Goal: Communication & Community: Answer question/provide support

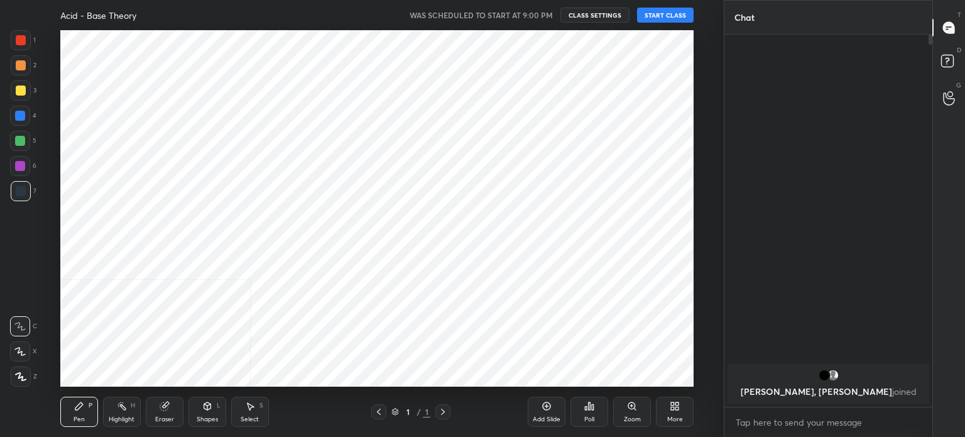
scroll to position [4, 4]
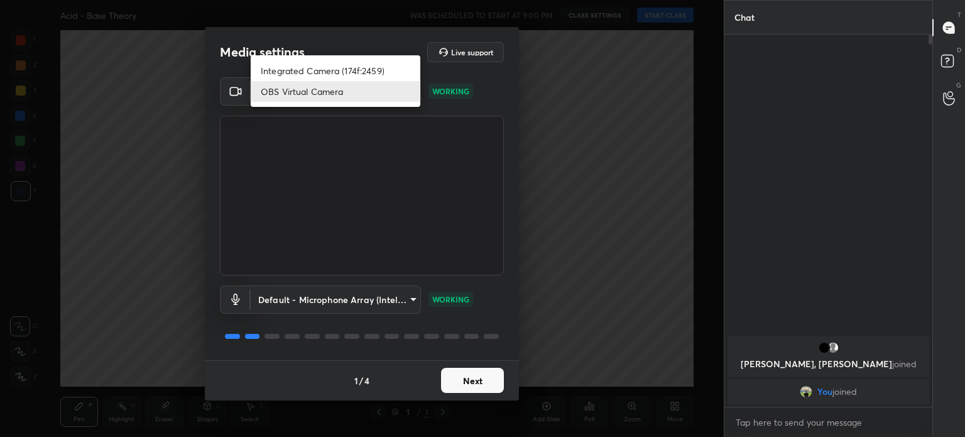
click at [385, 80] on body "1 2 3 4 5 6 7 C X Z C X Z E E Erase all H H Acid - Base Theory WAS SCHEDULED TO…" at bounding box center [482, 218] width 965 height 437
click at [368, 67] on li "Integrated Camera (174f:2459)" at bounding box center [336, 70] width 170 height 21
type input "508fb433e1996cd6e8905166ba7ed748c512908726d307d94b000c2f198a4065"
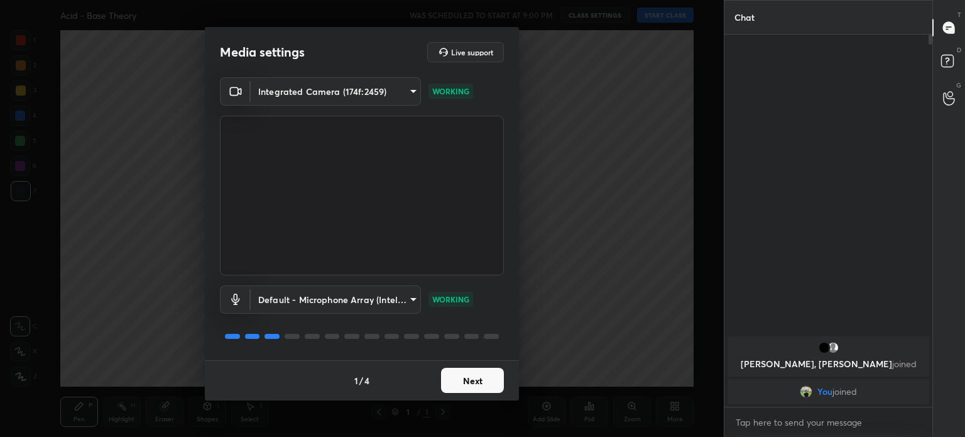
click at [479, 390] on button "Next" at bounding box center [472, 380] width 63 height 25
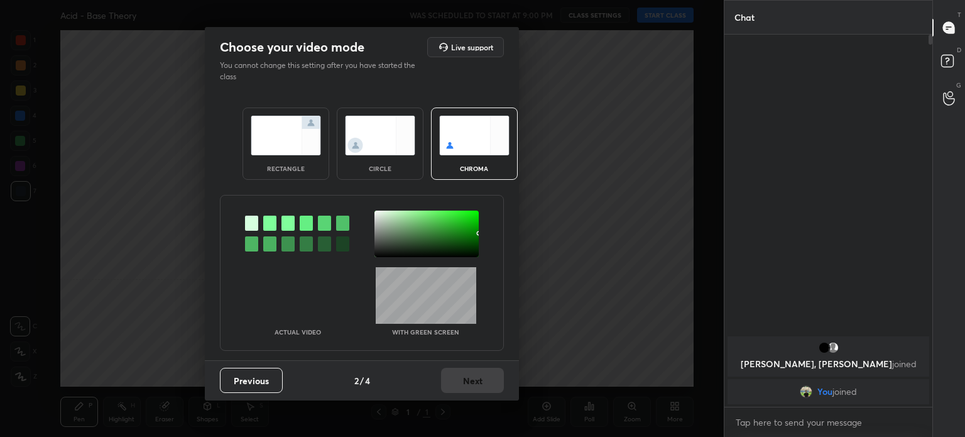
click at [479, 390] on div "Previous 2 / 4 Next" at bounding box center [362, 380] width 314 height 40
click at [381, 142] on img at bounding box center [380, 136] width 70 height 40
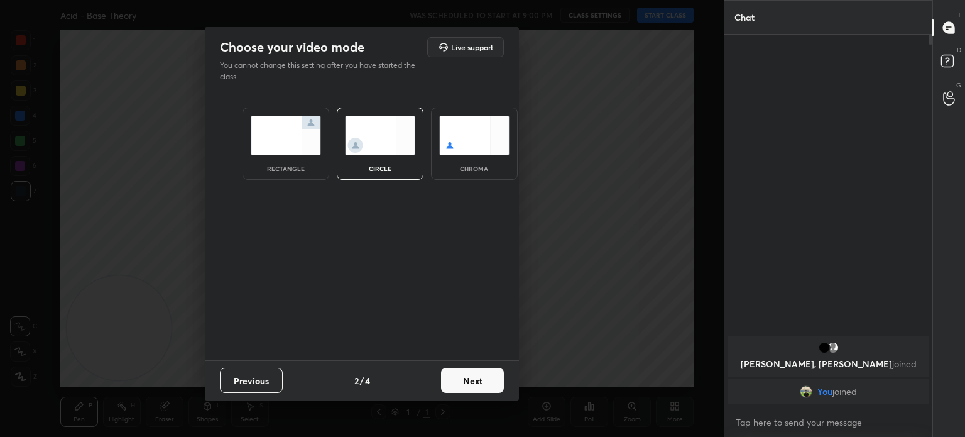
click at [381, 142] on img at bounding box center [380, 136] width 70 height 40
click at [463, 402] on div "Choose your video mode Live support You cannot change this setting after you ha…" at bounding box center [362, 218] width 724 height 437
click at [468, 391] on button "Next" at bounding box center [472, 380] width 63 height 25
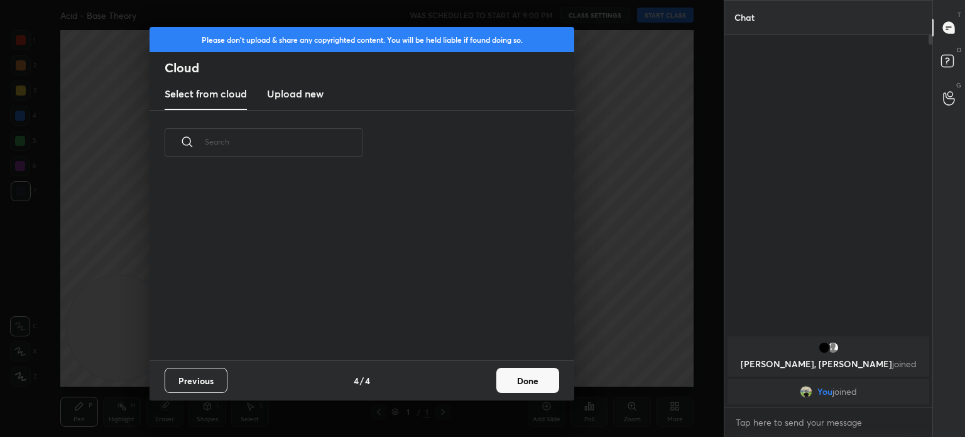
scroll to position [186, 403]
click at [547, 378] on button "Done" at bounding box center [527, 380] width 63 height 25
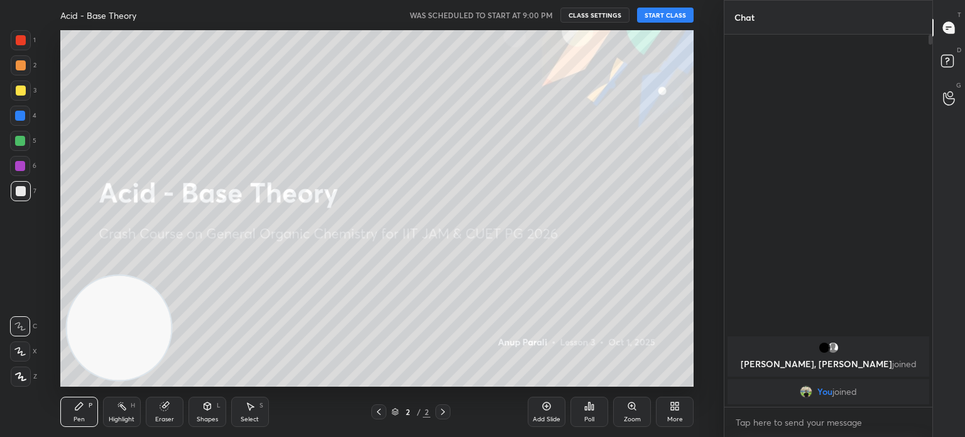
click at [19, 90] on div at bounding box center [21, 90] width 10 height 10
click at [19, 95] on div at bounding box center [21, 90] width 10 height 10
click at [24, 371] on div at bounding box center [21, 376] width 20 height 20
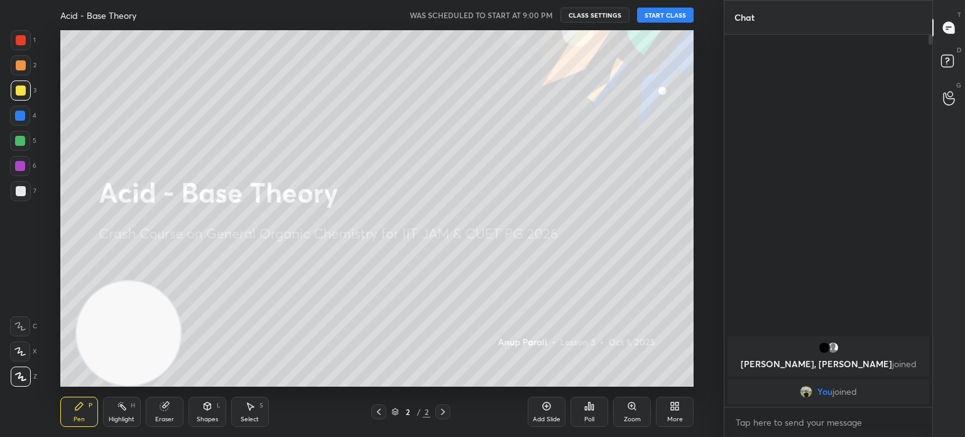
click at [663, 17] on button "START CLASS" at bounding box center [665, 15] width 57 height 15
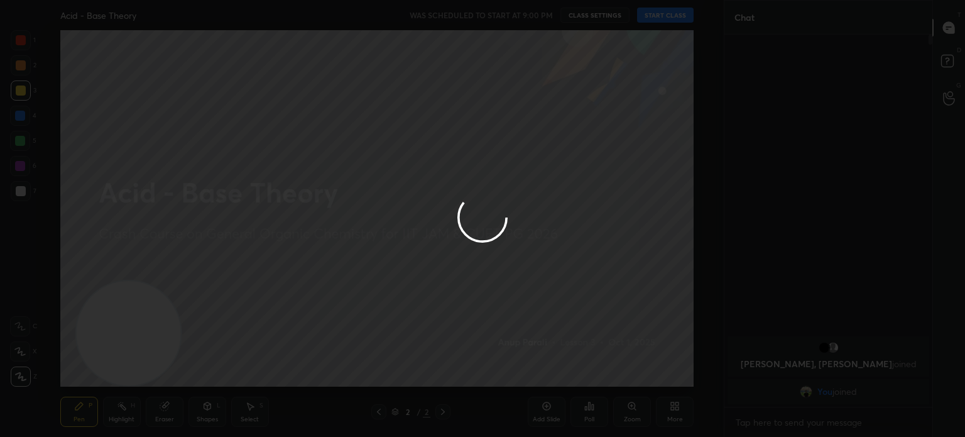
type textarea "x"
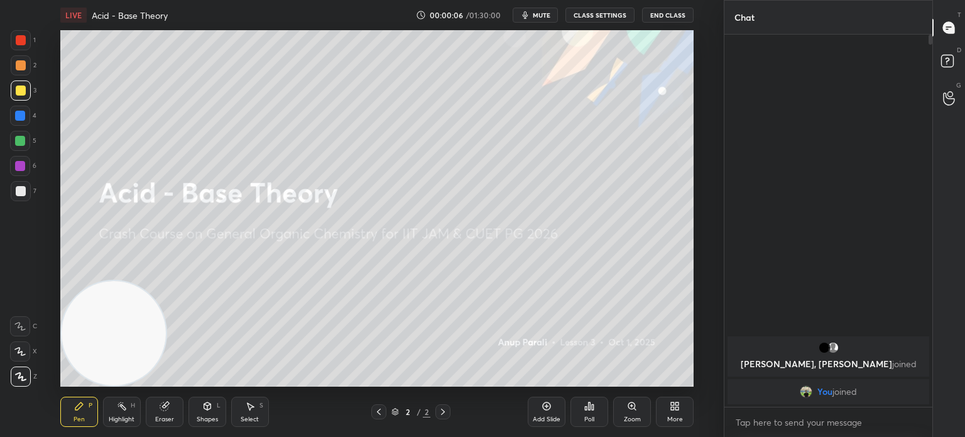
click at [13, 130] on div "4" at bounding box center [23, 118] width 26 height 25
click at [18, 180] on div "6" at bounding box center [23, 168] width 26 height 25
click at [26, 200] on div at bounding box center [21, 191] width 20 height 20
click at [23, 197] on div at bounding box center [21, 191] width 20 height 20
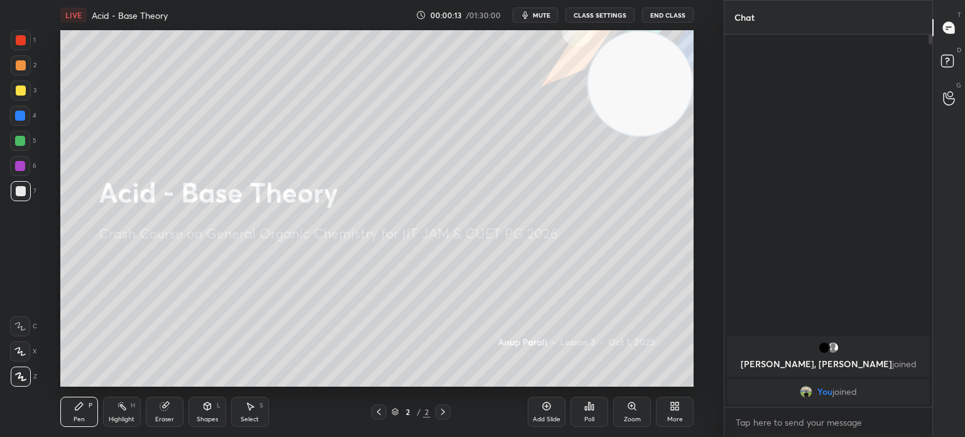
click at [25, 95] on div at bounding box center [21, 90] width 20 height 20
click at [22, 96] on div at bounding box center [21, 90] width 20 height 20
click at [23, 374] on icon at bounding box center [20, 376] width 11 height 9
click at [25, 374] on icon at bounding box center [20, 376] width 11 height 9
click at [21, 200] on div at bounding box center [21, 191] width 20 height 20
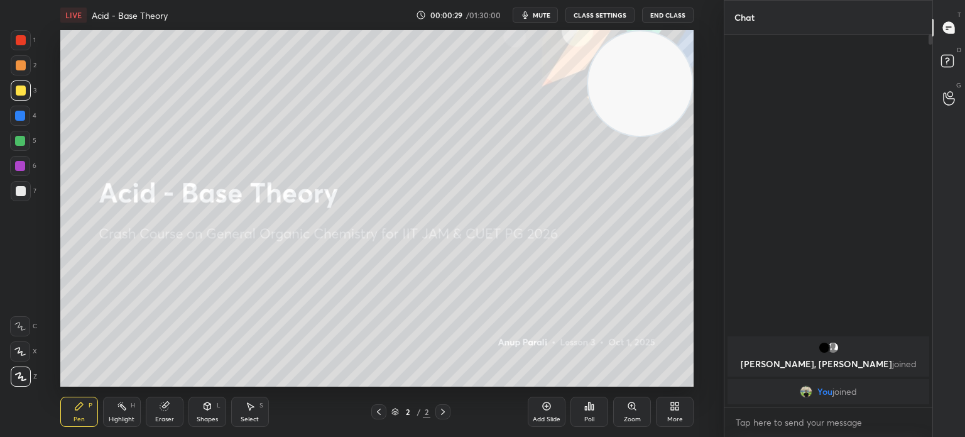
click at [26, 193] on div at bounding box center [21, 191] width 20 height 20
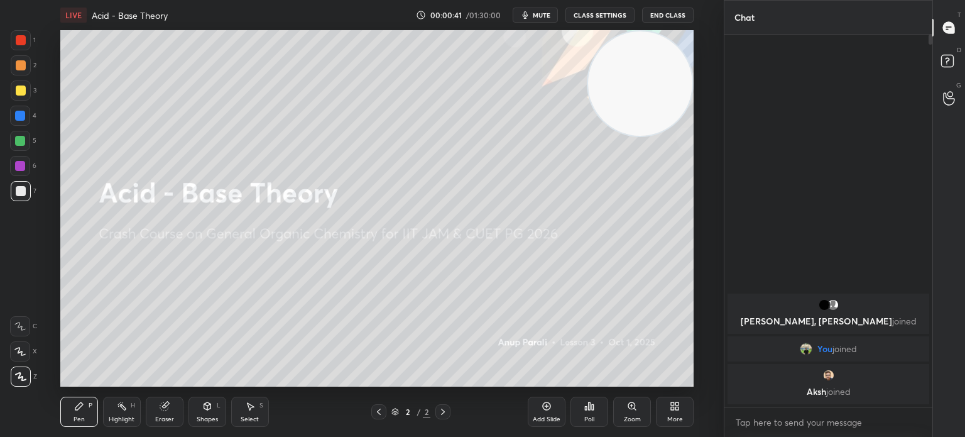
click at [547, 410] on icon at bounding box center [547, 406] width 8 height 8
click at [21, 92] on div at bounding box center [21, 90] width 10 height 10
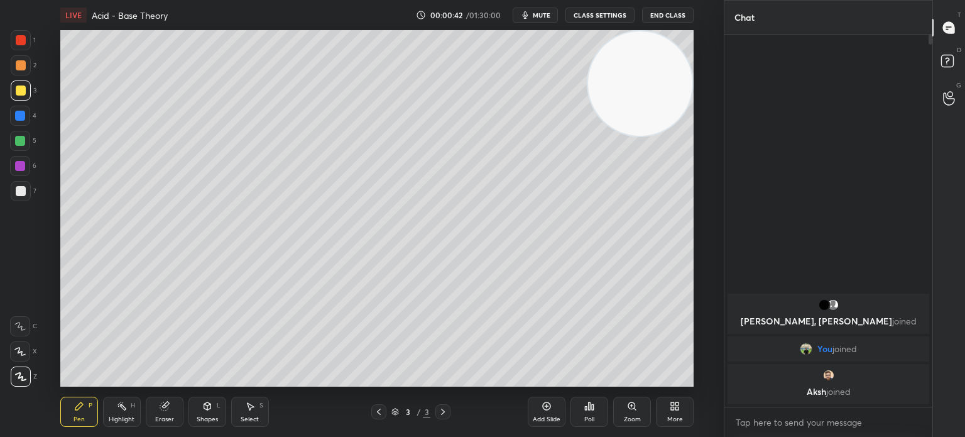
click at [18, 95] on div at bounding box center [21, 90] width 10 height 10
click at [21, 385] on div at bounding box center [21, 376] width 20 height 20
click at [23, 376] on icon at bounding box center [20, 376] width 11 height 9
click at [25, 371] on div at bounding box center [21, 376] width 20 height 20
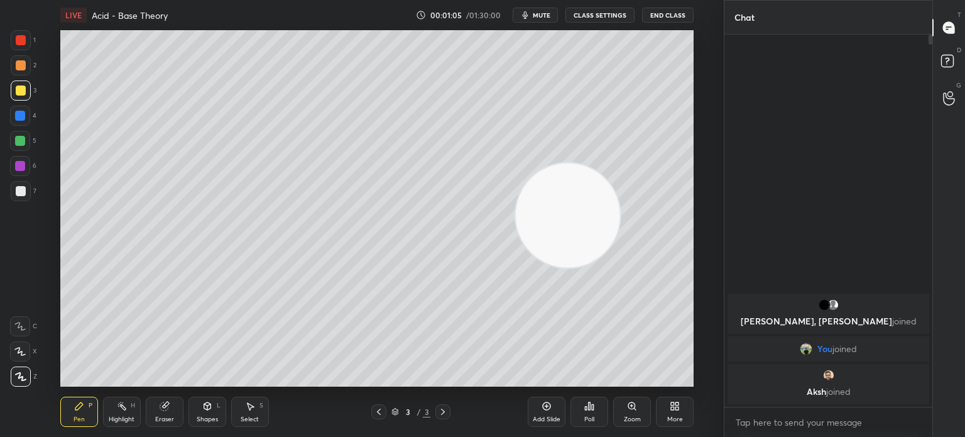
click at [23, 190] on div at bounding box center [21, 191] width 10 height 10
click at [28, 190] on div at bounding box center [21, 191] width 20 height 20
click at [27, 190] on div at bounding box center [21, 191] width 20 height 20
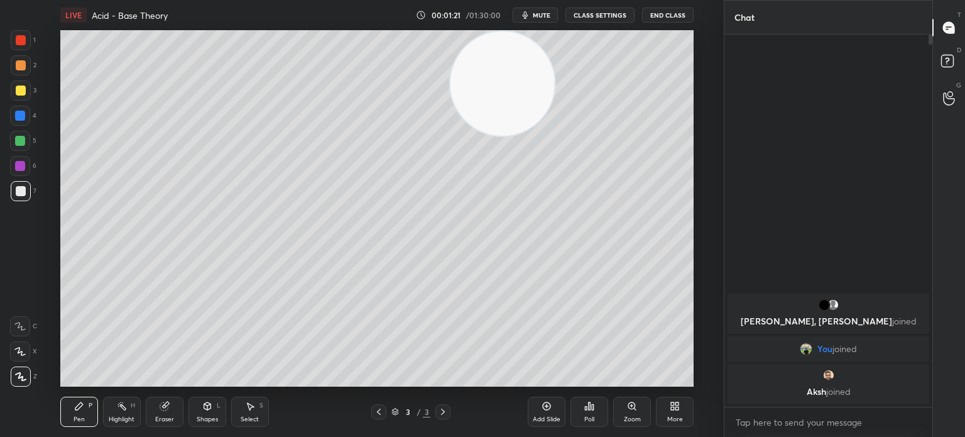
click at [23, 92] on div at bounding box center [21, 90] width 10 height 10
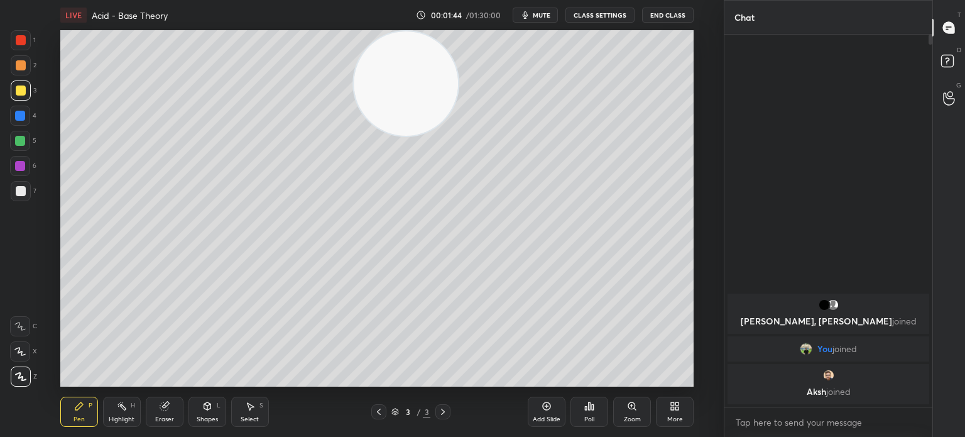
click at [21, 188] on div at bounding box center [21, 191] width 10 height 10
click at [23, 188] on div at bounding box center [21, 191] width 10 height 10
click at [22, 95] on div at bounding box center [21, 90] width 10 height 10
click at [28, 92] on div at bounding box center [21, 90] width 20 height 20
click at [158, 418] on div "Eraser" at bounding box center [164, 419] width 19 height 6
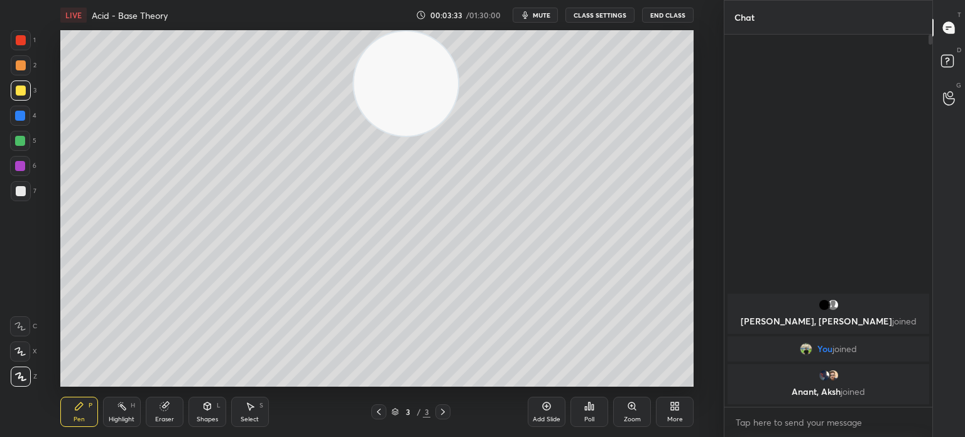
click at [165, 416] on div "Eraser" at bounding box center [164, 419] width 19 height 6
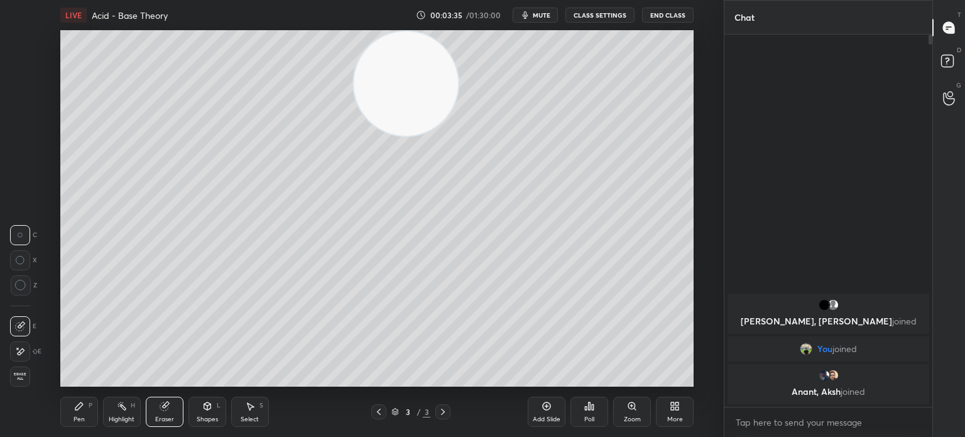
click at [79, 422] on div "Pen" at bounding box center [79, 419] width 11 height 6
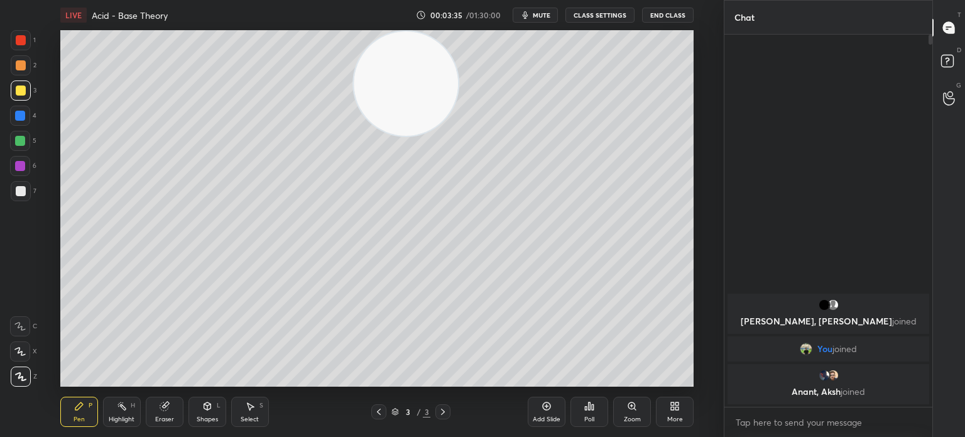
click at [82, 415] on div "Pen P" at bounding box center [79, 411] width 38 height 30
click at [24, 197] on div at bounding box center [21, 191] width 20 height 20
click at [27, 195] on div at bounding box center [21, 191] width 20 height 20
click at [26, 92] on div at bounding box center [21, 90] width 20 height 20
click at [26, 93] on div at bounding box center [21, 90] width 20 height 20
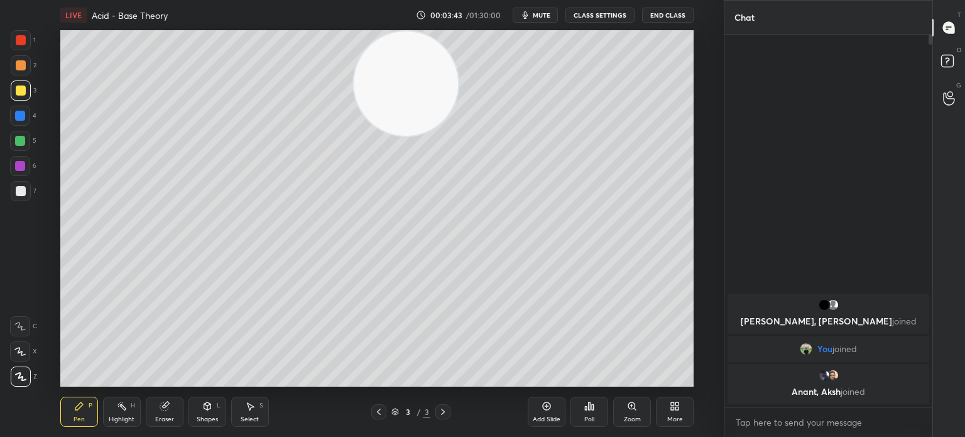
click at [26, 67] on div at bounding box center [21, 65] width 20 height 20
click at [26, 70] on div at bounding box center [21, 65] width 20 height 20
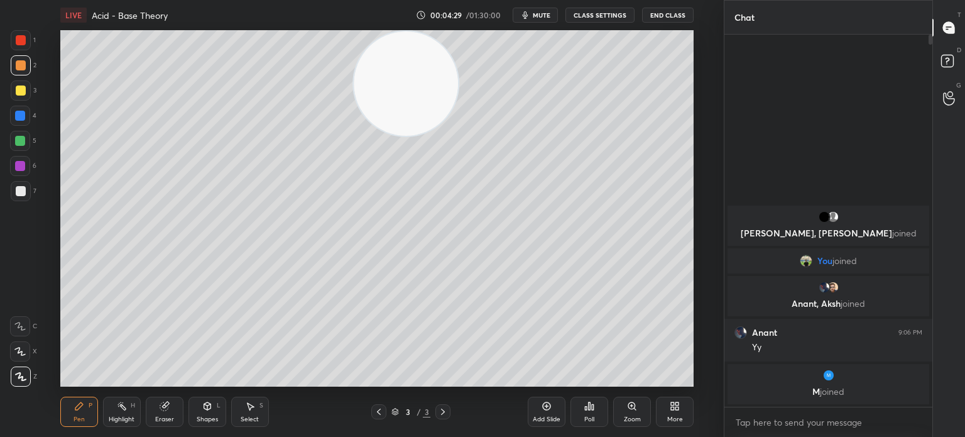
click at [38, 194] on div "1 2 3 4 5 6 7 C X Z C X Z E E Erase all H H" at bounding box center [20, 208] width 40 height 356
click at [30, 199] on div "7" at bounding box center [24, 191] width 26 height 20
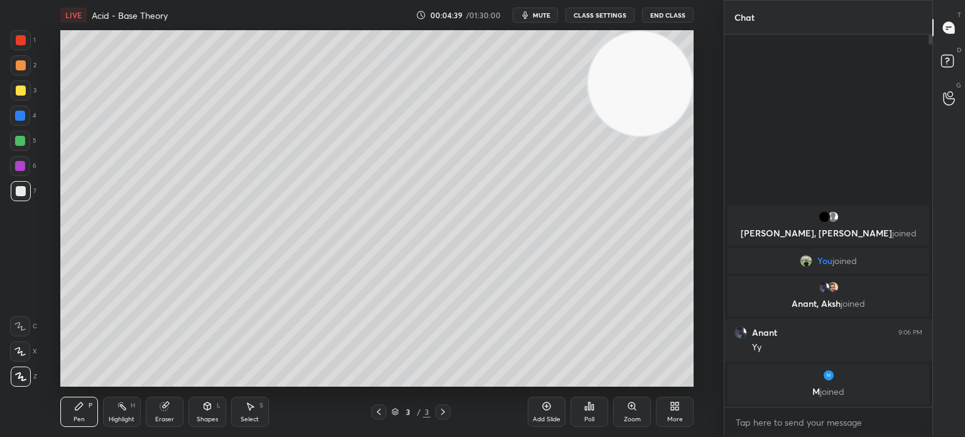
click at [13, 190] on div at bounding box center [21, 191] width 20 height 20
click at [21, 194] on div at bounding box center [21, 191] width 10 height 10
click at [552, 406] on div "Add Slide" at bounding box center [547, 411] width 38 height 30
click at [23, 87] on div at bounding box center [21, 90] width 10 height 10
click at [30, 90] on div at bounding box center [21, 90] width 20 height 20
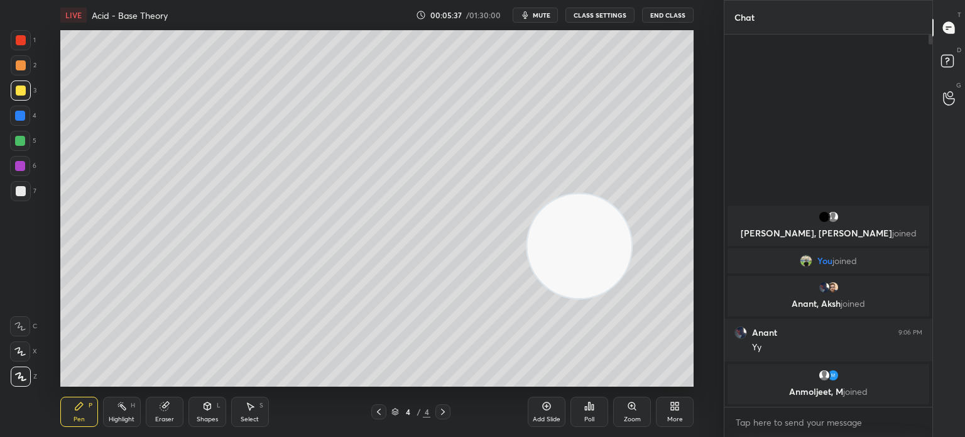
click at [20, 193] on div at bounding box center [21, 191] width 10 height 10
click at [14, 80] on div at bounding box center [21, 90] width 20 height 20
click at [14, 84] on div at bounding box center [21, 90] width 20 height 20
click at [117, 412] on div "Highlight H" at bounding box center [122, 411] width 38 height 30
click at [591, 417] on div "Poll" at bounding box center [589, 419] width 10 height 6
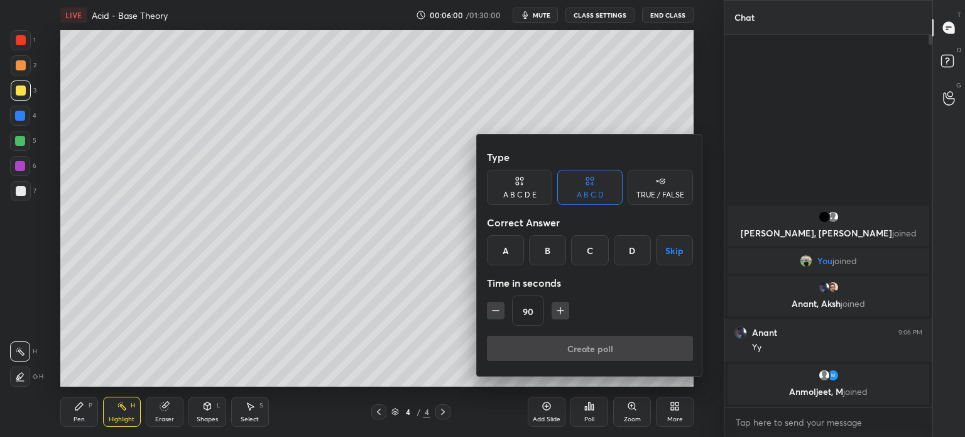
click at [494, 249] on div "A" at bounding box center [505, 250] width 37 height 30
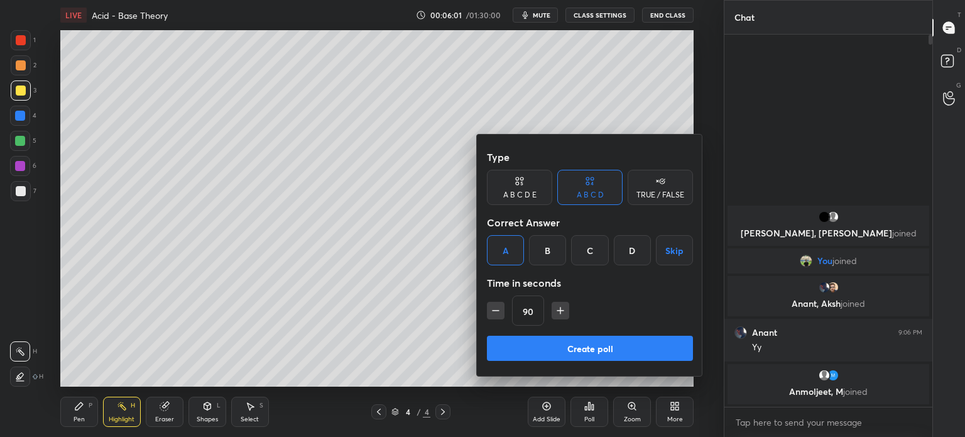
click at [543, 251] on div "B" at bounding box center [547, 250] width 37 height 30
click at [488, 302] on button "button" at bounding box center [496, 311] width 18 height 18
click at [496, 312] on icon "button" at bounding box center [495, 310] width 13 height 13
click at [501, 315] on icon "button" at bounding box center [495, 310] width 13 height 13
click at [502, 315] on button "button" at bounding box center [496, 311] width 18 height 18
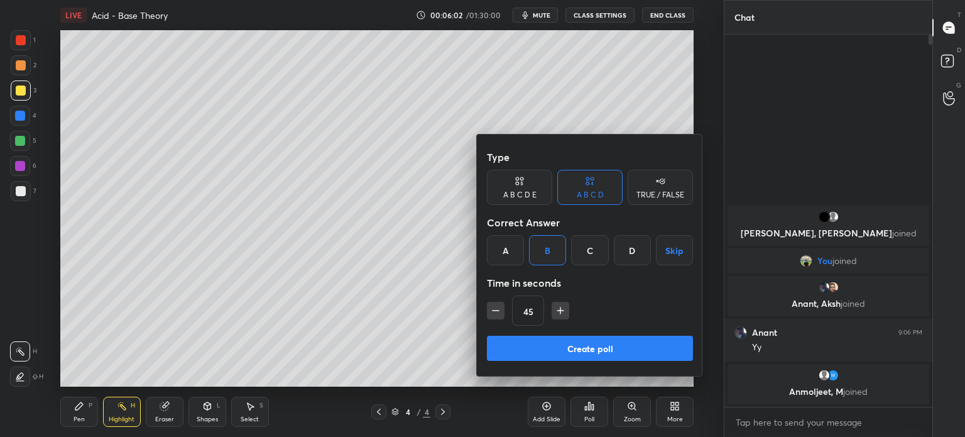
type input "30"
click at [531, 344] on button "Create poll" at bounding box center [590, 347] width 206 height 25
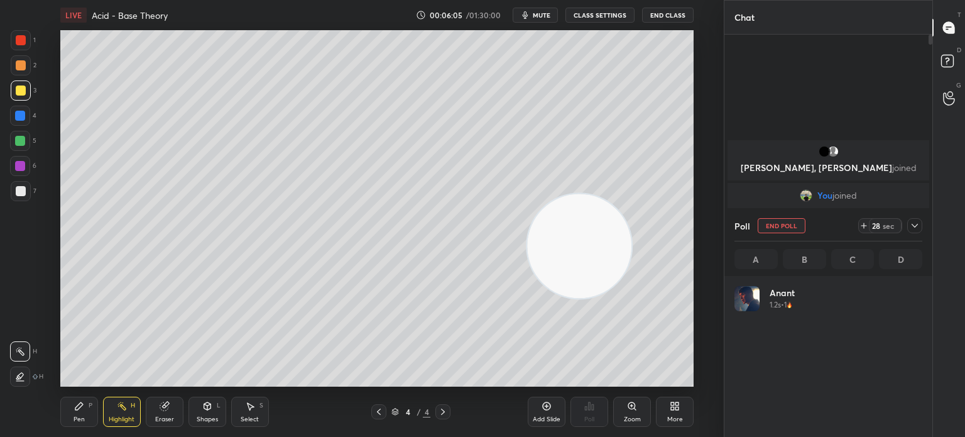
scroll to position [147, 184]
click at [125, 403] on icon at bounding box center [122, 406] width 10 height 10
click at [129, 400] on div "Highlight H" at bounding box center [122, 411] width 38 height 30
click at [76, 418] on div "Pen" at bounding box center [79, 419] width 11 height 6
click at [83, 416] on div "Pen" at bounding box center [79, 419] width 11 height 6
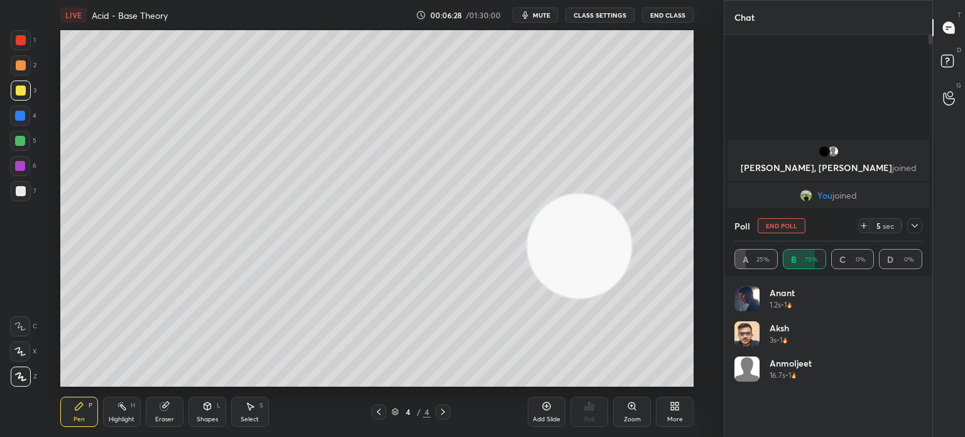
click at [111, 411] on div "Highlight H" at bounding box center [122, 411] width 38 height 30
click at [121, 399] on div "Highlight H" at bounding box center [122, 411] width 38 height 30
click at [913, 225] on icon at bounding box center [915, 226] width 10 height 10
type textarea "x"
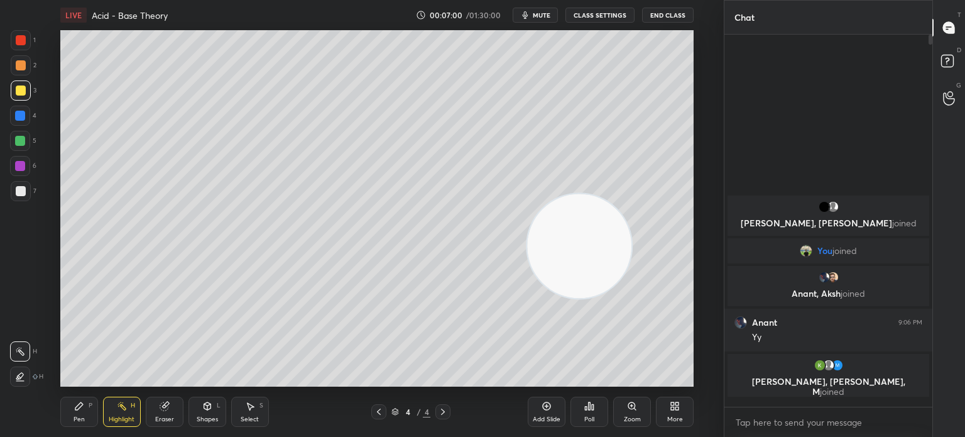
scroll to position [0, 0]
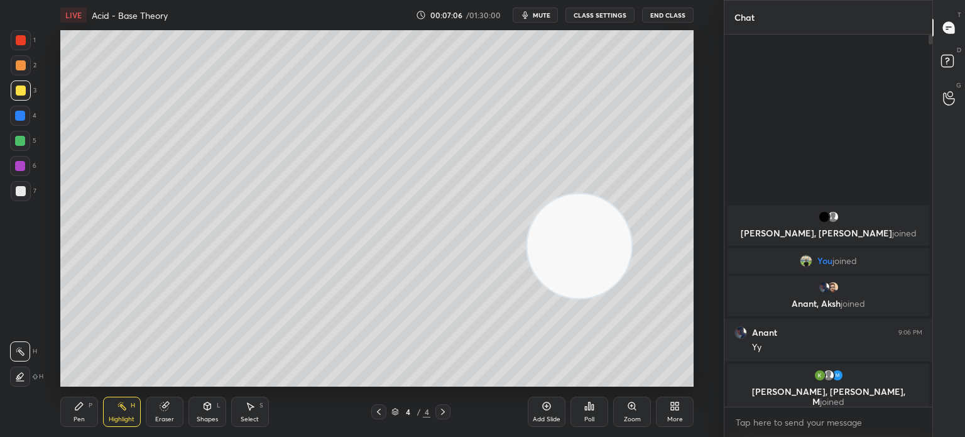
click at [88, 418] on div "Pen P" at bounding box center [79, 411] width 38 height 30
click at [88, 413] on div "Pen P" at bounding box center [79, 411] width 38 height 30
click at [126, 420] on div "Highlight" at bounding box center [122, 419] width 26 height 6
click at [128, 406] on div "Highlight H" at bounding box center [122, 411] width 38 height 30
click at [14, 197] on div at bounding box center [21, 191] width 20 height 20
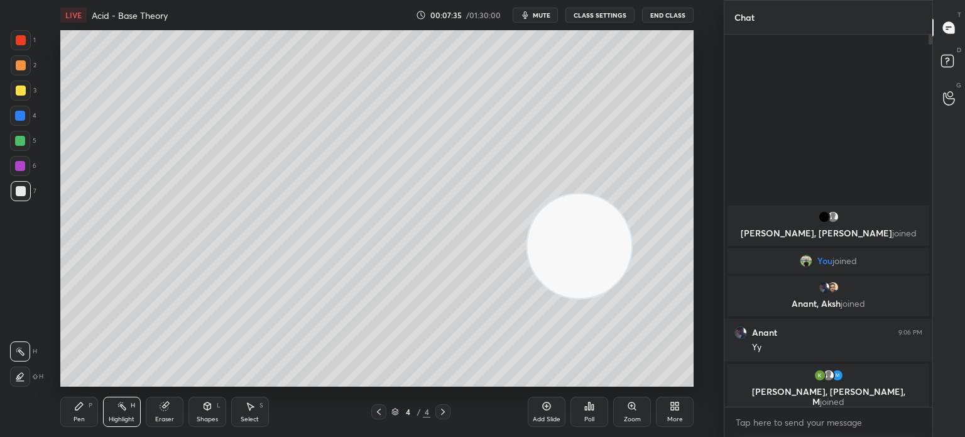
click at [23, 190] on div at bounding box center [21, 191] width 10 height 10
click at [68, 413] on div "Pen P" at bounding box center [79, 411] width 38 height 30
click at [73, 411] on div "Pen P" at bounding box center [79, 411] width 38 height 30
click at [15, 375] on icon at bounding box center [20, 376] width 11 height 9
click at [548, 413] on div "Add Slide" at bounding box center [547, 411] width 38 height 30
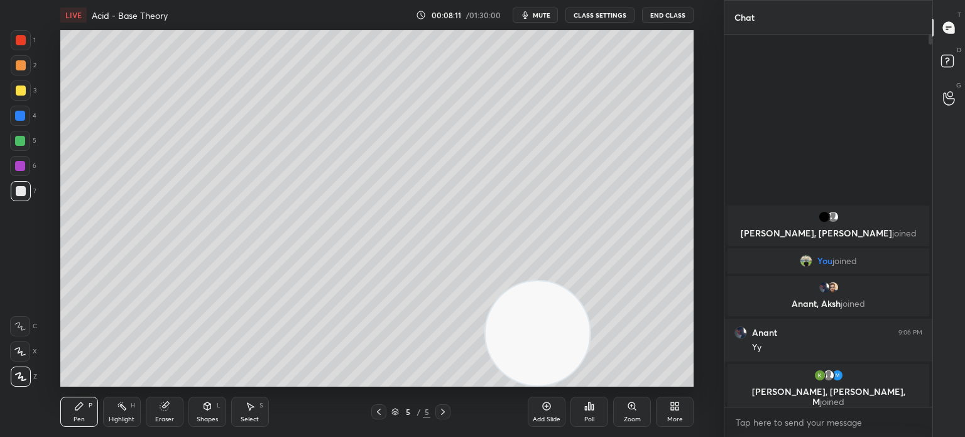
click at [593, 413] on div "Poll" at bounding box center [589, 411] width 38 height 30
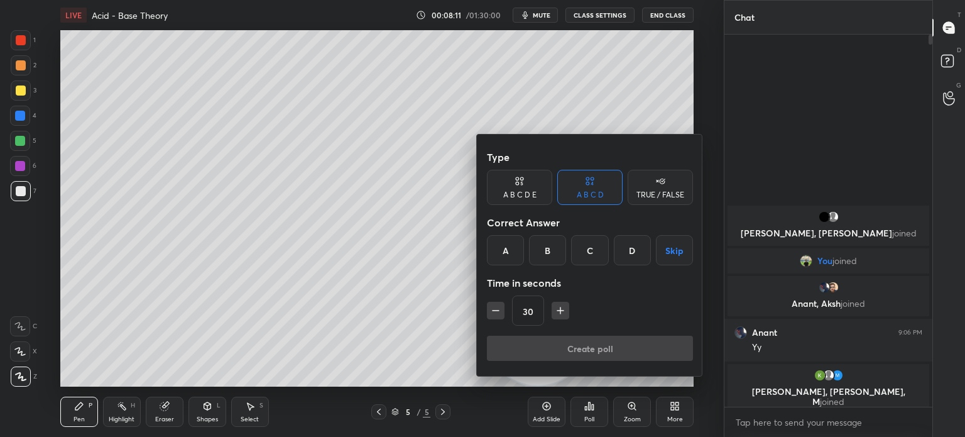
click at [509, 246] on div "A" at bounding box center [505, 250] width 37 height 30
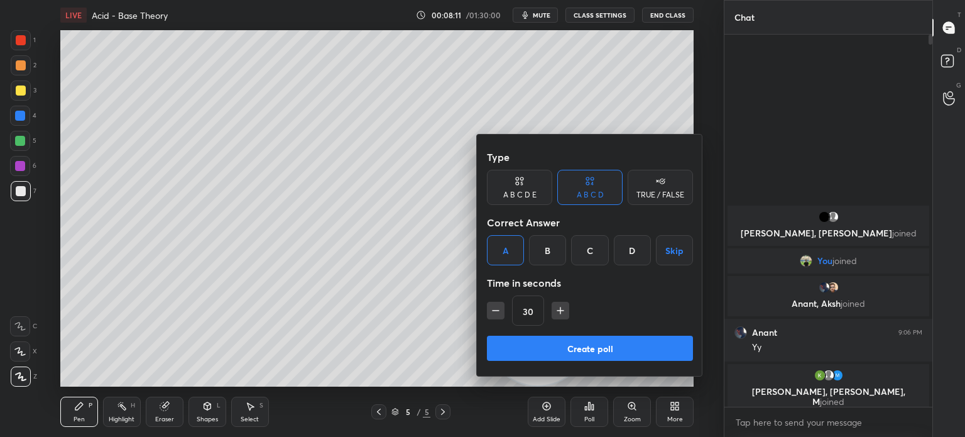
click at [498, 300] on div "30" at bounding box center [590, 310] width 206 height 30
click at [501, 306] on icon "button" at bounding box center [495, 310] width 13 height 13
type input "15"
click at [520, 344] on button "Create poll" at bounding box center [590, 347] width 206 height 25
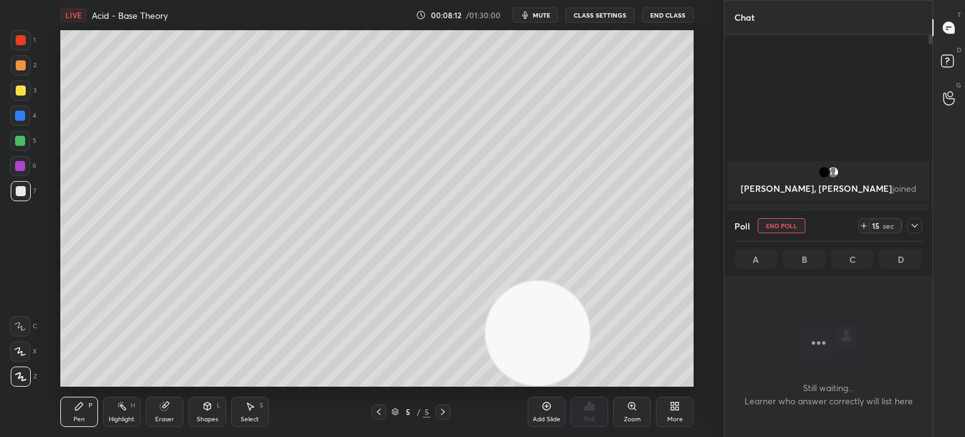
scroll to position [199, 204]
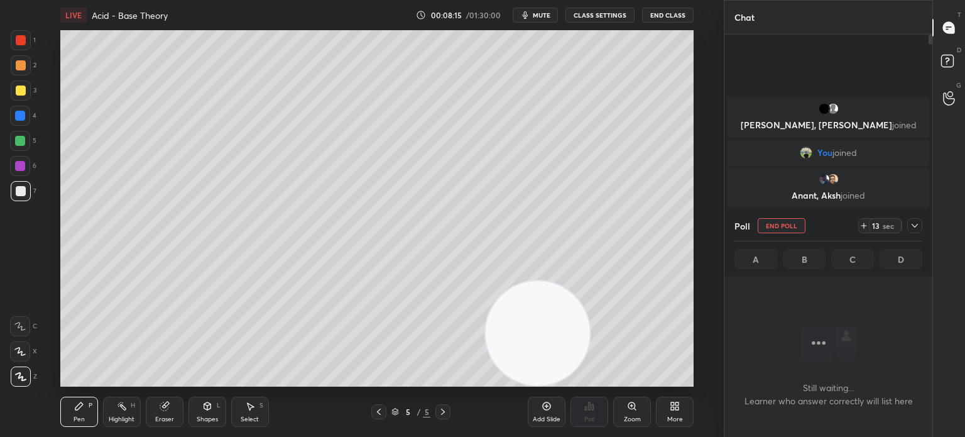
click at [910, 212] on div "Poll End Poll 13 sec" at bounding box center [828, 225] width 188 height 30
click at [917, 224] on icon at bounding box center [915, 226] width 10 height 10
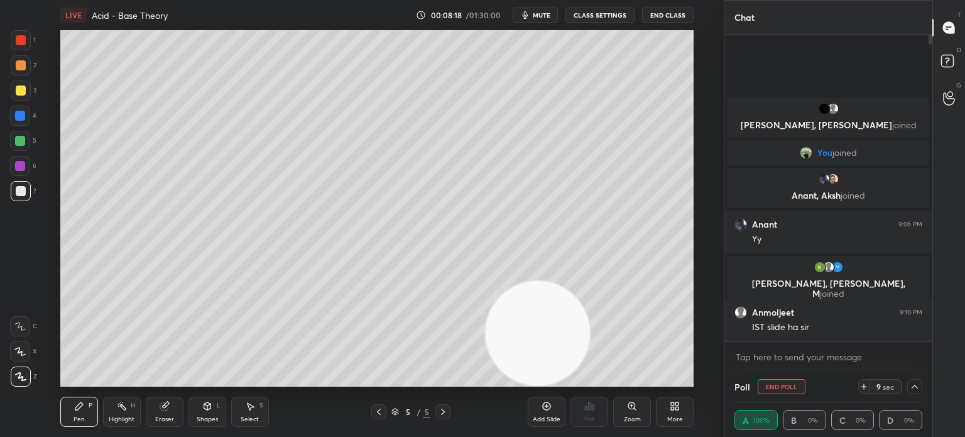
scroll to position [0, 4]
click at [908, 384] on div at bounding box center [914, 386] width 15 height 15
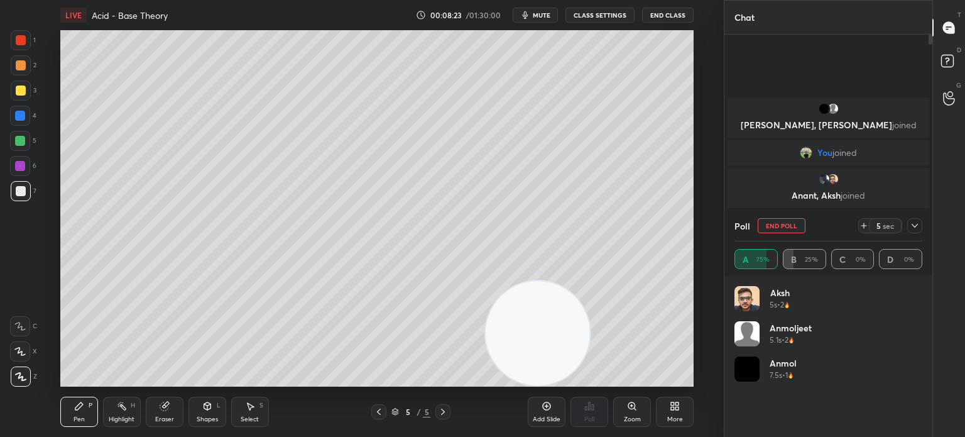
scroll to position [147, 184]
click at [134, 410] on div "Highlight H" at bounding box center [122, 411] width 38 height 30
click at [85, 393] on div "Pen P Highlight H Eraser Shapes L Select S 5 / 5 Add Slide Poll Zoom More" at bounding box center [376, 411] width 633 height 50
click at [86, 407] on div "Pen P" at bounding box center [79, 411] width 38 height 30
click at [16, 91] on div at bounding box center [21, 90] width 10 height 10
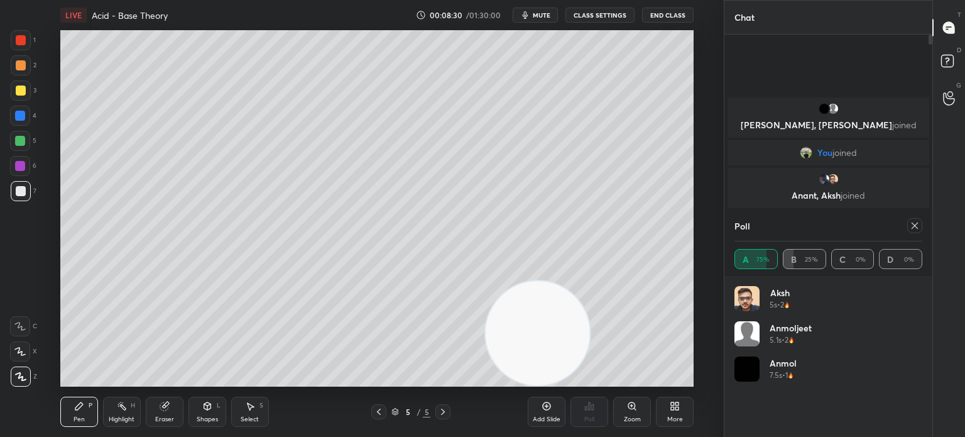
click at [19, 95] on div at bounding box center [21, 90] width 20 height 20
click at [17, 188] on div at bounding box center [21, 191] width 10 height 10
click at [21, 136] on div at bounding box center [20, 141] width 10 height 10
click at [21, 140] on div at bounding box center [20, 141] width 10 height 10
click at [921, 223] on div at bounding box center [914, 225] width 15 height 15
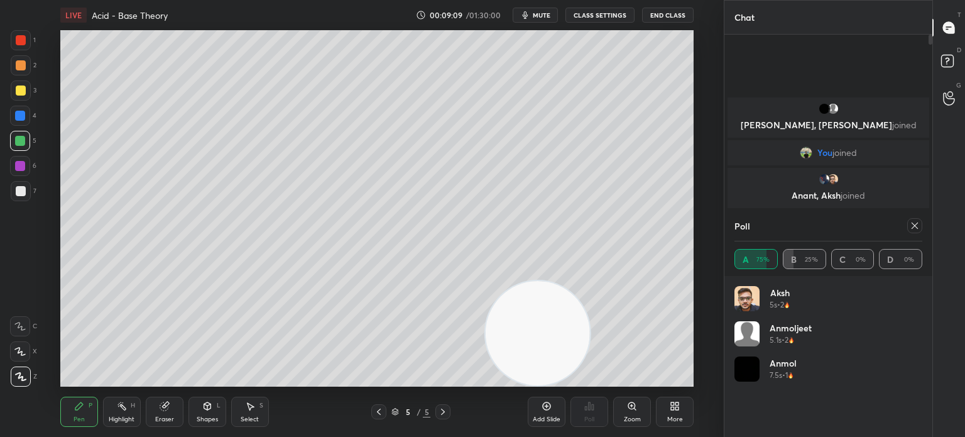
type textarea "x"
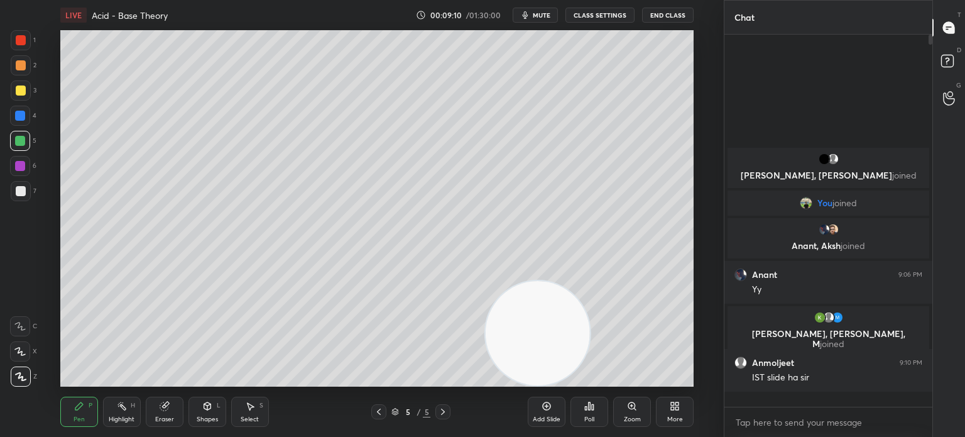
scroll to position [260, 204]
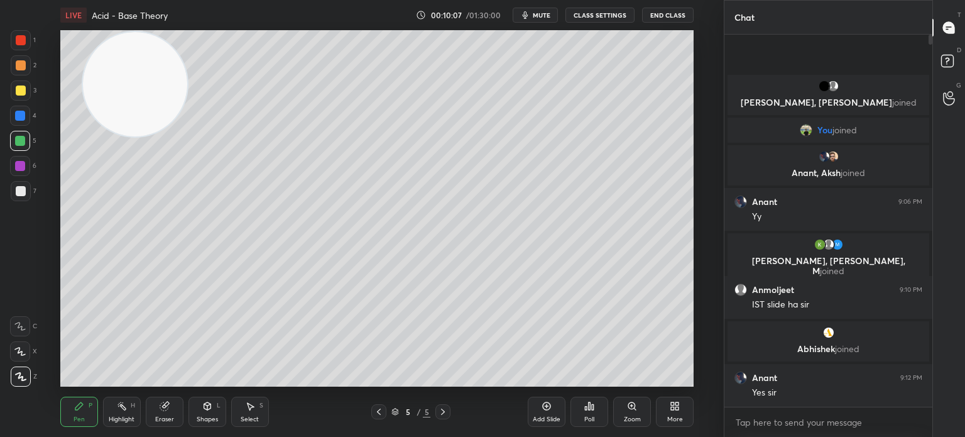
click at [126, 424] on div "Highlight H" at bounding box center [122, 411] width 38 height 30
click at [133, 410] on div "Highlight H" at bounding box center [122, 411] width 38 height 30
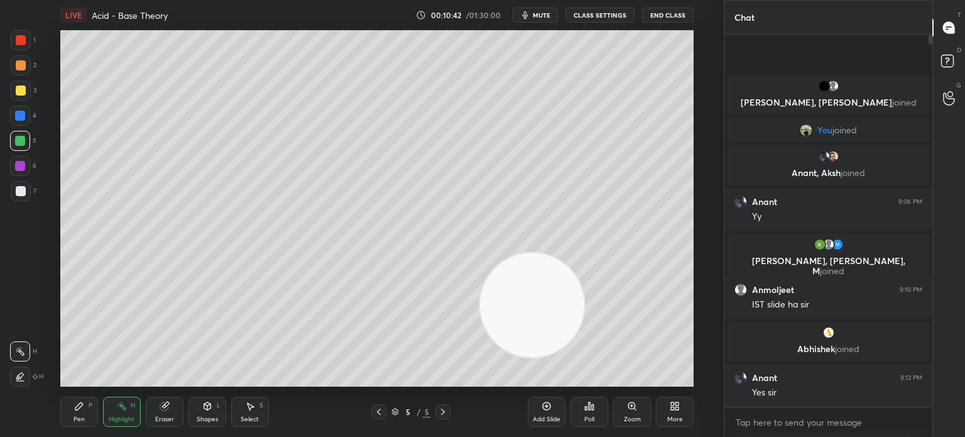
click at [34, 203] on div "7" at bounding box center [24, 193] width 26 height 25
click at [25, 199] on div at bounding box center [21, 191] width 20 height 20
click at [26, 195] on div at bounding box center [21, 191] width 20 height 20
click at [78, 411] on div "Pen P" at bounding box center [79, 411] width 38 height 30
click at [81, 404] on icon at bounding box center [79, 406] width 8 height 8
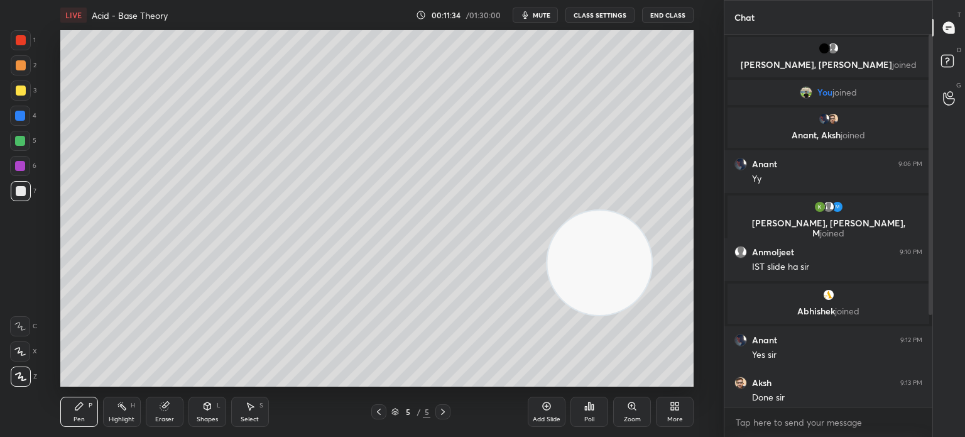
scroll to position [133, 0]
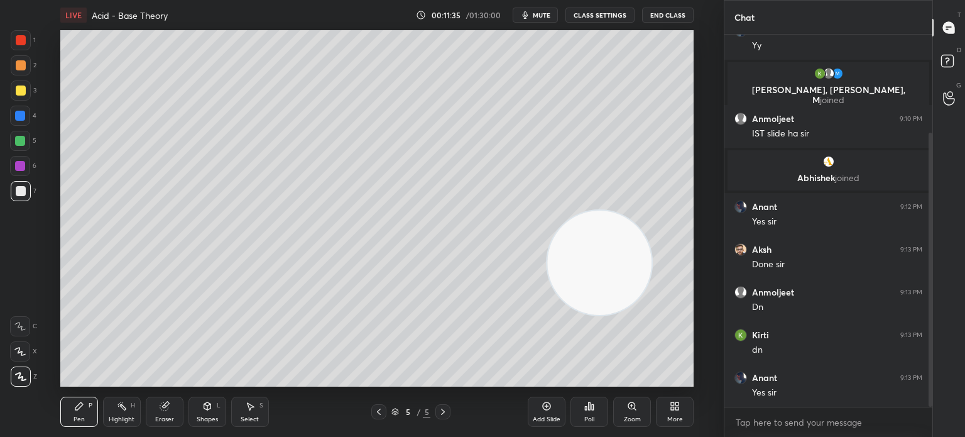
click at [23, 93] on div at bounding box center [21, 90] width 10 height 10
click at [23, 97] on div at bounding box center [21, 90] width 20 height 20
click at [552, 414] on div "Add Slide" at bounding box center [547, 411] width 38 height 30
click at [28, 195] on div at bounding box center [21, 191] width 20 height 20
click at [24, 193] on div at bounding box center [21, 191] width 10 height 10
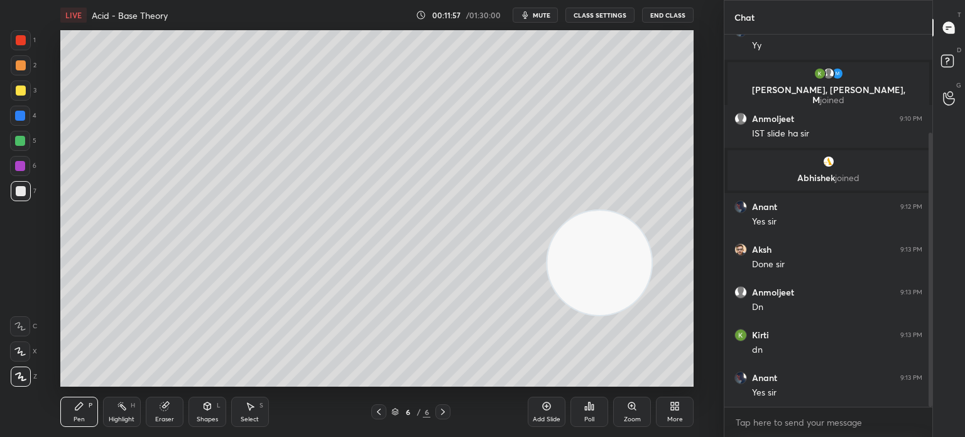
click at [149, 415] on div "Eraser" at bounding box center [165, 411] width 38 height 30
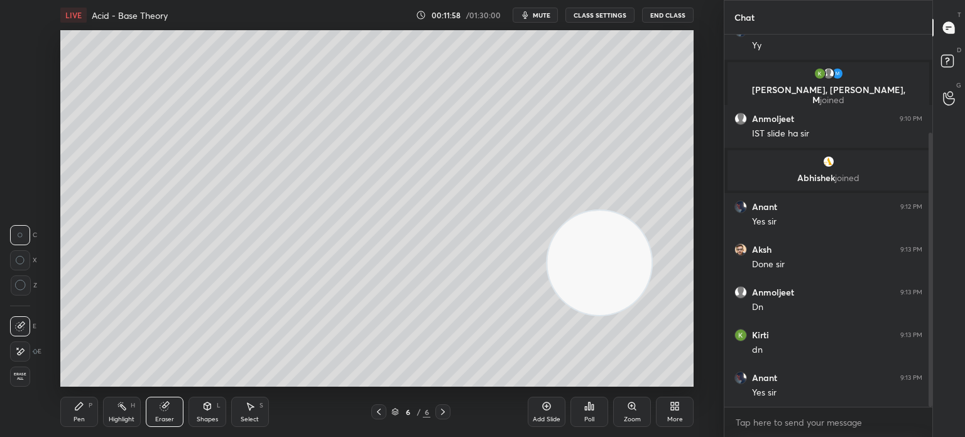
click at [160, 407] on icon at bounding box center [164, 406] width 8 height 8
click at [94, 411] on div "Pen P" at bounding box center [79, 411] width 38 height 30
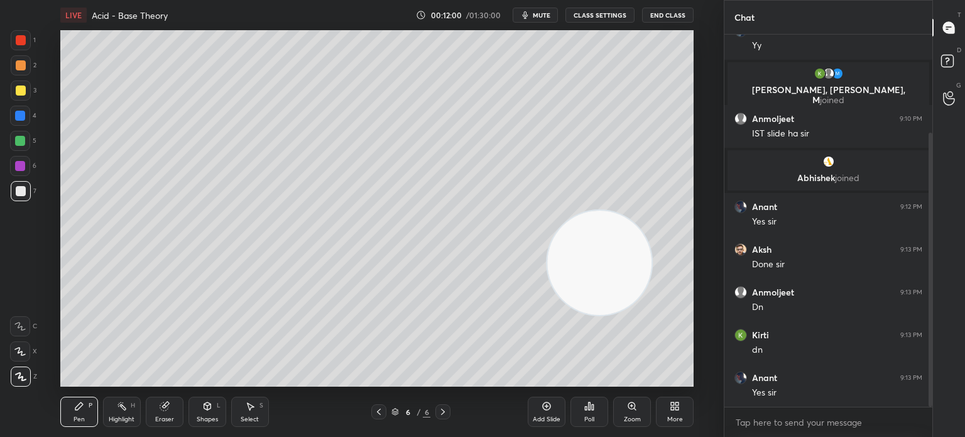
click at [91, 402] on div "P" at bounding box center [91, 405] width 4 height 6
click at [26, 95] on div at bounding box center [21, 90] width 20 height 20
click at [24, 93] on div at bounding box center [21, 90] width 10 height 10
click at [119, 411] on icon at bounding box center [122, 406] width 10 height 10
click at [130, 410] on div "Highlight H" at bounding box center [122, 411] width 38 height 30
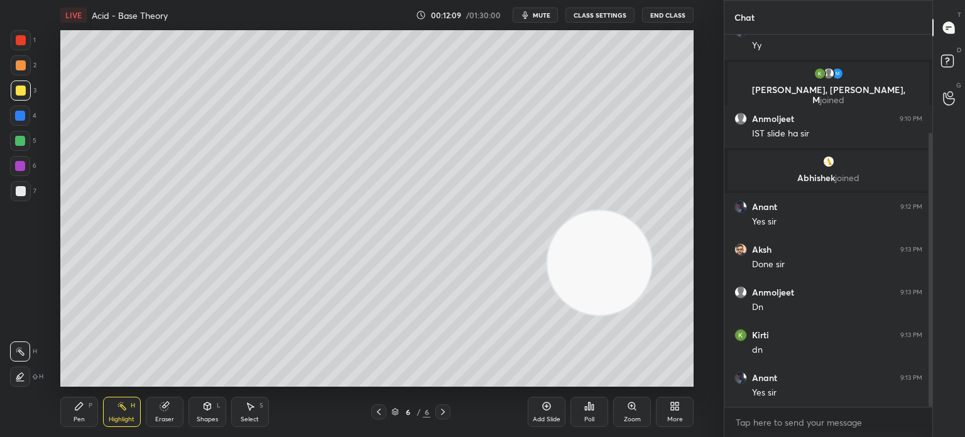
click at [169, 406] on icon at bounding box center [165, 406] width 10 height 10
click at [172, 402] on div "Eraser" at bounding box center [165, 411] width 38 height 30
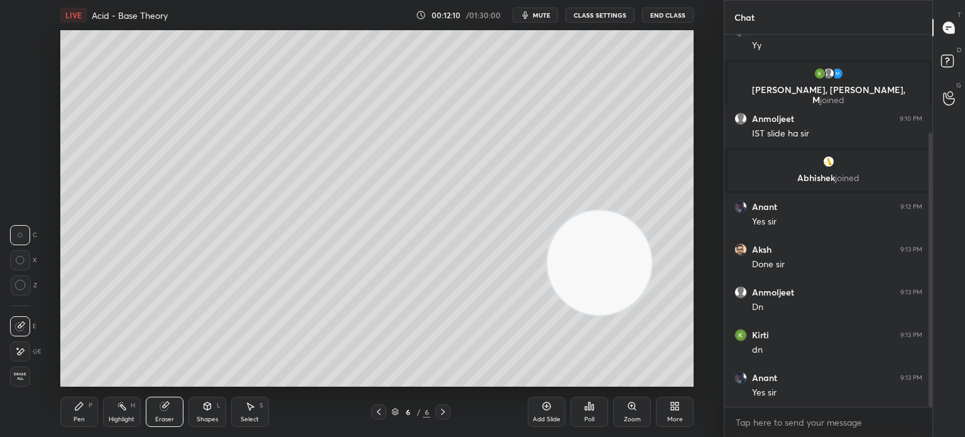
click at [71, 417] on div "Pen P" at bounding box center [79, 411] width 38 height 30
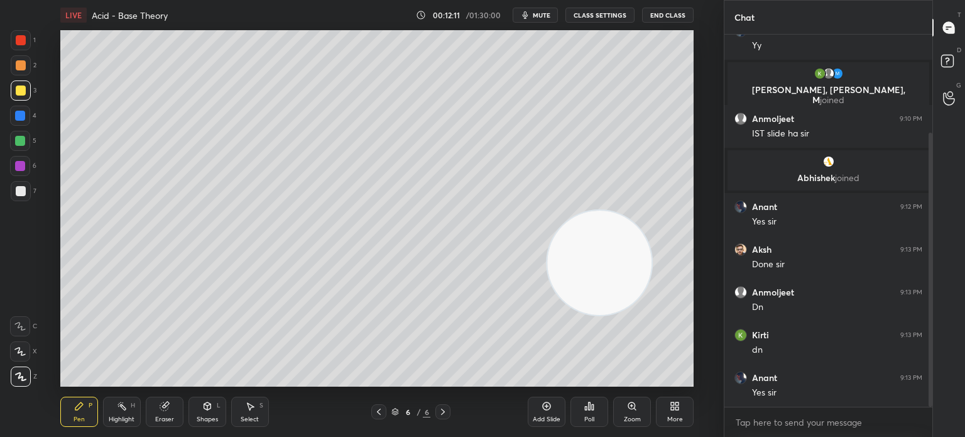
click at [79, 405] on icon at bounding box center [79, 406] width 8 height 8
click at [28, 195] on div at bounding box center [21, 191] width 20 height 20
click at [25, 193] on div at bounding box center [21, 191] width 20 height 20
click at [16, 44] on div at bounding box center [21, 40] width 10 height 10
click at [21, 46] on div at bounding box center [21, 40] width 20 height 20
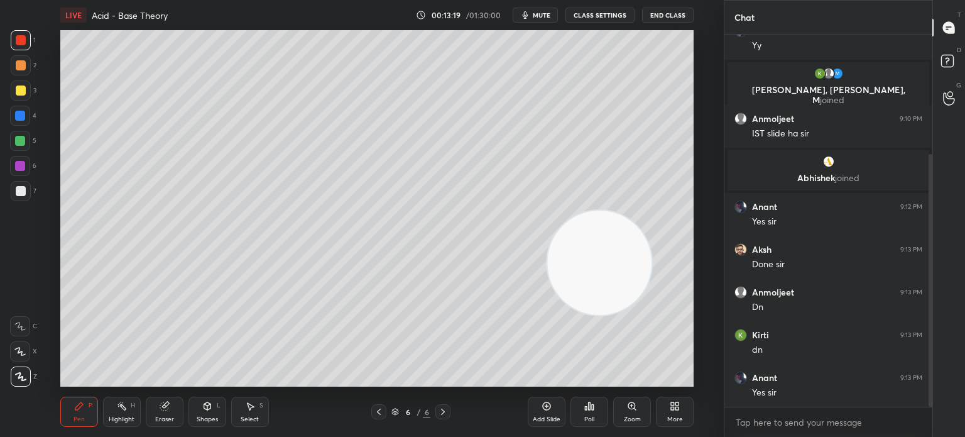
scroll to position [176, 0]
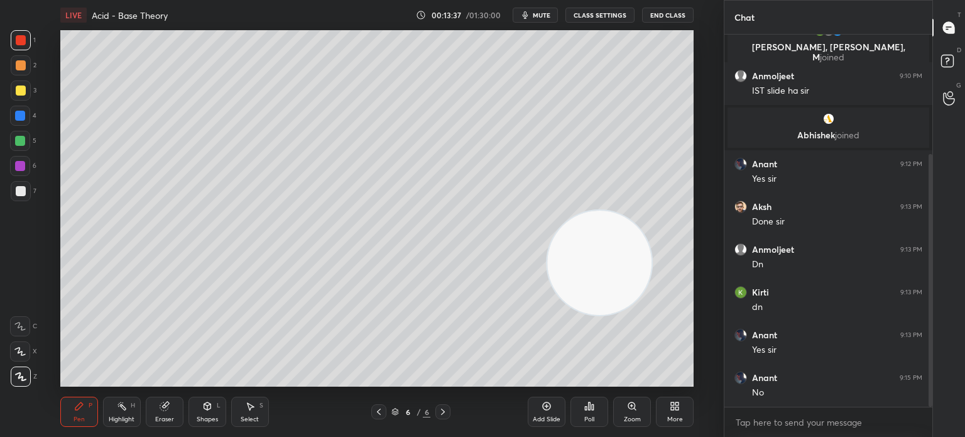
click at [110, 410] on div "Highlight H" at bounding box center [122, 411] width 38 height 30
click at [133, 419] on div "Highlight" at bounding box center [122, 419] width 26 height 6
click at [21, 197] on div at bounding box center [21, 191] width 20 height 20
click at [23, 195] on div at bounding box center [21, 191] width 10 height 10
click at [77, 411] on icon at bounding box center [79, 406] width 10 height 10
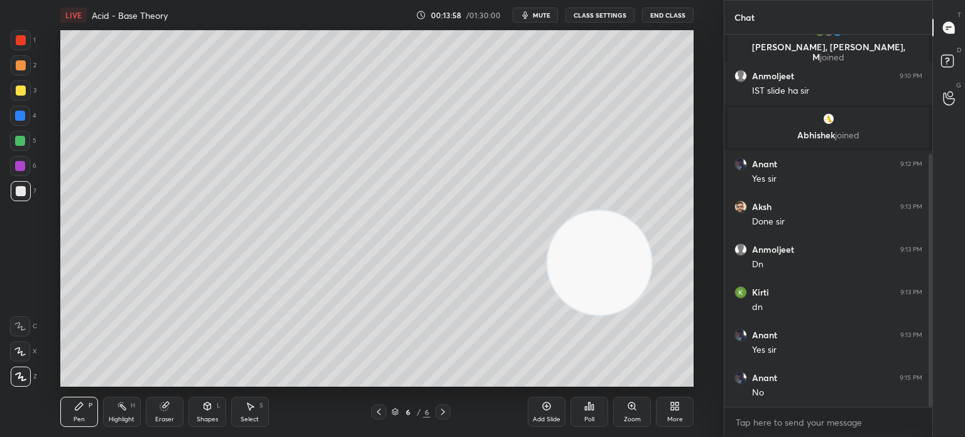
click at [13, 89] on div at bounding box center [21, 90] width 20 height 20
click at [20, 96] on div at bounding box center [21, 90] width 20 height 20
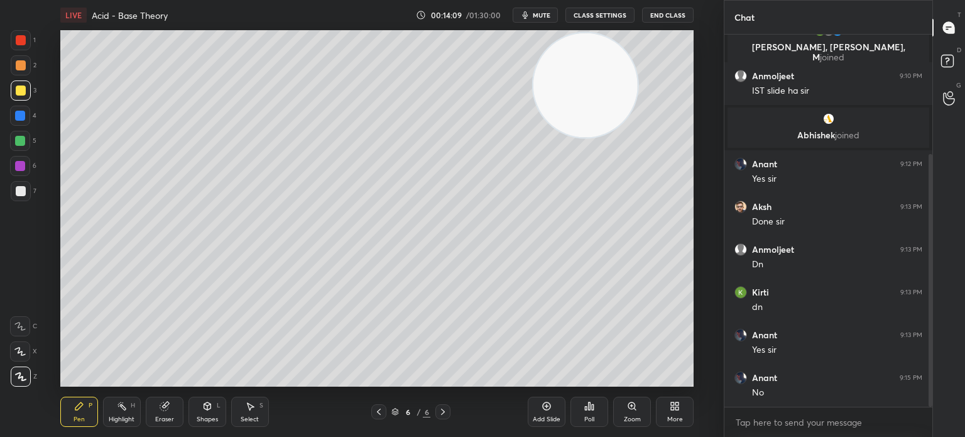
click at [167, 404] on icon at bounding box center [165, 404] width 7 height 6
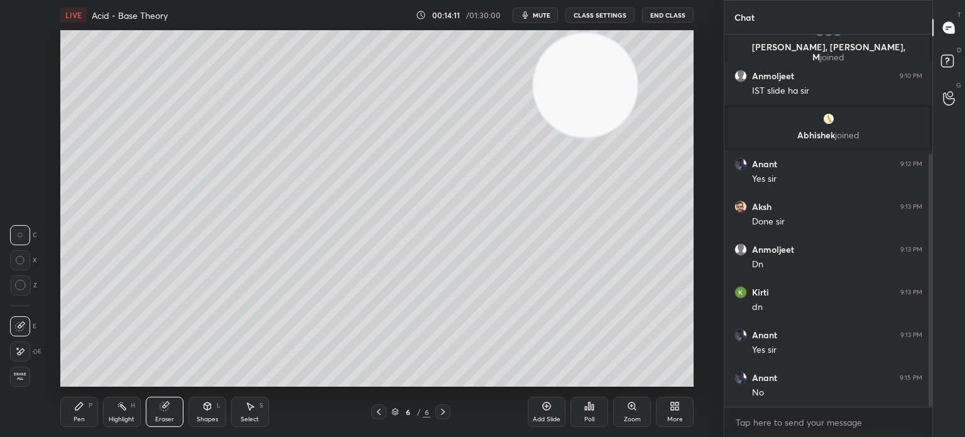
click at [85, 406] on div "Pen P" at bounding box center [79, 411] width 38 height 30
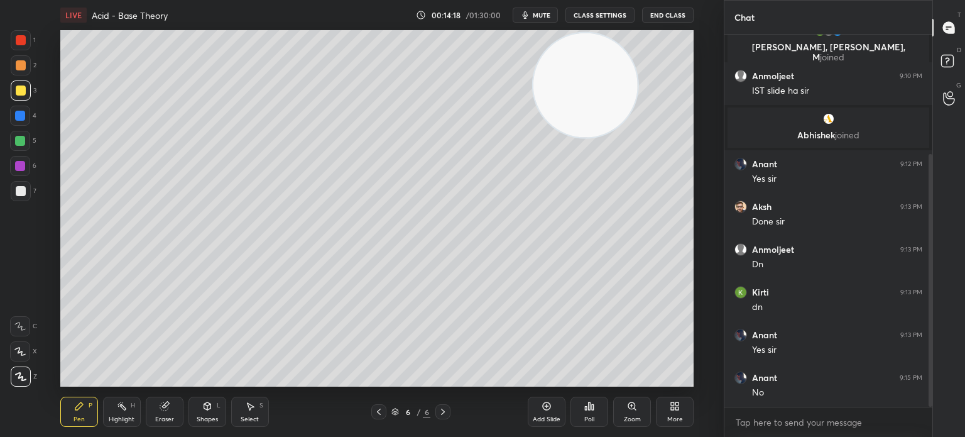
click at [163, 414] on div "Eraser" at bounding box center [165, 411] width 38 height 30
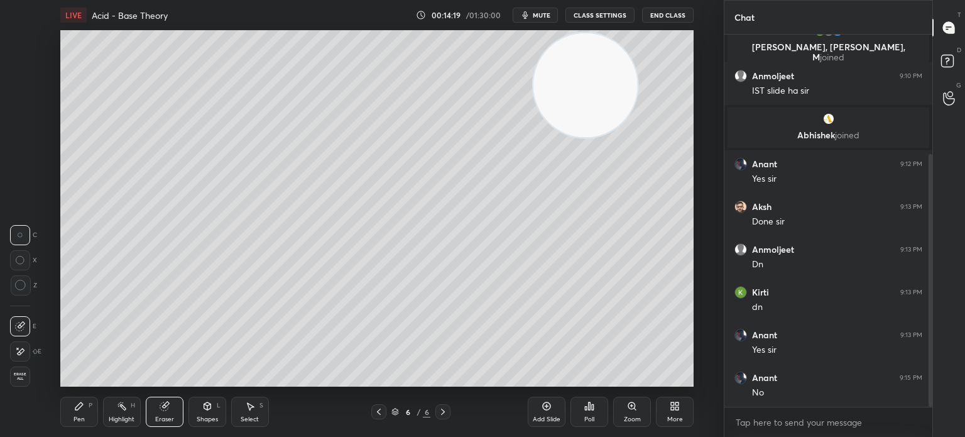
click at [85, 410] on div "Pen P" at bounding box center [79, 411] width 38 height 30
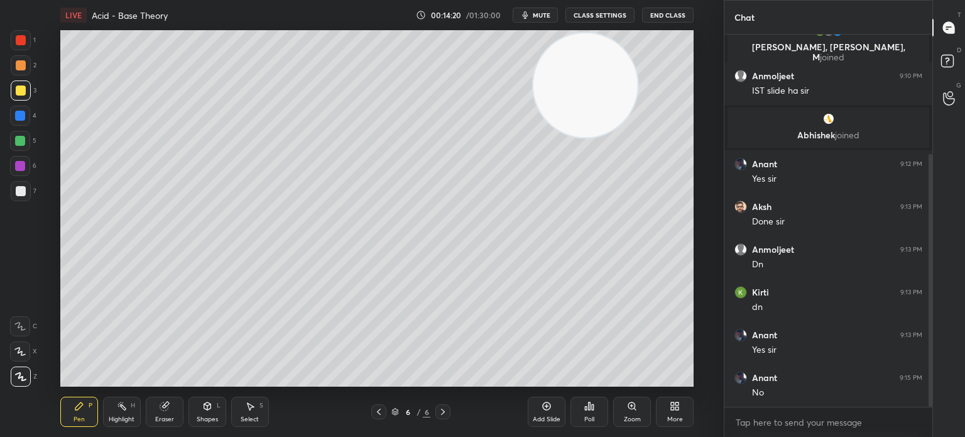
click at [90, 410] on div "Pen P" at bounding box center [79, 411] width 38 height 30
click at [103, 410] on div "Highlight H" at bounding box center [122, 411] width 38 height 30
click at [117, 408] on icon at bounding box center [122, 406] width 10 height 10
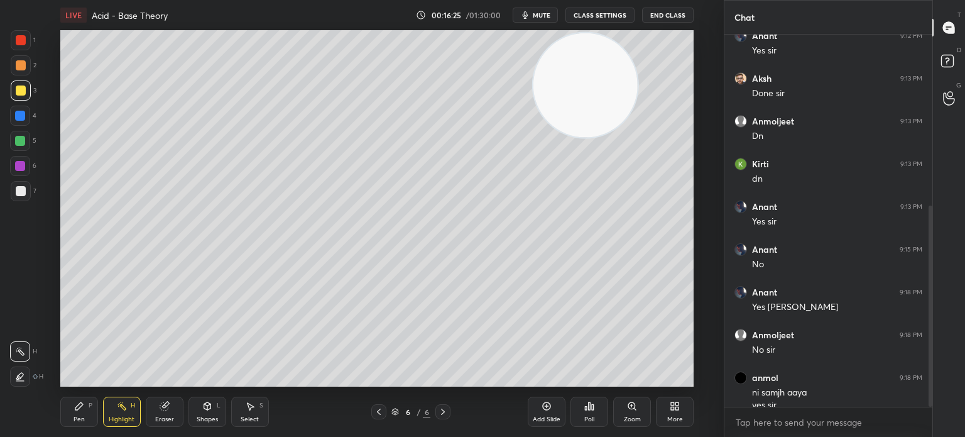
scroll to position [317, 0]
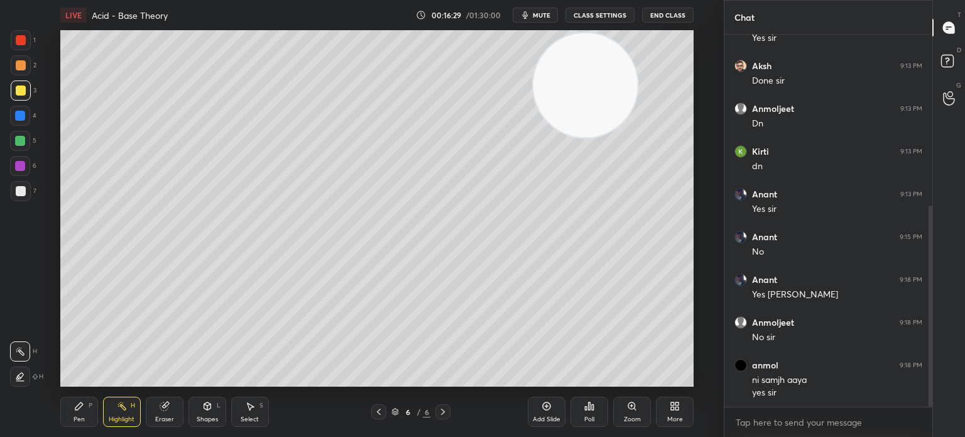
click at [116, 416] on div "Highlight" at bounding box center [122, 419] width 26 height 6
click at [123, 407] on rect at bounding box center [123, 407] width 6 height 6
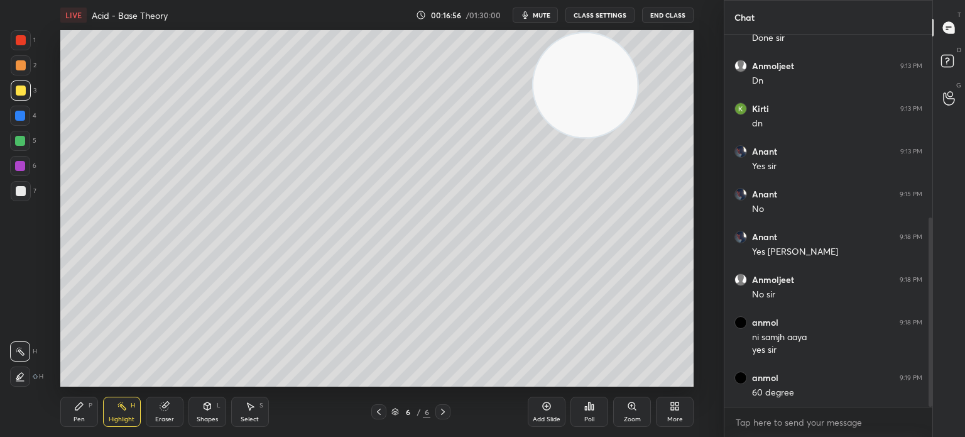
scroll to position [372, 0]
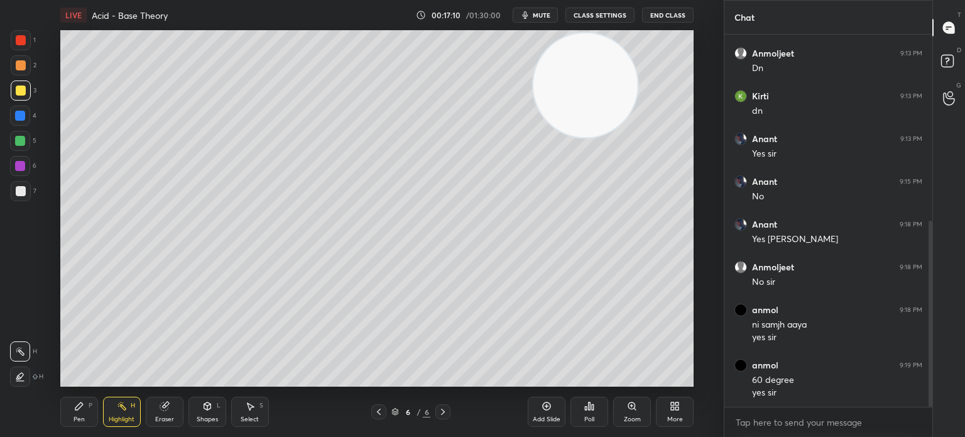
click at [18, 196] on div at bounding box center [21, 191] width 20 height 20
click at [88, 427] on div "Pen P Highlight H Eraser Shapes L Select S 6 / 6 Add Slide Poll Zoom More" at bounding box center [376, 411] width 633 height 50
click at [85, 420] on div "Pen P" at bounding box center [79, 411] width 38 height 30
click at [128, 408] on div "Highlight H" at bounding box center [122, 411] width 38 height 30
click at [85, 417] on div "Pen P" at bounding box center [79, 411] width 38 height 30
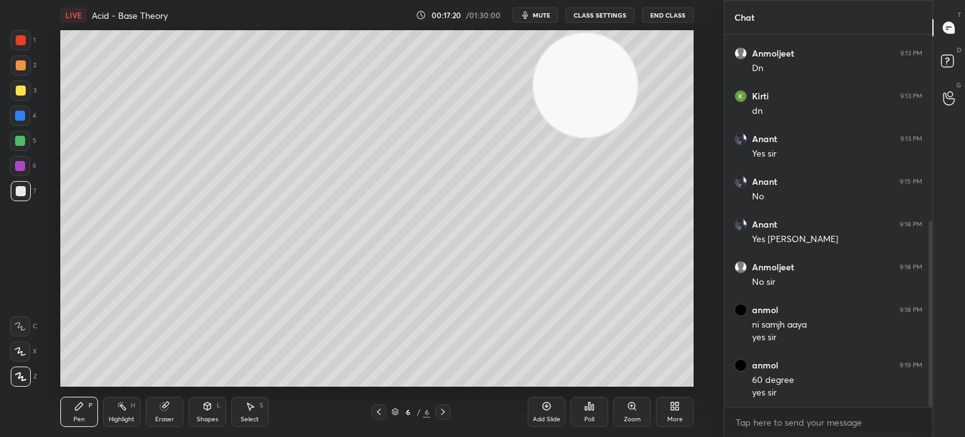
click at [86, 413] on div "Pen P" at bounding box center [79, 411] width 38 height 30
click at [158, 414] on div "Eraser" at bounding box center [165, 411] width 38 height 30
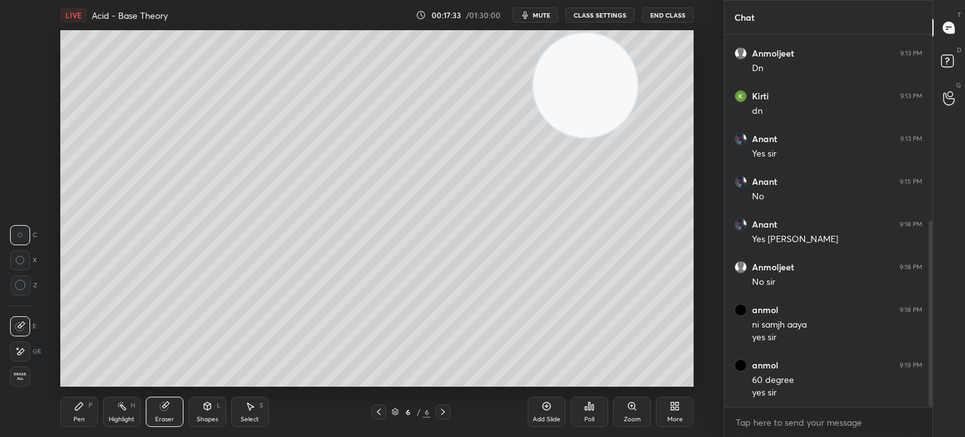
click at [163, 414] on div "Eraser" at bounding box center [165, 411] width 38 height 30
click at [114, 413] on div "Highlight H" at bounding box center [122, 411] width 38 height 30
click at [128, 413] on div "Highlight H" at bounding box center [122, 411] width 38 height 30
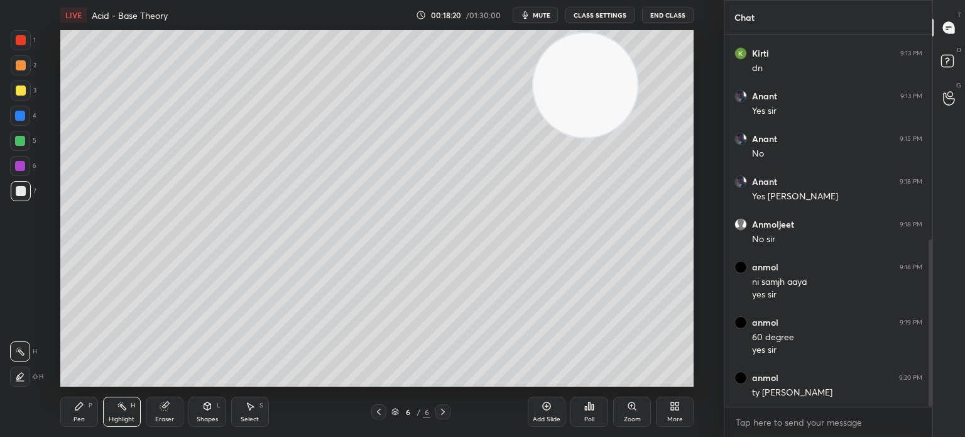
scroll to position [457, 0]
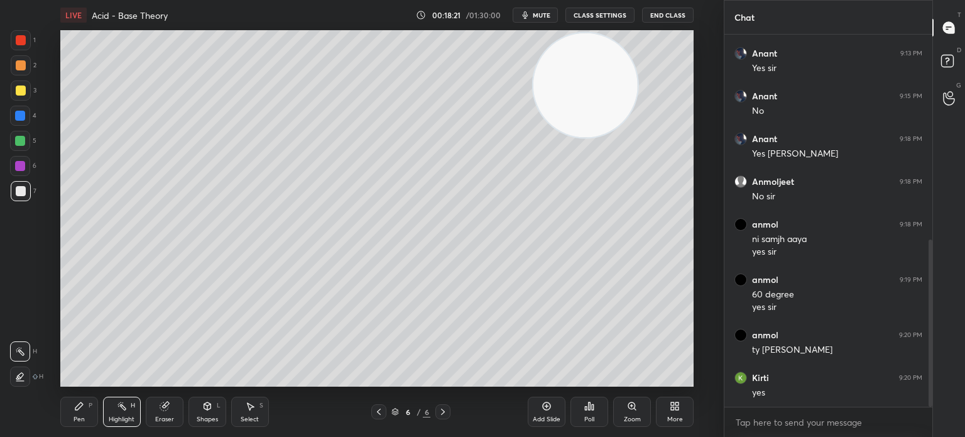
click at [550, 398] on div "Add Slide" at bounding box center [547, 411] width 38 height 30
click at [66, 409] on div "Pen P" at bounding box center [79, 411] width 38 height 30
click at [167, 411] on div "Eraser" at bounding box center [165, 411] width 38 height 30
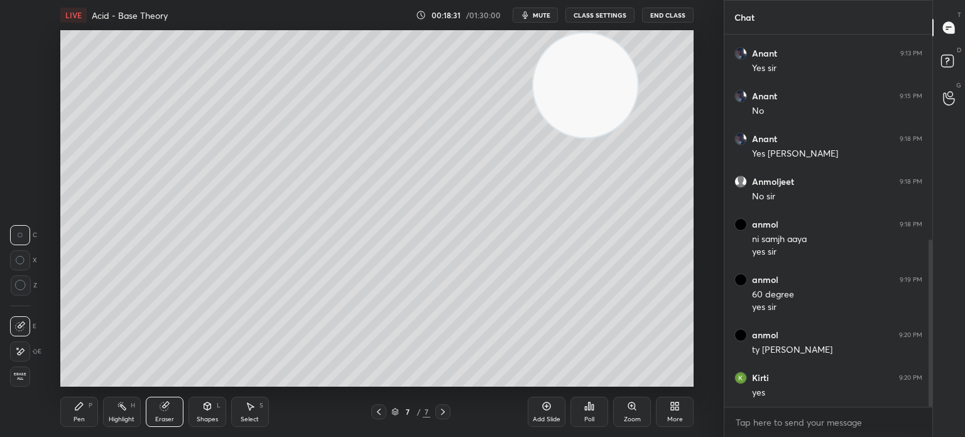
click at [86, 402] on div "Pen P" at bounding box center [79, 411] width 38 height 30
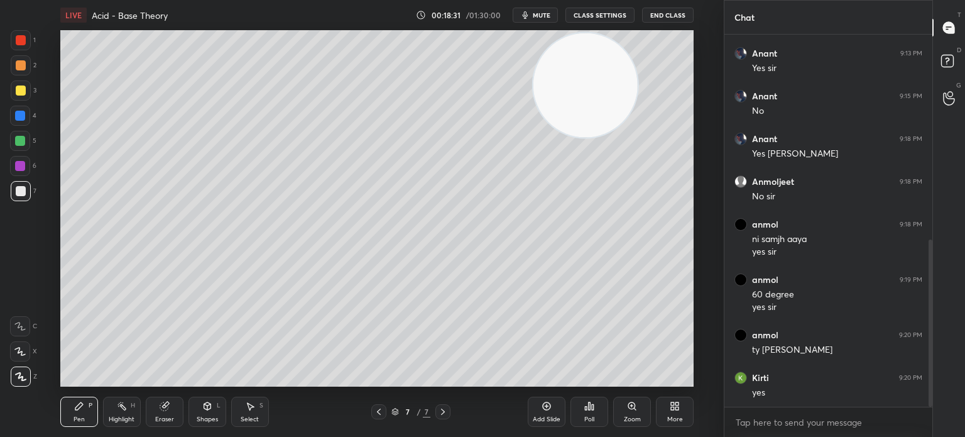
click at [85, 398] on div "Pen P" at bounding box center [79, 411] width 38 height 30
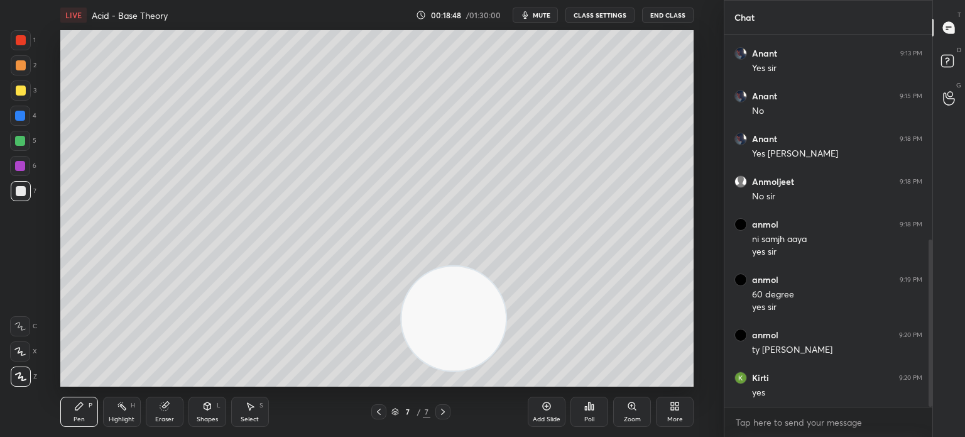
click at [591, 408] on icon at bounding box center [590, 406] width 2 height 8
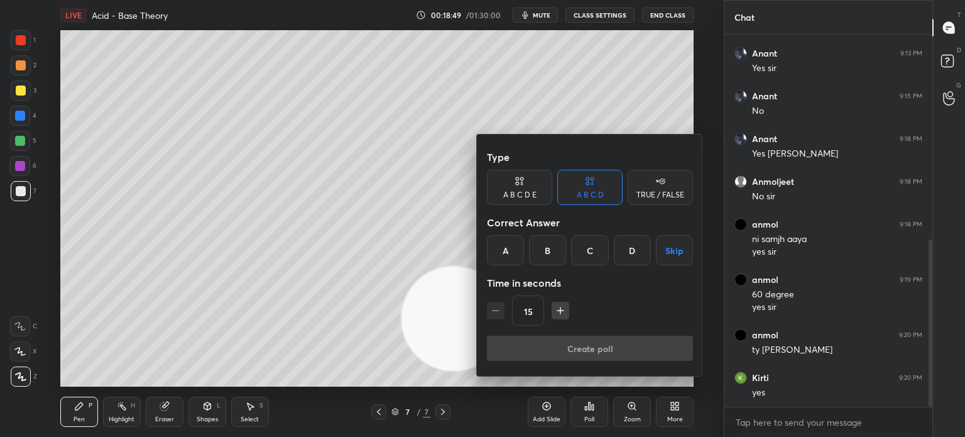
click at [511, 258] on div "A" at bounding box center [505, 250] width 37 height 30
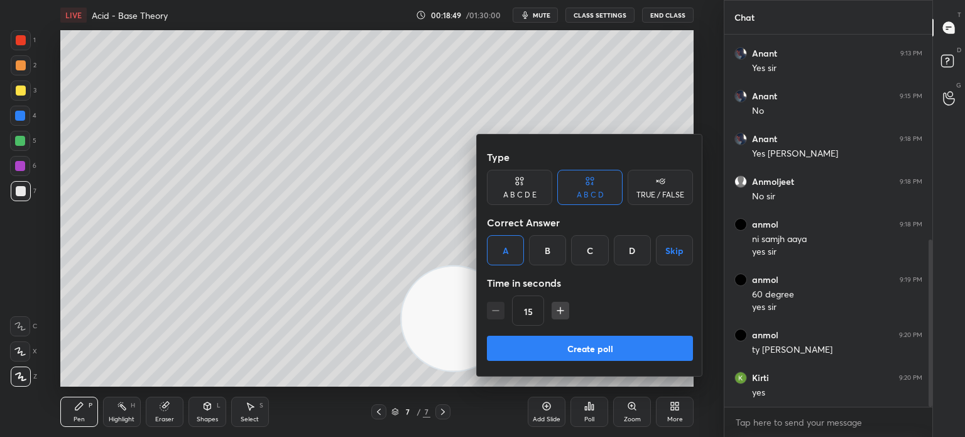
click at [560, 315] on icon "button" at bounding box center [560, 310] width 13 height 13
type input "30"
click at [551, 350] on button "Create poll" at bounding box center [590, 347] width 206 height 25
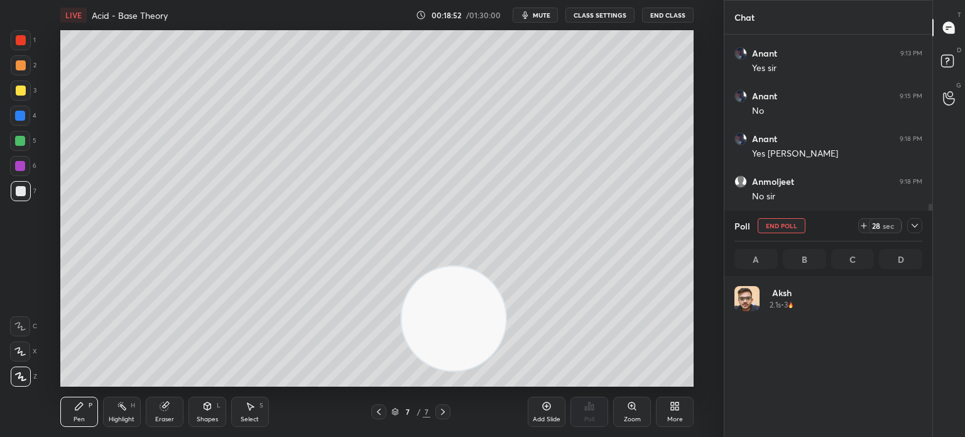
scroll to position [147, 184]
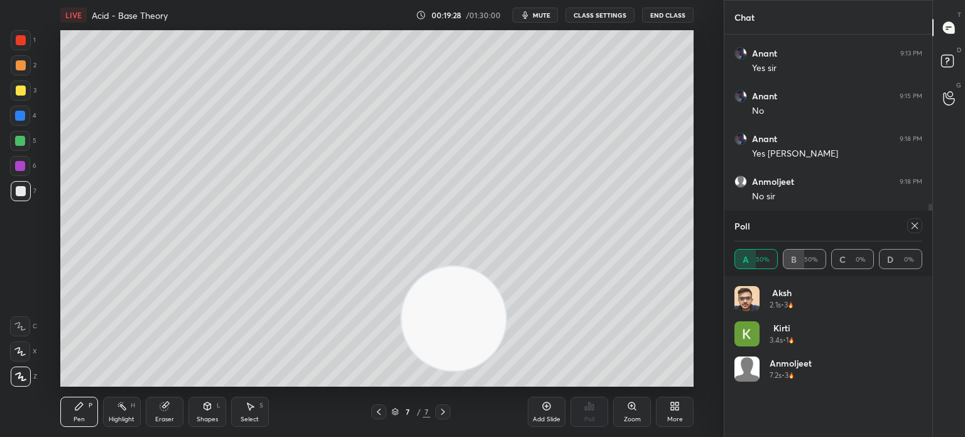
click at [23, 97] on div at bounding box center [21, 90] width 20 height 20
click at [27, 101] on div "3" at bounding box center [24, 92] width 26 height 25
click at [916, 223] on icon at bounding box center [915, 226] width 10 height 10
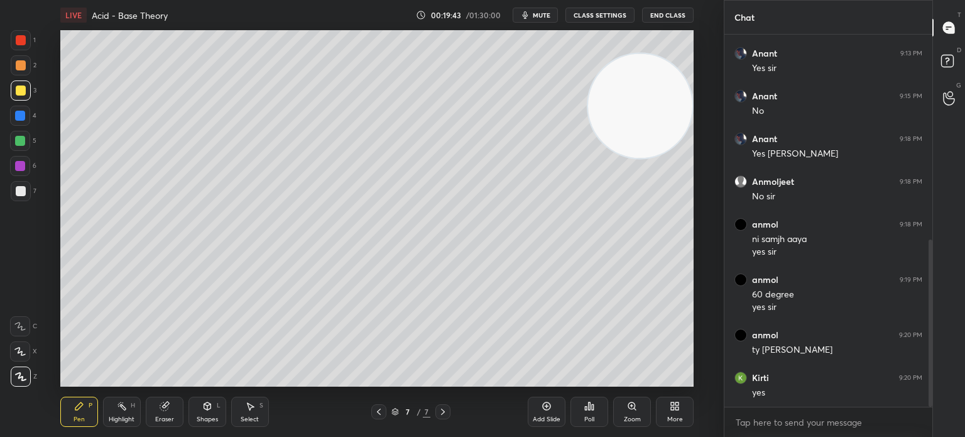
scroll to position [500, 0]
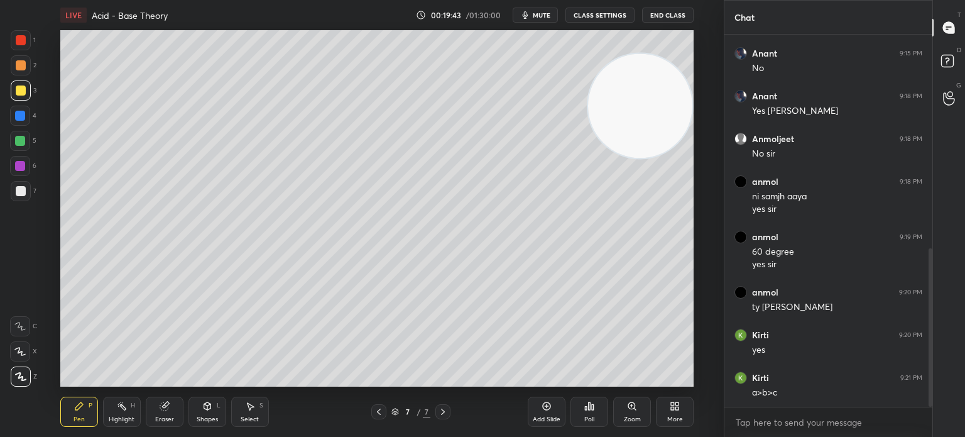
click at [124, 420] on div "Highlight" at bounding box center [122, 419] width 26 height 6
click at [127, 409] on div "Highlight H" at bounding box center [122, 411] width 38 height 30
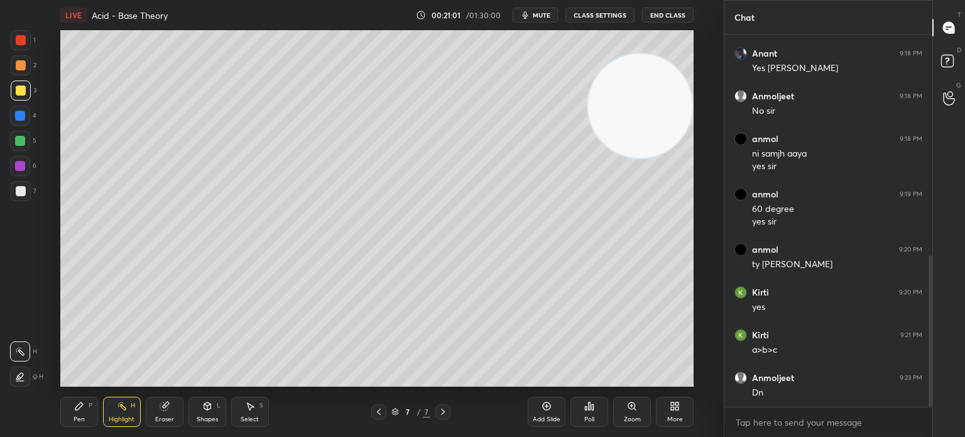
click at [21, 190] on div at bounding box center [21, 191] width 10 height 10
click at [23, 192] on div at bounding box center [21, 191] width 10 height 10
click at [551, 412] on div "Add Slide" at bounding box center [547, 411] width 38 height 30
click at [85, 401] on div "Pen P" at bounding box center [79, 411] width 38 height 30
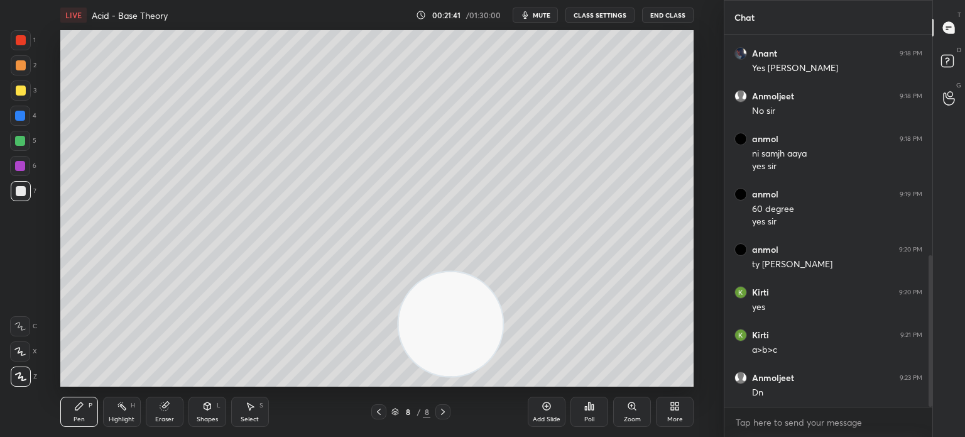
click at [596, 410] on div "Poll" at bounding box center [589, 411] width 38 height 30
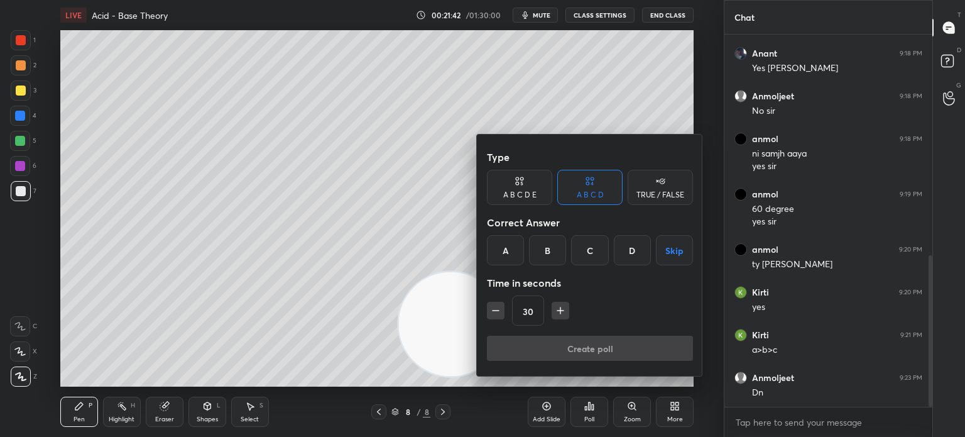
click at [503, 252] on div "A" at bounding box center [505, 250] width 37 height 30
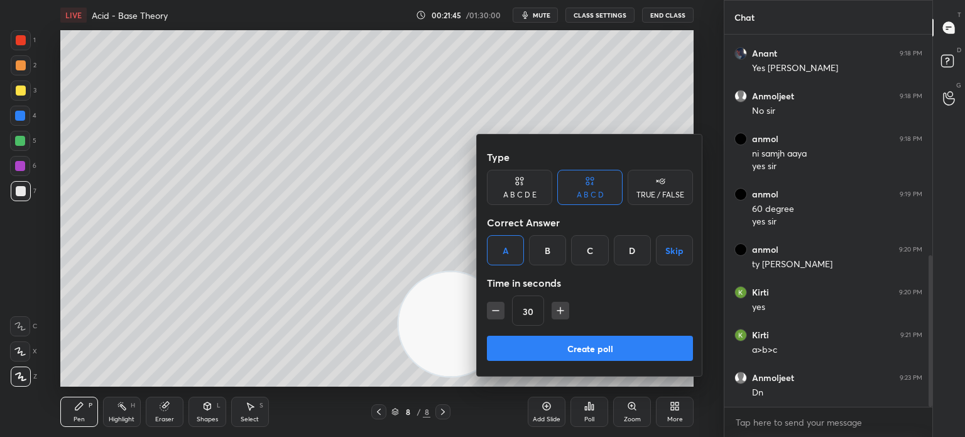
click at [565, 353] on button "Create poll" at bounding box center [590, 347] width 206 height 25
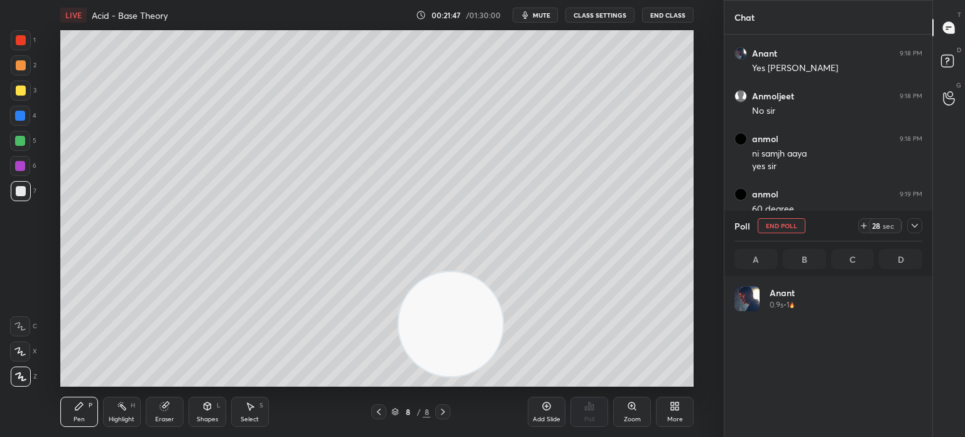
scroll to position [147, 184]
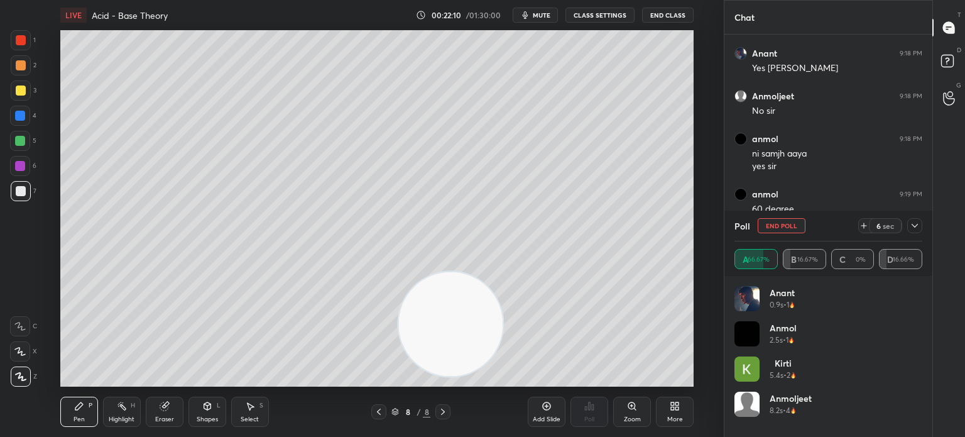
click at [30, 103] on div "3" at bounding box center [24, 92] width 26 height 25
click at [25, 100] on div at bounding box center [21, 90] width 20 height 20
click at [23, 100] on div at bounding box center [21, 90] width 20 height 20
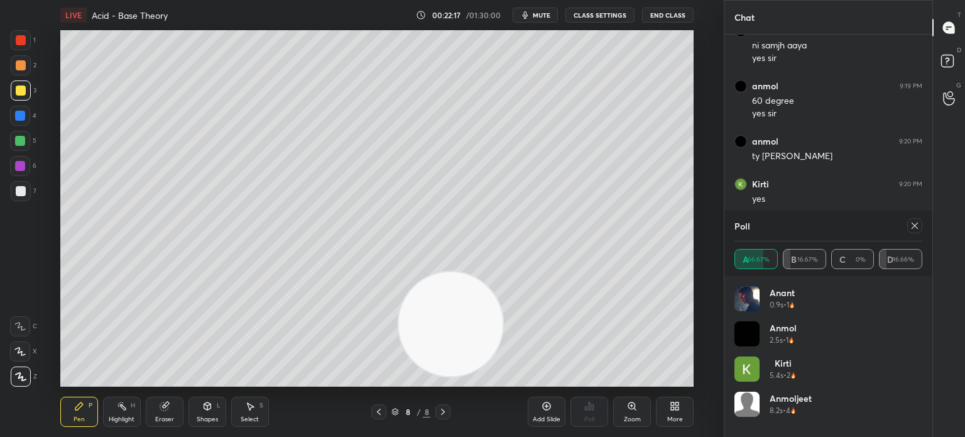
click at [915, 229] on icon at bounding box center [915, 226] width 10 height 10
type textarea "x"
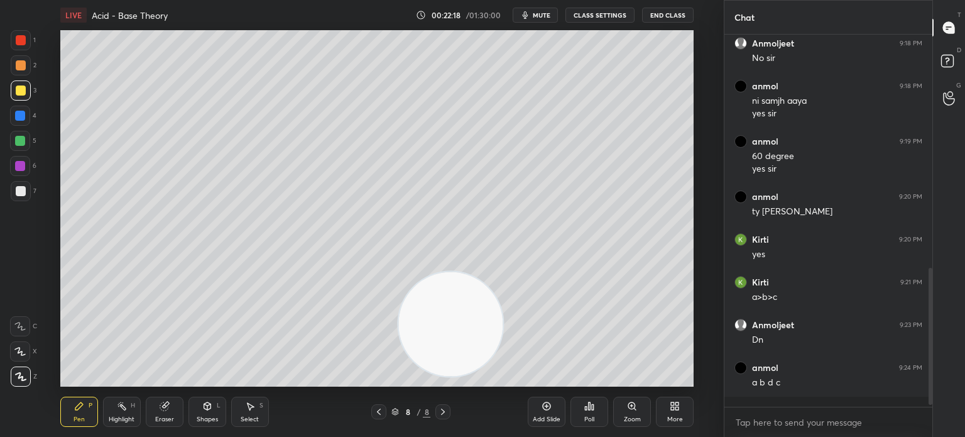
scroll to position [257, 204]
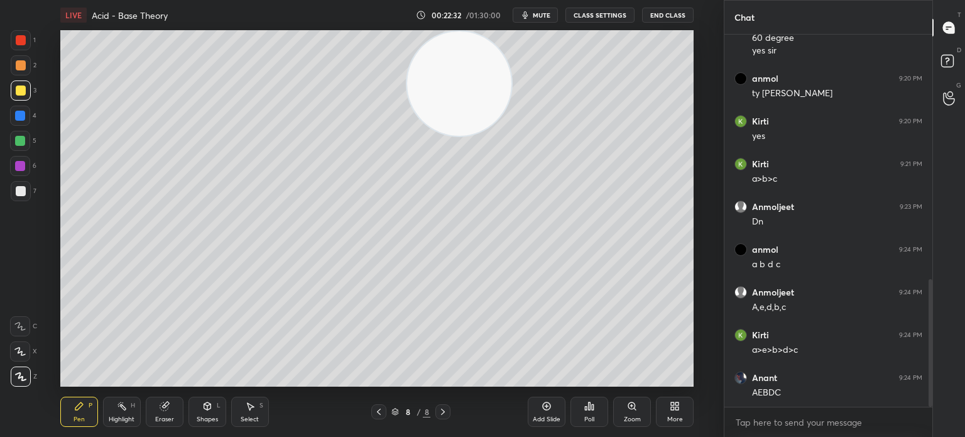
click at [119, 414] on div "Highlight H" at bounding box center [122, 411] width 38 height 30
click at [123, 409] on rect at bounding box center [123, 407] width 6 height 6
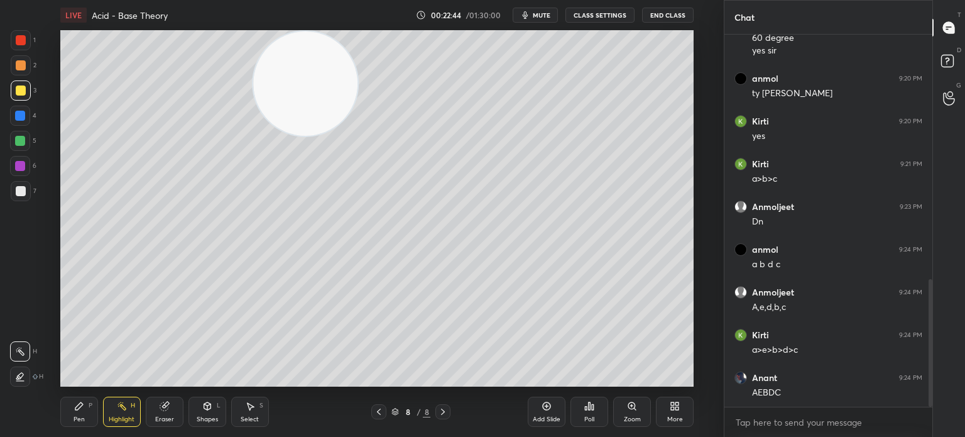
click at [67, 415] on div "Pen P" at bounding box center [79, 411] width 38 height 30
click at [78, 411] on div "Pen P" at bounding box center [79, 411] width 38 height 30
click at [190, 418] on div "Shapes L" at bounding box center [207, 411] width 38 height 30
click at [153, 416] on div "Eraser" at bounding box center [165, 411] width 38 height 30
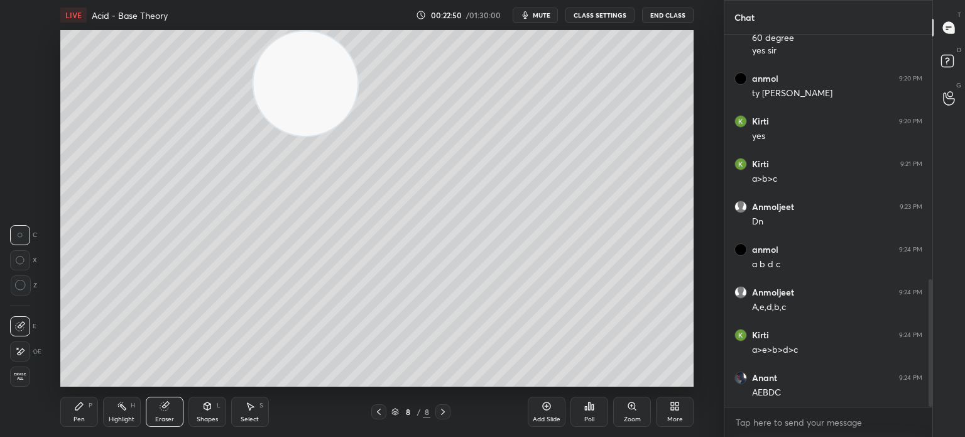
click at [68, 425] on div "Pen P" at bounding box center [79, 411] width 38 height 30
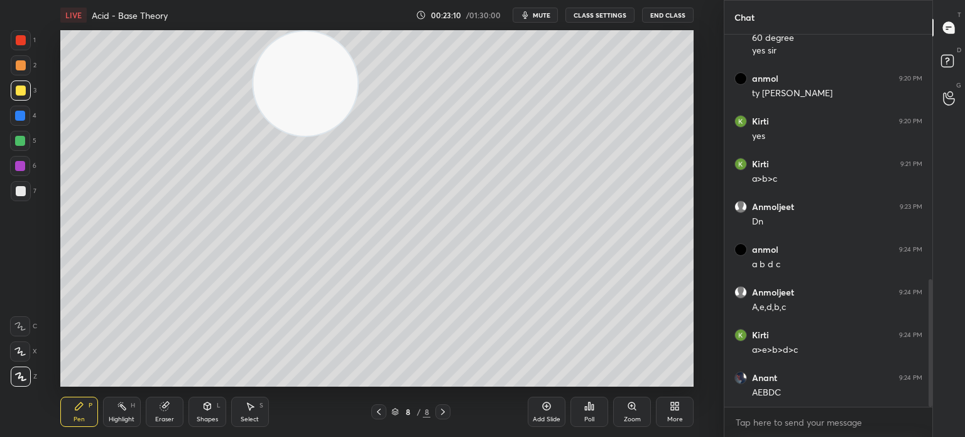
click at [119, 416] on div "Highlight" at bounding box center [122, 419] width 26 height 6
click at [119, 413] on div "Highlight H" at bounding box center [122, 411] width 38 height 30
click at [253, 130] on video at bounding box center [305, 83] width 104 height 104
click at [8, 207] on div "1 2 3 4 5 6 7 C X Z C X Z E E Erase all H H" at bounding box center [20, 208] width 40 height 356
click at [16, 204] on div "7" at bounding box center [24, 193] width 26 height 25
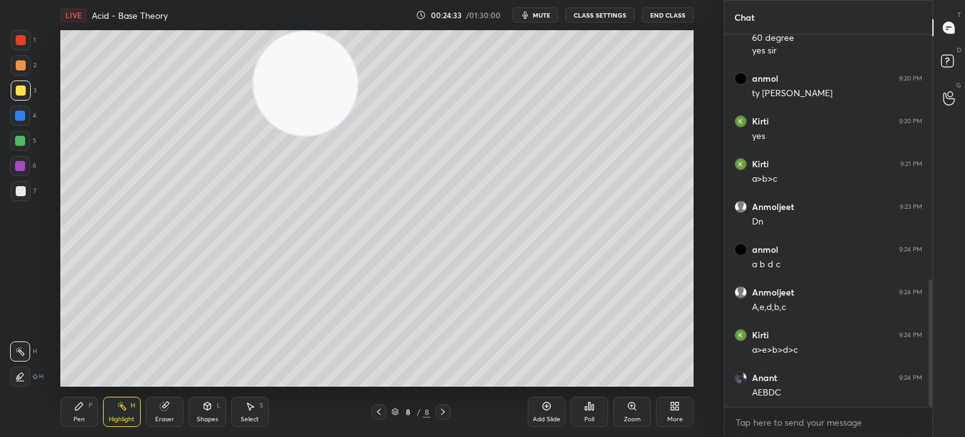
click at [18, 199] on div at bounding box center [21, 191] width 20 height 20
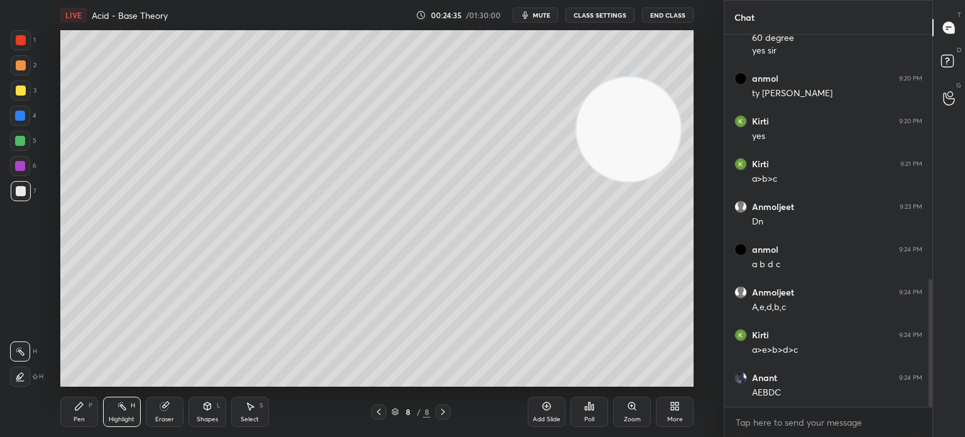
click at [548, 411] on div "Add Slide" at bounding box center [547, 411] width 38 height 30
click at [68, 392] on div "Pen P Highlight H Eraser Shapes L Select S 9 / 9 Add Slide Poll Zoom More" at bounding box center [376, 411] width 633 height 50
click at [78, 406] on icon at bounding box center [79, 406] width 8 height 8
click at [83, 403] on icon at bounding box center [79, 406] width 10 height 10
click at [166, 396] on div "Eraser" at bounding box center [165, 411] width 38 height 30
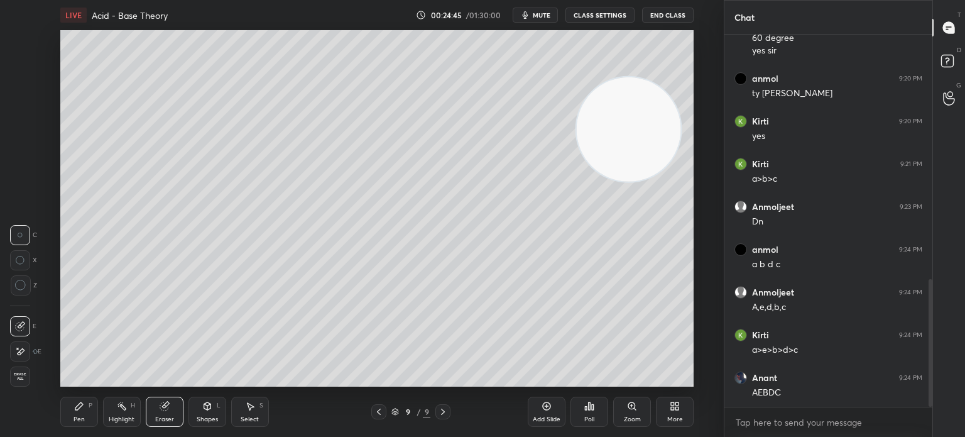
click at [75, 405] on icon at bounding box center [79, 406] width 10 height 10
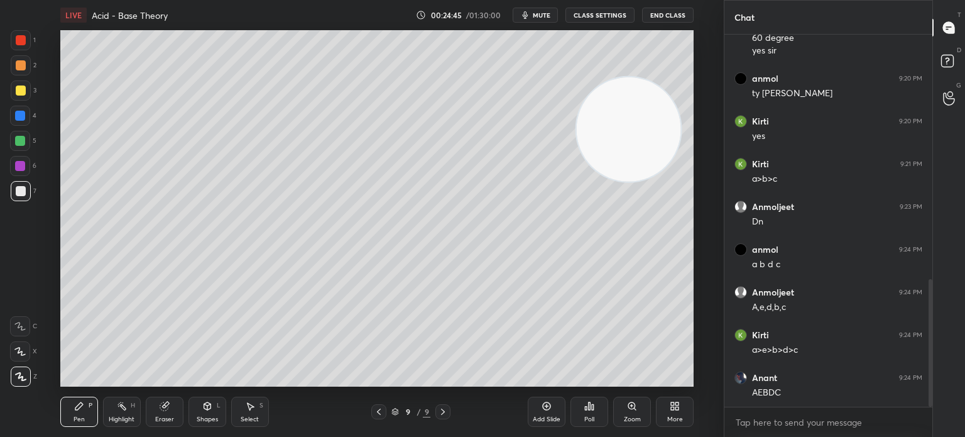
click at [76, 399] on div "Pen P" at bounding box center [79, 411] width 38 height 30
click at [591, 419] on div "Poll" at bounding box center [589, 419] width 10 height 6
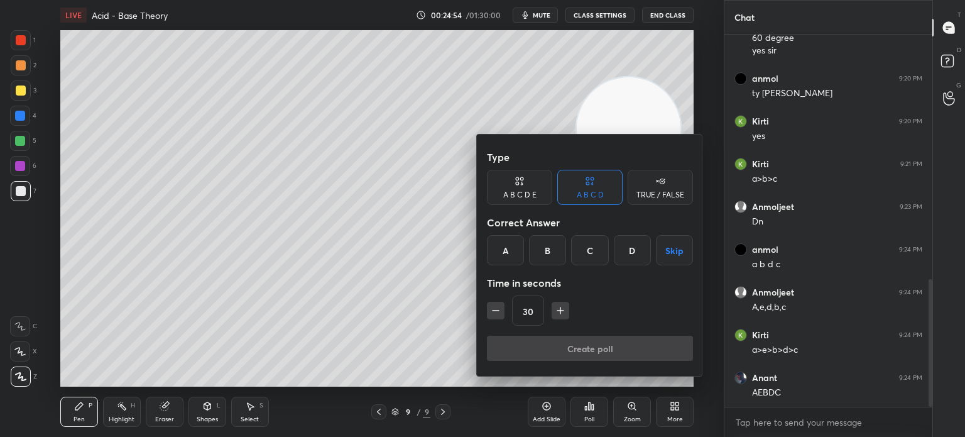
click at [506, 248] on div "A" at bounding box center [505, 250] width 37 height 30
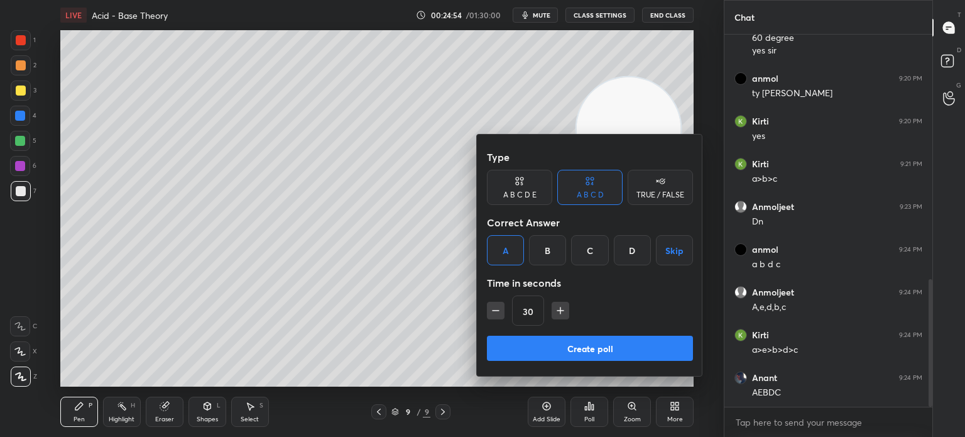
click at [563, 314] on icon "button" at bounding box center [560, 310] width 13 height 13
click at [494, 315] on icon "button" at bounding box center [495, 310] width 13 height 13
type input "30"
click at [533, 357] on button "Create poll" at bounding box center [590, 347] width 206 height 25
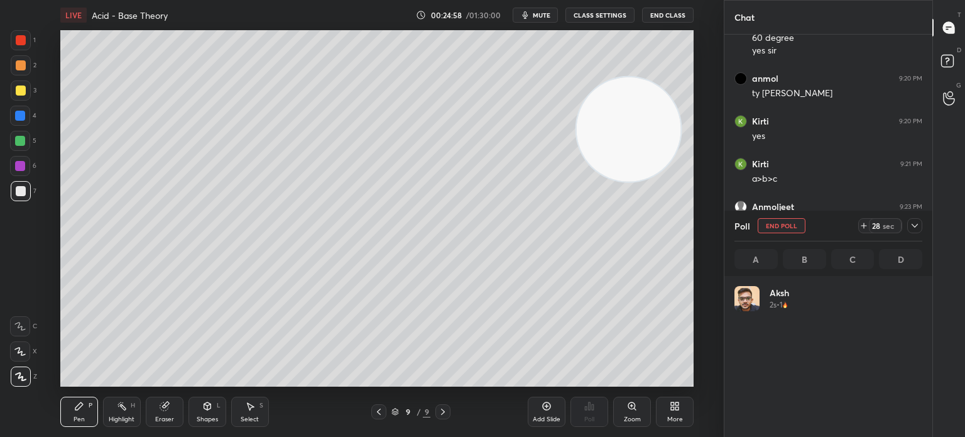
scroll to position [147, 184]
click at [26, 90] on div at bounding box center [21, 90] width 20 height 20
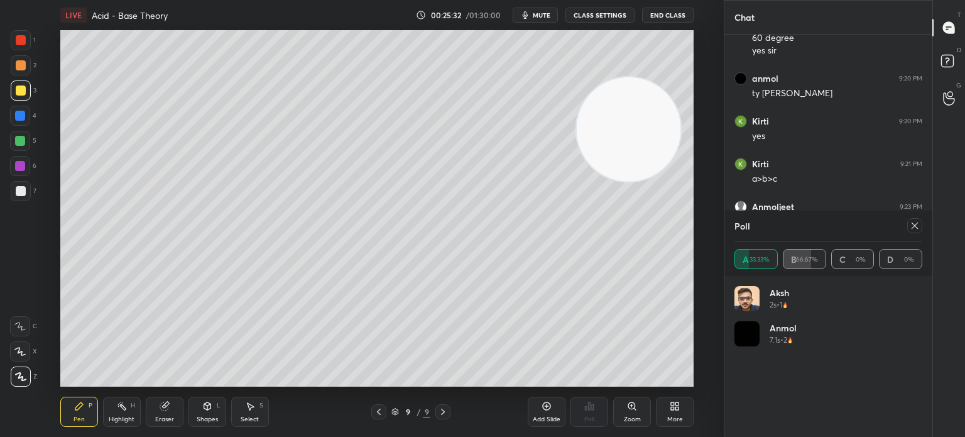
click at [912, 227] on icon at bounding box center [915, 226] width 10 height 10
type textarea "x"
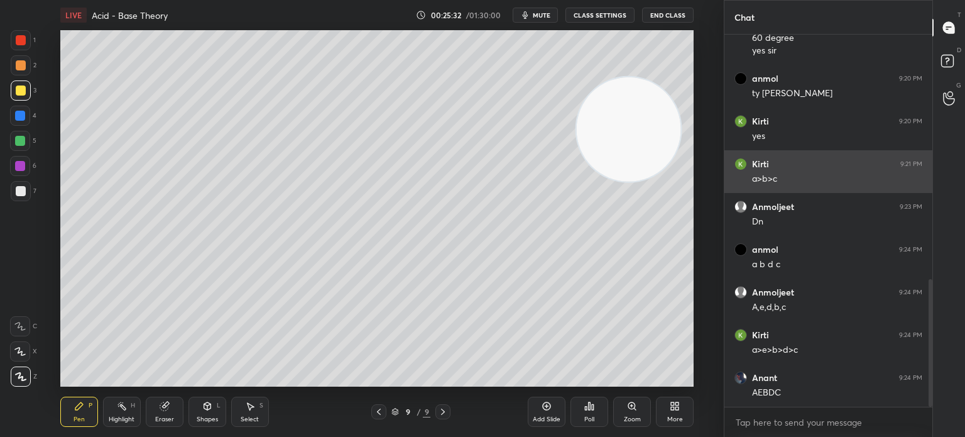
scroll to position [3, 4]
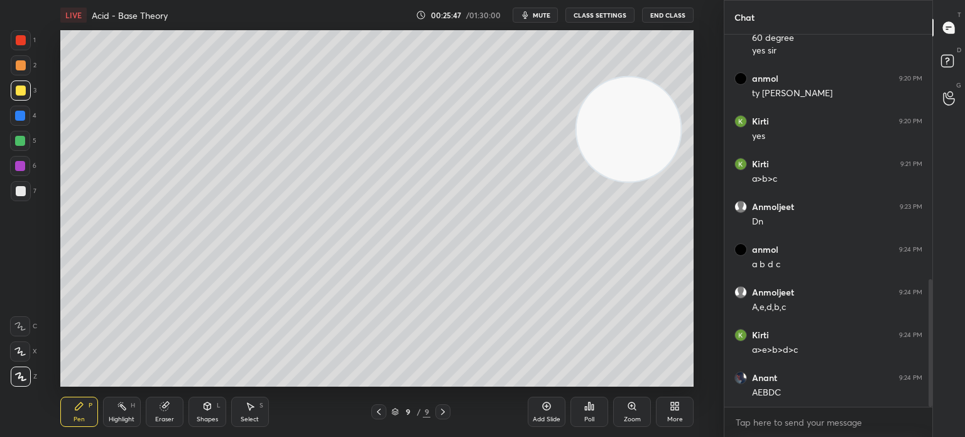
click at [115, 410] on div "Highlight H" at bounding box center [122, 411] width 38 height 30
click at [123, 404] on icon at bounding box center [122, 406] width 10 height 10
click at [25, 152] on div "5" at bounding box center [23, 143] width 26 height 25
click at [30, 146] on div "5" at bounding box center [23, 141] width 26 height 20
click at [78, 412] on div "Pen P" at bounding box center [79, 411] width 38 height 30
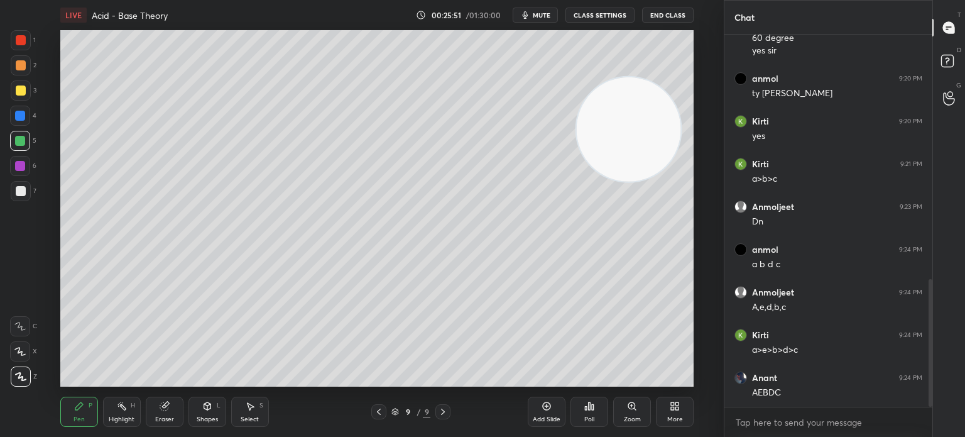
click at [85, 403] on div "Pen P" at bounding box center [79, 411] width 38 height 30
click at [119, 433] on div "Pen P Highlight H Eraser Shapes L Select S 9 / 9 Add Slide Poll Zoom More" at bounding box center [376, 411] width 633 height 50
click at [117, 422] on div "Highlight" at bounding box center [122, 419] width 26 height 6
click at [57, 413] on div "LIVE Acid - Base Theory 00:26:00 / 01:30:00 mute CLASS SETTINGS End Class Setti…" at bounding box center [376, 218] width 673 height 437
click at [65, 413] on div "Pen P" at bounding box center [79, 411] width 38 height 30
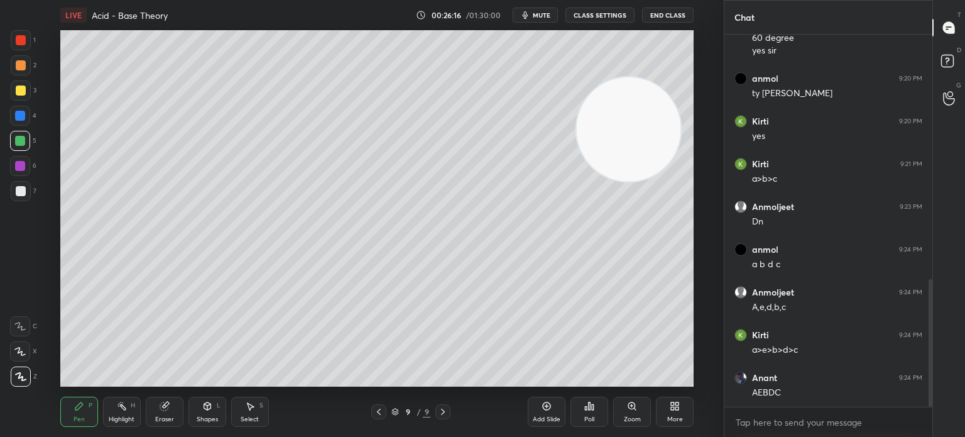
click at [588, 418] on div "Poll" at bounding box center [589, 419] width 10 height 6
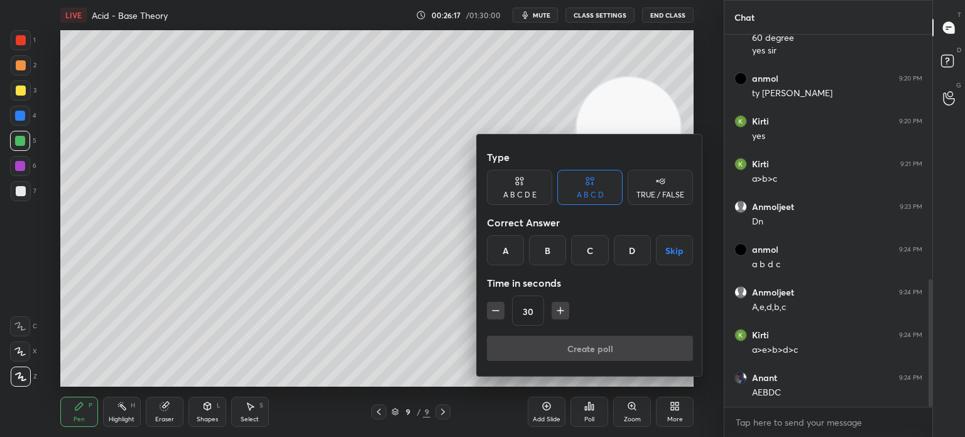
click at [509, 262] on div "A" at bounding box center [505, 250] width 37 height 30
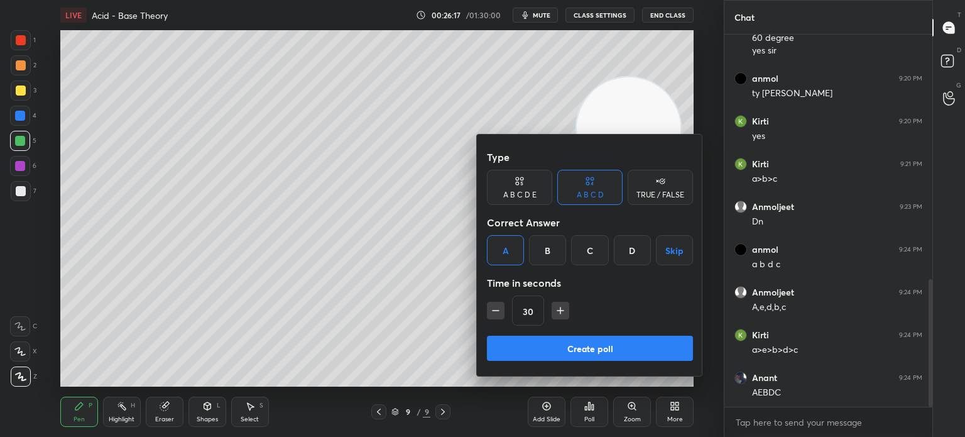
click at [561, 305] on icon "button" at bounding box center [560, 310] width 13 height 13
click at [558, 308] on icon "button" at bounding box center [560, 310] width 13 height 13
type input "60"
click at [550, 340] on button "Create poll" at bounding box center [590, 347] width 206 height 25
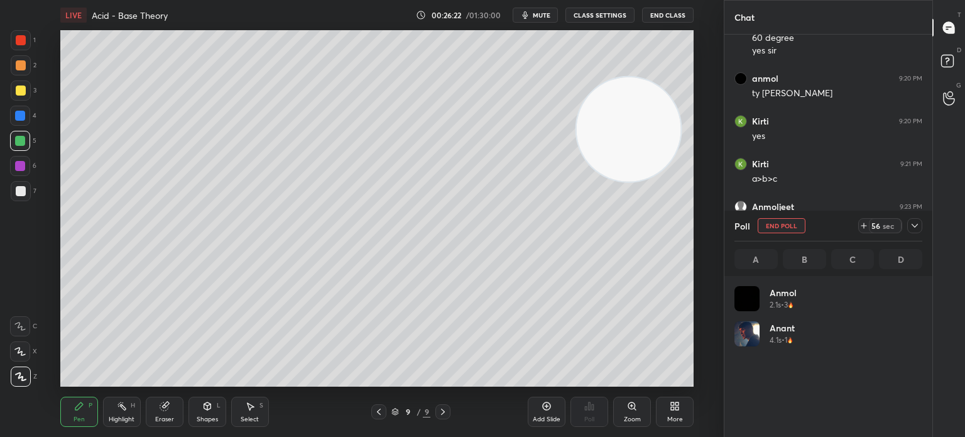
scroll to position [147, 184]
click at [128, 401] on div "Highlight H" at bounding box center [122, 411] width 38 height 30
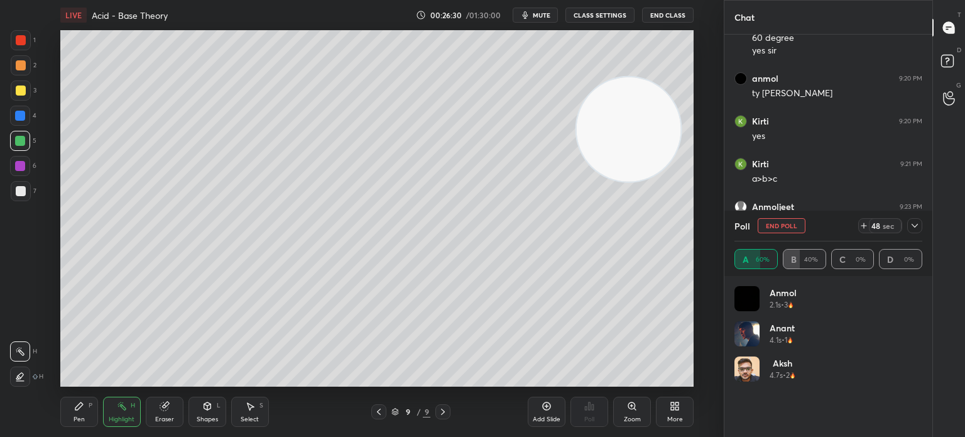
click at [916, 227] on icon at bounding box center [915, 226] width 10 height 10
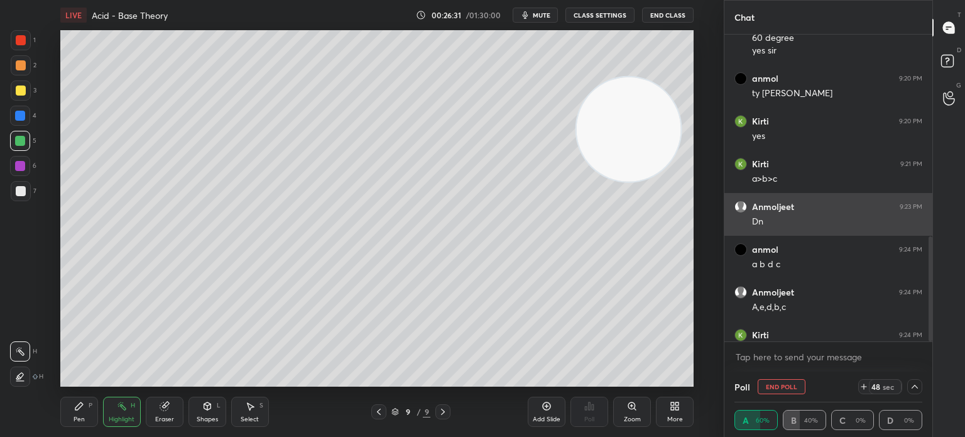
scroll to position [0, 4]
click at [857, 256] on div "a b d c" at bounding box center [837, 263] width 170 height 15
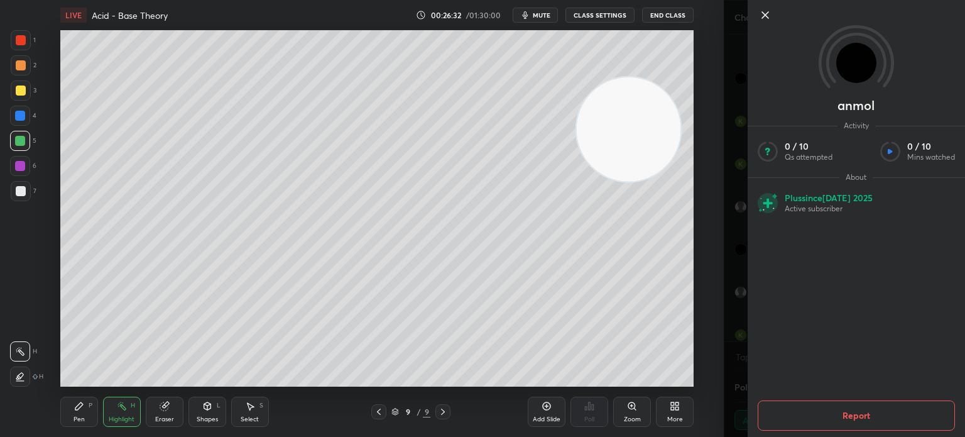
click at [771, 15] on icon at bounding box center [765, 15] width 15 height 15
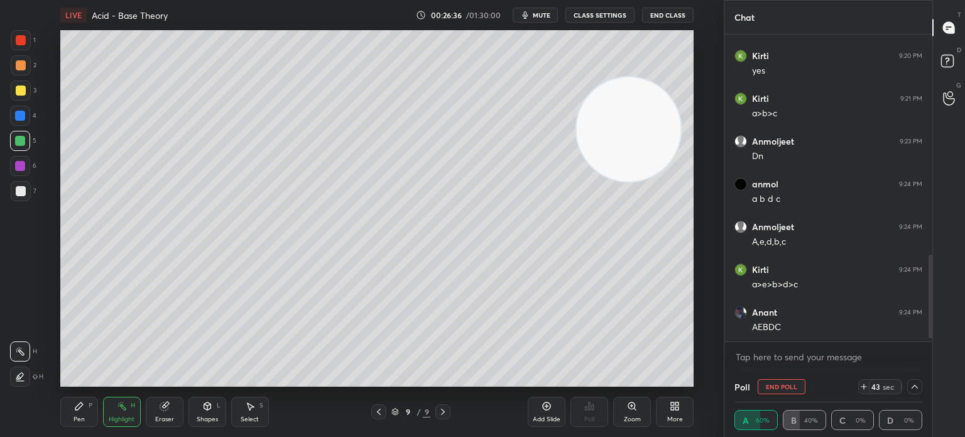
scroll to position [822, 0]
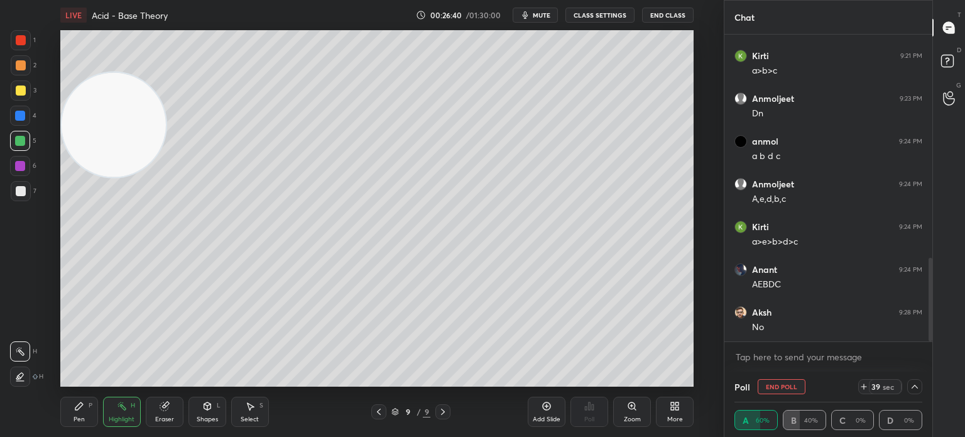
click at [71, 405] on div "Pen P" at bounding box center [79, 411] width 38 height 30
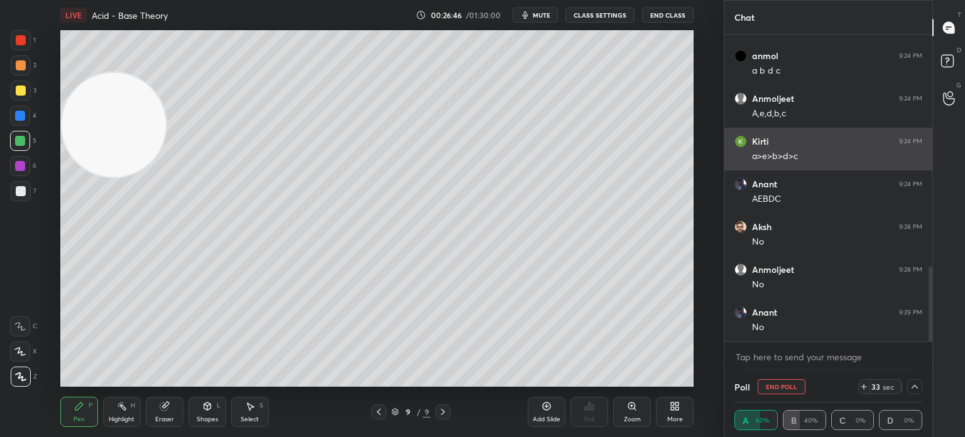
scroll to position [950, 0]
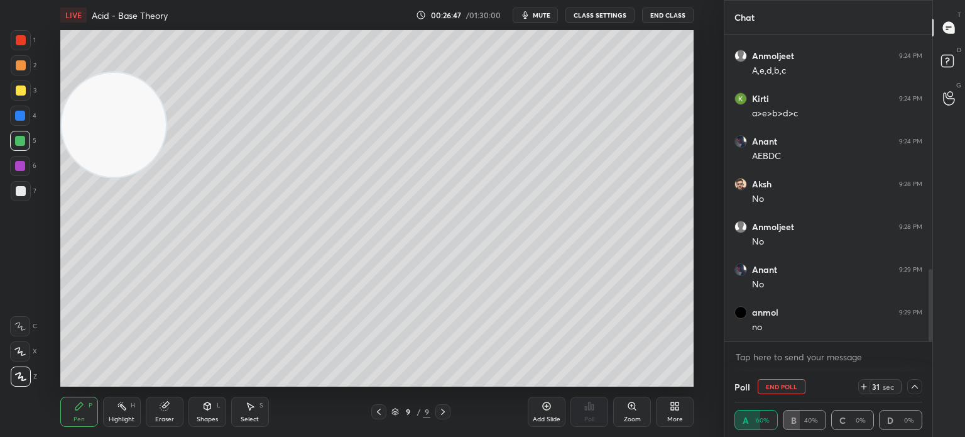
click at [381, 415] on icon at bounding box center [379, 411] width 10 height 10
click at [447, 414] on icon at bounding box center [443, 411] width 10 height 10
click at [121, 420] on div "Highlight" at bounding box center [122, 419] width 26 height 6
click at [119, 414] on div "Highlight H" at bounding box center [122, 411] width 38 height 30
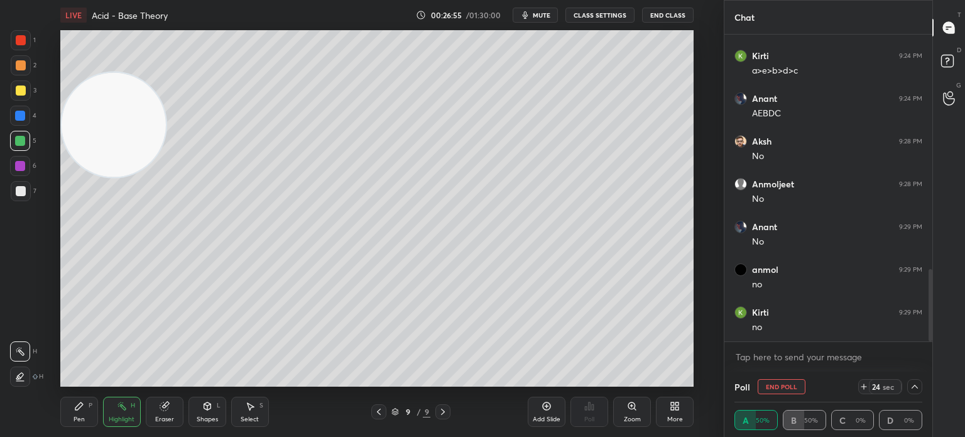
click at [11, 190] on div at bounding box center [21, 191] width 20 height 20
click at [23, 192] on div at bounding box center [21, 191] width 10 height 10
click at [75, 414] on div "Pen P" at bounding box center [79, 411] width 38 height 30
click at [82, 414] on div "Pen P" at bounding box center [79, 411] width 38 height 30
click at [154, 413] on div "Eraser" at bounding box center [165, 411] width 38 height 30
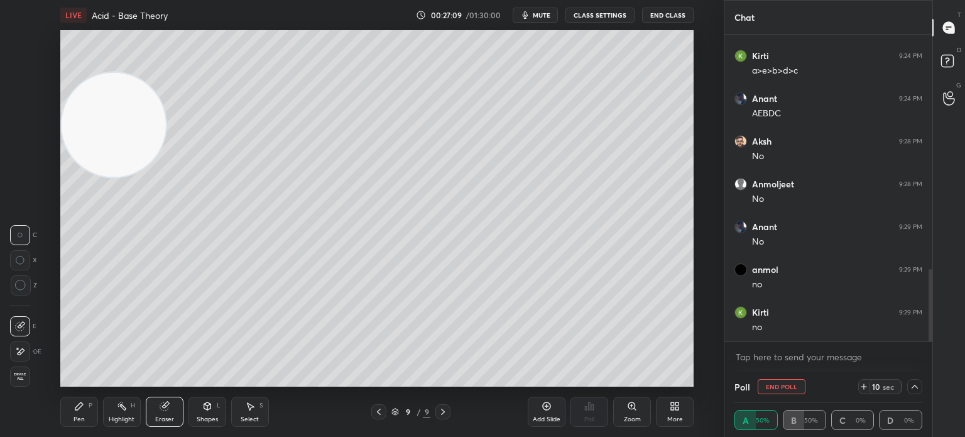
click at [65, 422] on div "Pen P" at bounding box center [79, 411] width 38 height 30
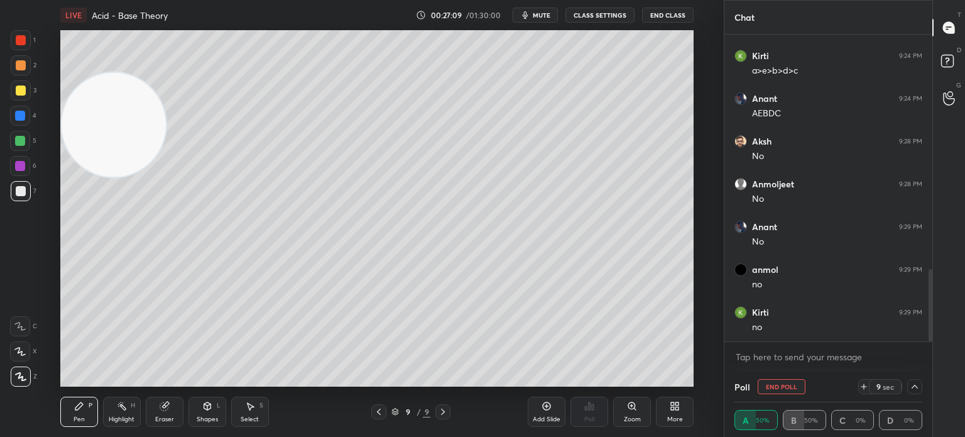
click at [79, 422] on div "Pen" at bounding box center [79, 419] width 11 height 6
click at [123, 414] on div "Highlight H" at bounding box center [122, 411] width 38 height 30
click at [123, 411] on div "Highlight H" at bounding box center [122, 411] width 38 height 30
click at [914, 388] on icon at bounding box center [915, 386] width 10 height 10
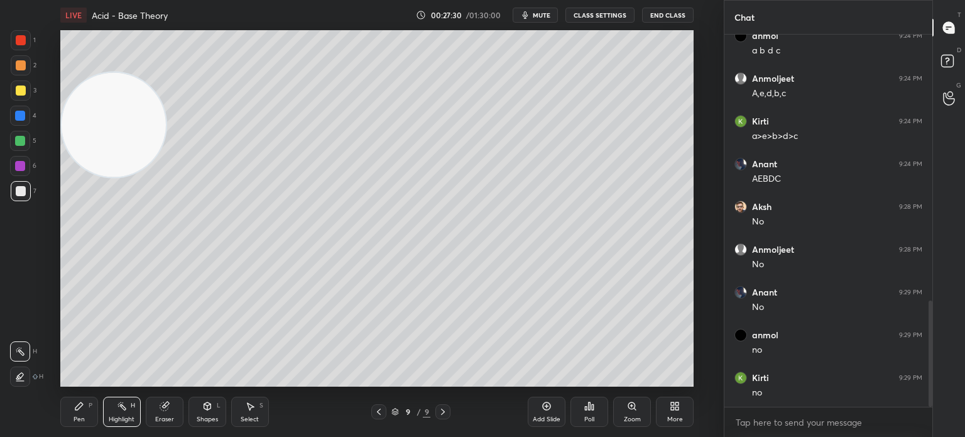
scroll to position [4, 4]
click at [13, 149] on div at bounding box center [20, 141] width 20 height 20
click at [25, 144] on div at bounding box center [20, 141] width 10 height 10
click at [20, 178] on div "6" at bounding box center [23, 168] width 26 height 25
click at [20, 164] on div at bounding box center [20, 166] width 10 height 10
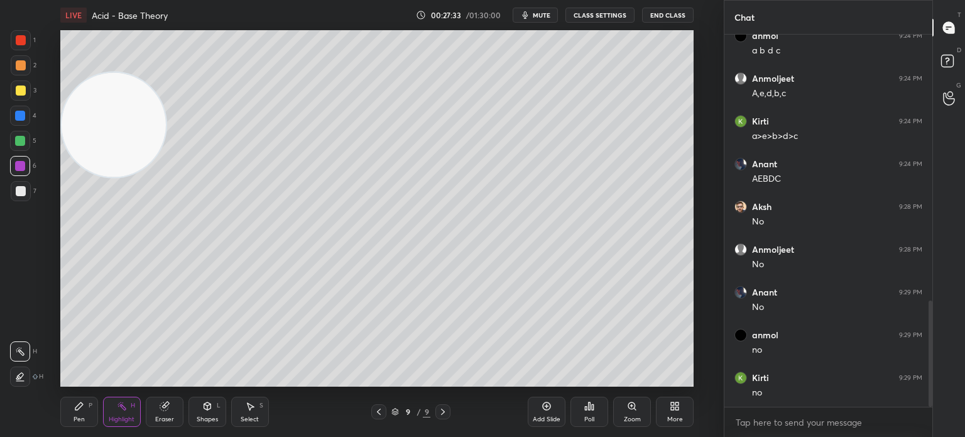
click at [23, 126] on div "4" at bounding box center [23, 118] width 26 height 25
click at [20, 140] on div at bounding box center [20, 141] width 10 height 10
click at [17, 149] on div at bounding box center [20, 141] width 20 height 20
click at [81, 403] on icon at bounding box center [79, 406] width 8 height 8
click at [79, 406] on icon at bounding box center [79, 406] width 8 height 8
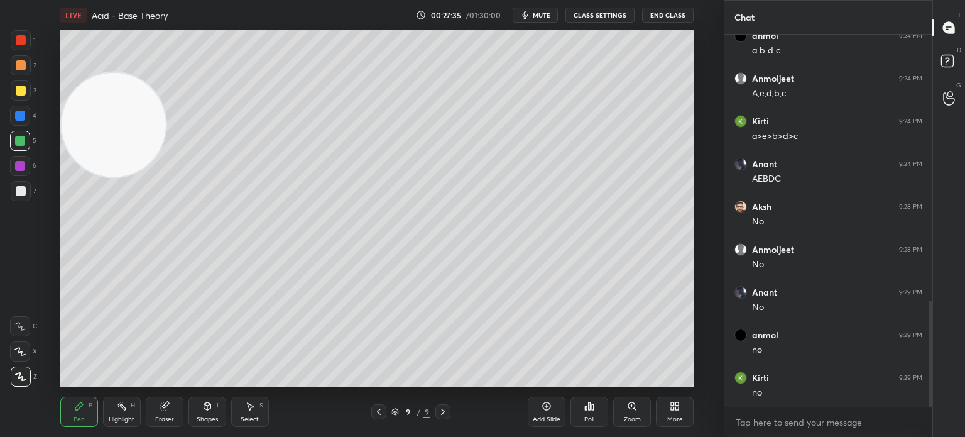
click at [15, 80] on div "2" at bounding box center [24, 67] width 26 height 25
click at [18, 88] on div at bounding box center [21, 90] width 10 height 10
click at [155, 410] on div "Eraser" at bounding box center [165, 411] width 38 height 30
click at [73, 406] on div "Pen P" at bounding box center [79, 411] width 38 height 30
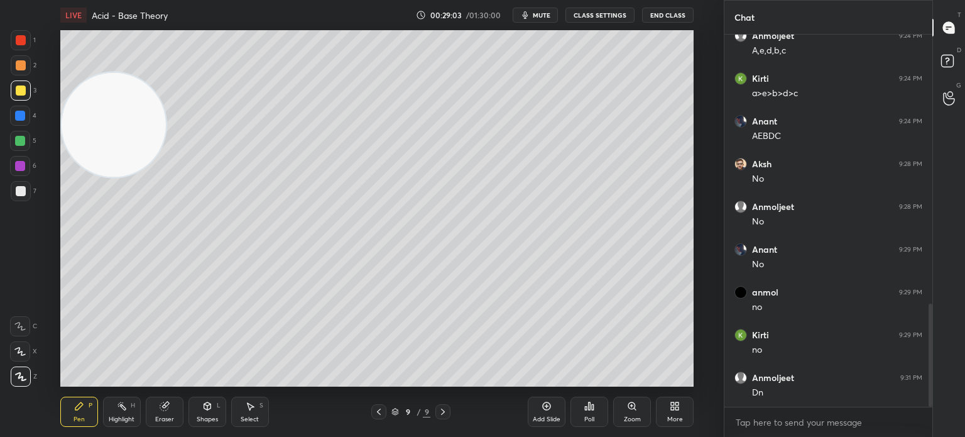
scroll to position [1013, 0]
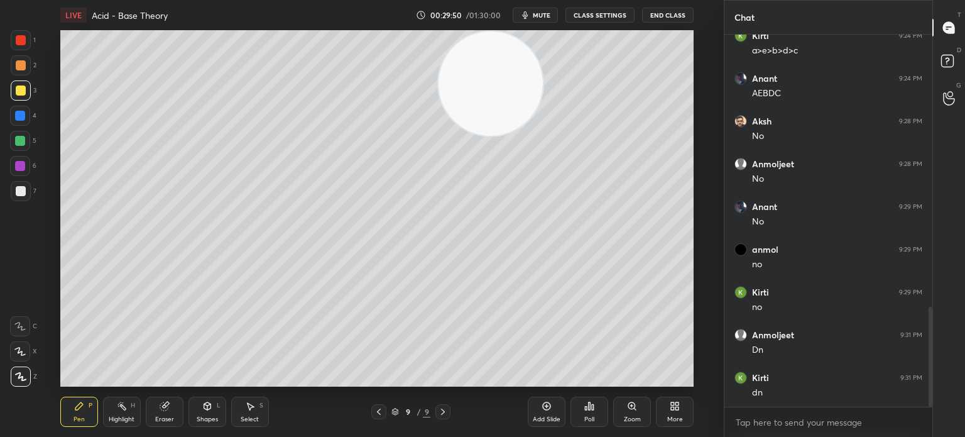
click at [562, 415] on div "Add Slide" at bounding box center [547, 411] width 38 height 30
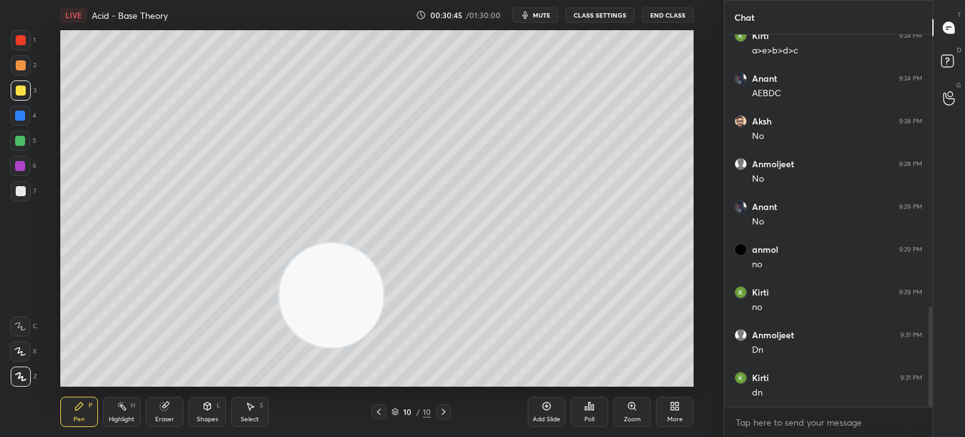
click at [165, 414] on div "Eraser" at bounding box center [165, 411] width 38 height 30
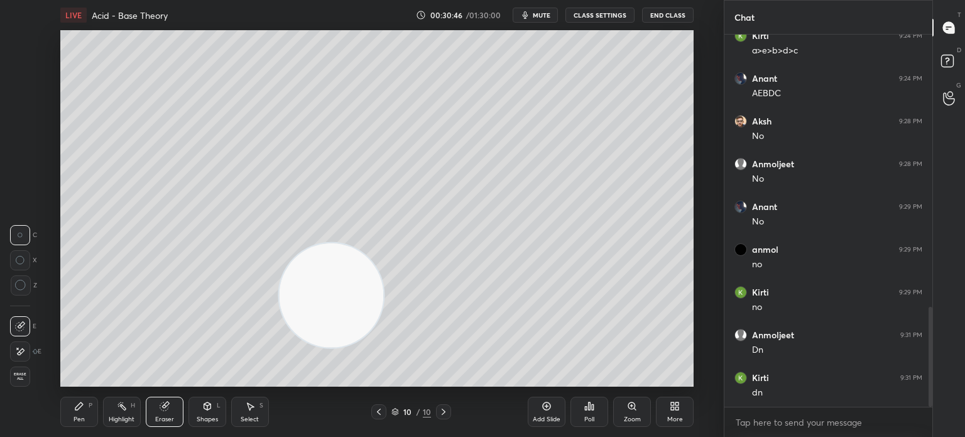
click at [25, 354] on div at bounding box center [20, 351] width 20 height 20
click at [80, 406] on icon at bounding box center [79, 406] width 8 height 8
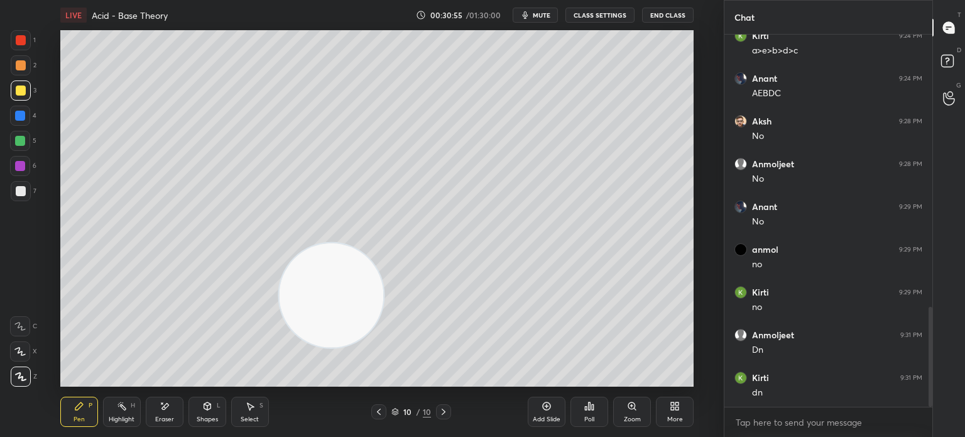
click at [99, 410] on div "Pen P Highlight H Eraser Shapes L Select S" at bounding box center [177, 411] width 234 height 30
click at [108, 403] on div "Highlight H" at bounding box center [122, 411] width 38 height 30
click at [78, 421] on div "Pen" at bounding box center [79, 419] width 11 height 6
click at [79, 414] on div "Pen P" at bounding box center [79, 411] width 38 height 30
click at [21, 195] on div at bounding box center [21, 191] width 10 height 10
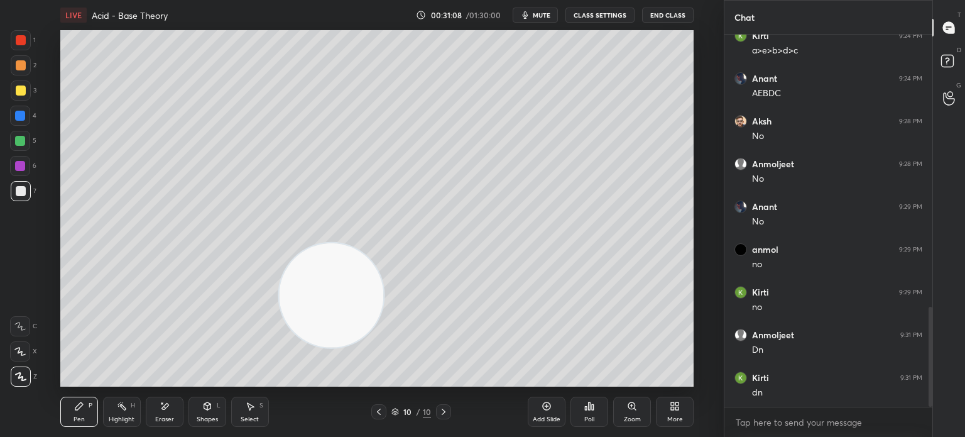
click at [103, 419] on div "Highlight H" at bounding box center [122, 411] width 38 height 30
click at [125, 417] on div "Highlight" at bounding box center [122, 419] width 26 height 6
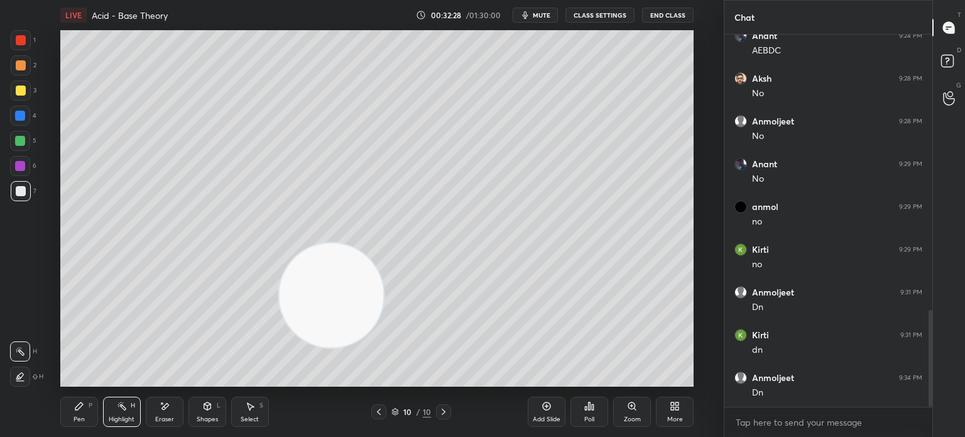
click at [18, 93] on div at bounding box center [21, 90] width 10 height 10
click at [80, 417] on div "Pen" at bounding box center [79, 419] width 11 height 6
click at [81, 412] on div "Pen P" at bounding box center [79, 411] width 38 height 30
click at [548, 417] on div "Add Slide" at bounding box center [547, 419] width 28 height 6
click at [588, 409] on icon at bounding box center [589, 406] width 10 height 10
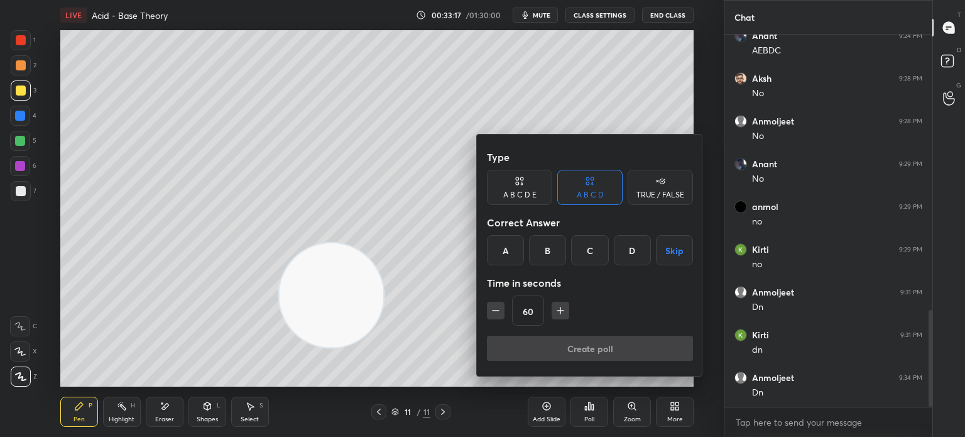
click at [509, 246] on div "A" at bounding box center [505, 250] width 37 height 30
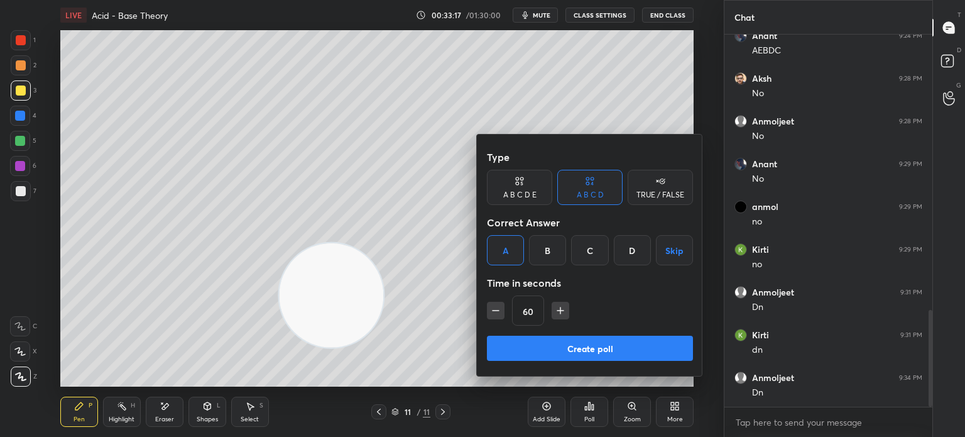
click at [535, 352] on button "Create poll" at bounding box center [590, 347] width 206 height 25
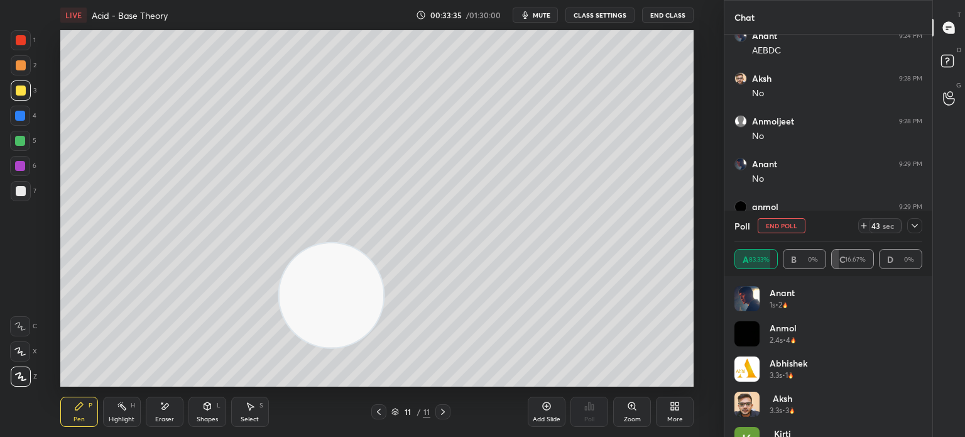
scroll to position [25, 0]
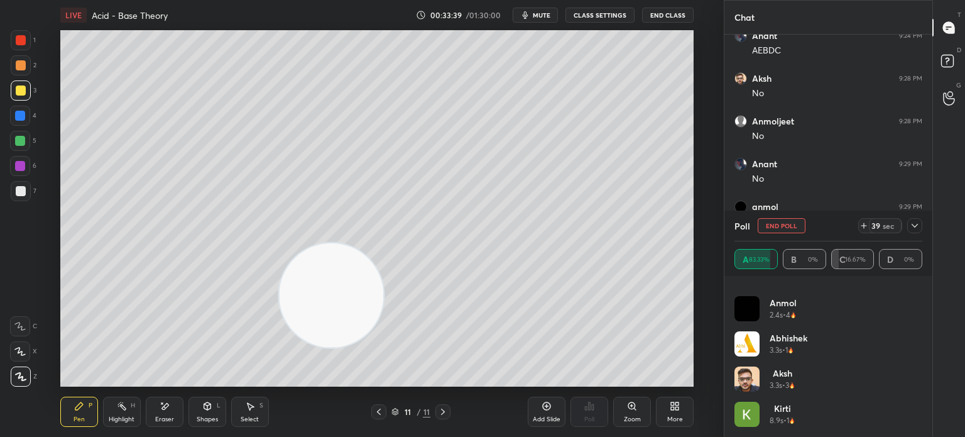
click at [166, 408] on icon at bounding box center [165, 406] width 10 height 11
click at [83, 419] on div "Pen" at bounding box center [79, 419] width 11 height 6
click at [123, 402] on icon at bounding box center [122, 406] width 10 height 10
click at [155, 406] on div "Eraser" at bounding box center [165, 411] width 38 height 30
click at [74, 410] on icon at bounding box center [79, 406] width 10 height 10
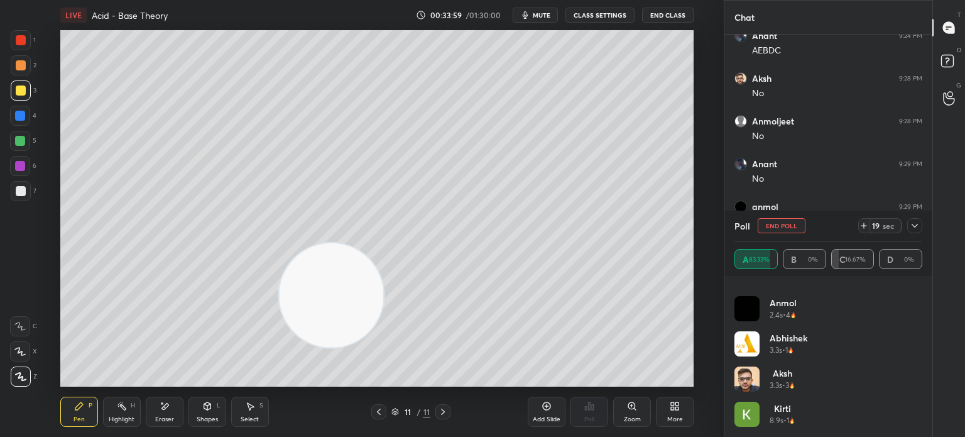
click at [75, 417] on div "Pen" at bounding box center [79, 419] width 11 height 6
click at [19, 192] on div at bounding box center [21, 191] width 10 height 10
click at [28, 188] on div at bounding box center [21, 191] width 20 height 20
click at [123, 422] on div "Highlight" at bounding box center [122, 419] width 26 height 6
click at [121, 418] on div "Highlight" at bounding box center [122, 419] width 26 height 6
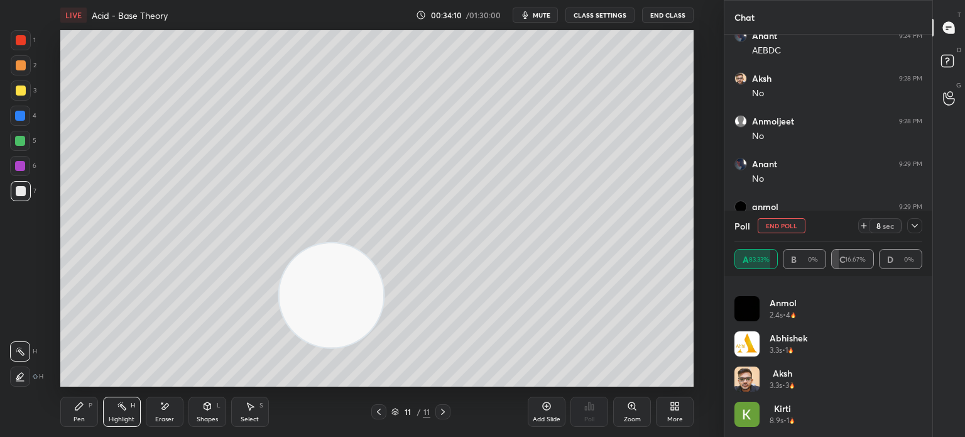
scroll to position [1163, 0]
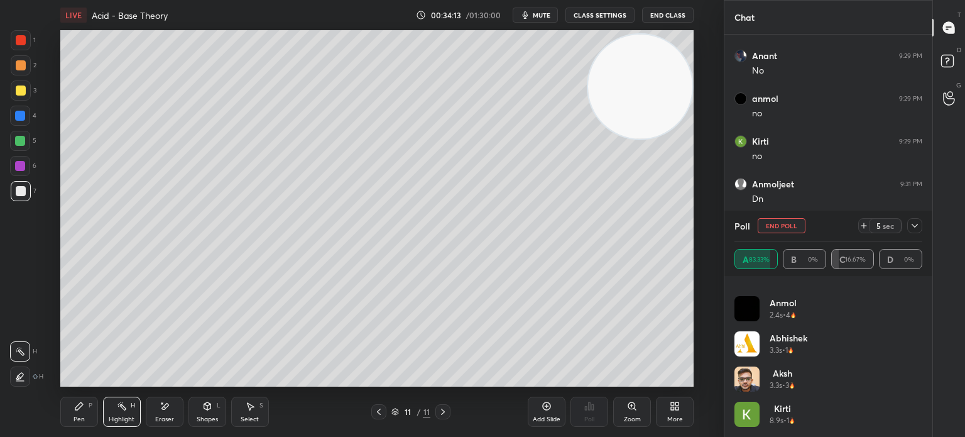
click at [915, 228] on icon at bounding box center [915, 226] width 10 height 10
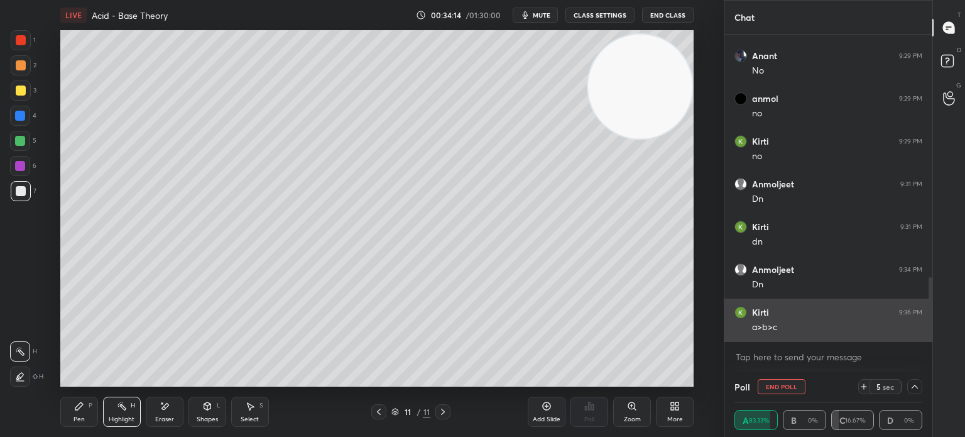
scroll to position [0, 0]
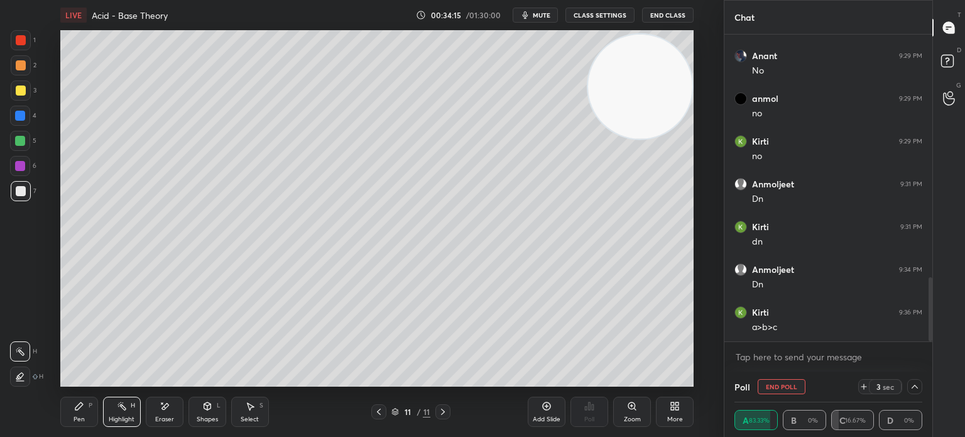
click at [16, 193] on div at bounding box center [21, 191] width 10 height 10
click at [19, 188] on div at bounding box center [21, 191] width 10 height 10
click at [19, 144] on div at bounding box center [20, 141] width 10 height 10
click at [25, 143] on div at bounding box center [20, 141] width 10 height 10
click at [64, 422] on div "Pen P" at bounding box center [79, 411] width 38 height 30
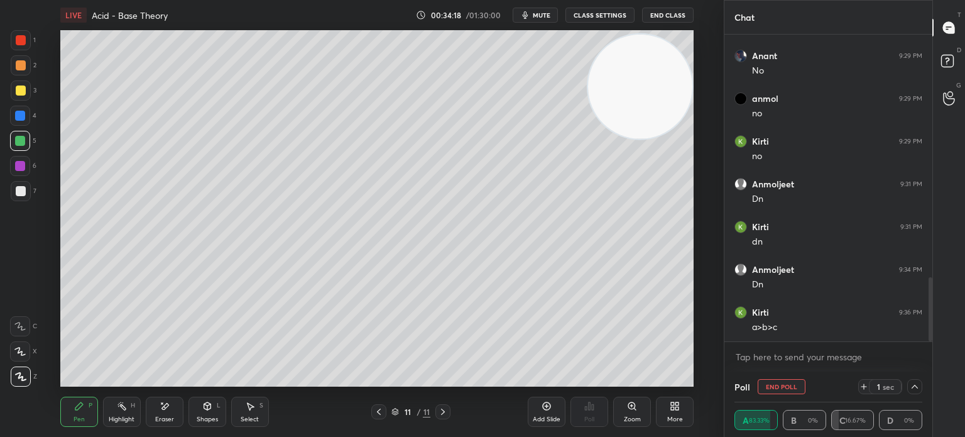
click at [71, 412] on div "Pen P" at bounding box center [79, 411] width 38 height 30
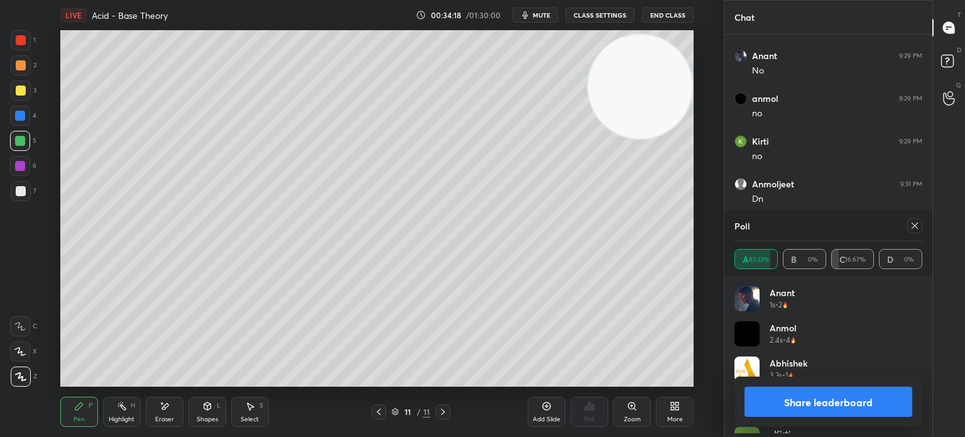
scroll to position [147, 184]
click at [18, 190] on div at bounding box center [21, 191] width 10 height 10
click at [18, 193] on div at bounding box center [21, 191] width 10 height 10
click at [913, 227] on icon at bounding box center [915, 225] width 6 height 6
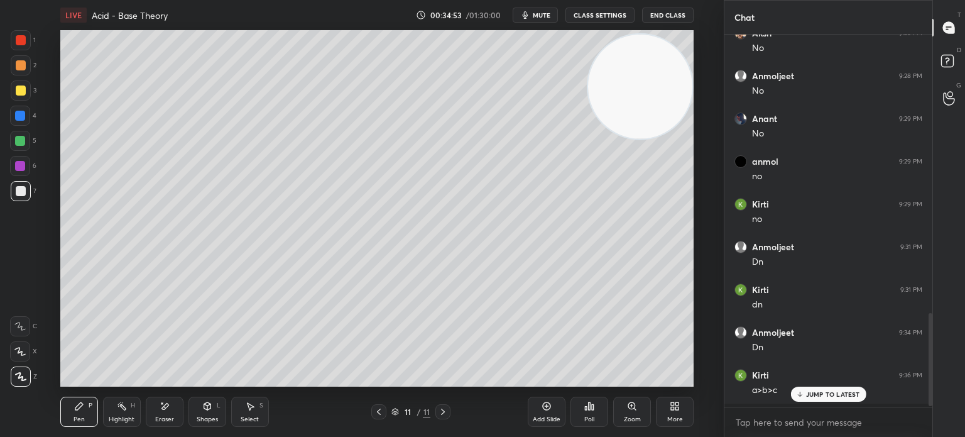
scroll to position [1098, 0]
click at [377, 416] on icon at bounding box center [379, 411] width 10 height 10
click at [377, 414] on icon at bounding box center [379, 411] width 10 height 10
click at [447, 410] on icon at bounding box center [443, 411] width 10 height 10
click at [379, 414] on icon at bounding box center [379, 411] width 4 height 6
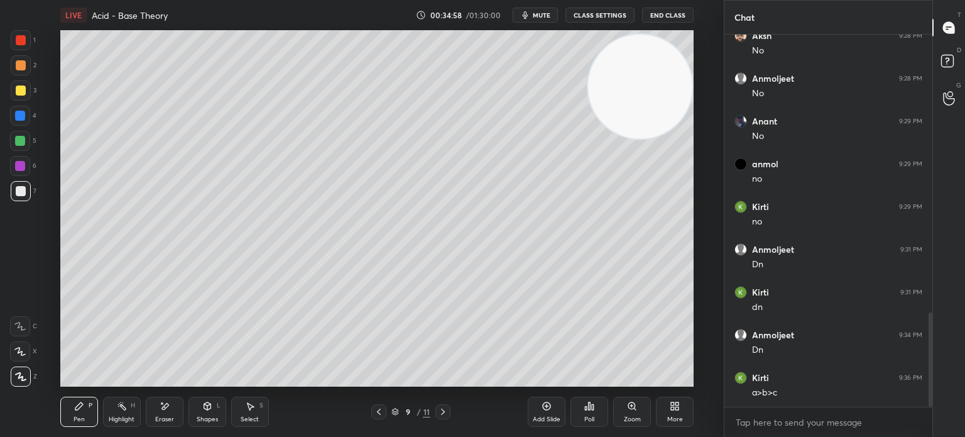
click at [379, 415] on icon at bounding box center [379, 411] width 10 height 10
click at [379, 413] on icon at bounding box center [379, 411] width 4 height 6
click at [436, 404] on div "Pen P Highlight H Eraser Shapes L Select S 7 / 11 Add Slide Poll Zoom More" at bounding box center [376, 411] width 633 height 50
click at [447, 411] on icon at bounding box center [443, 411] width 10 height 10
click at [445, 410] on icon at bounding box center [443, 411] width 10 height 10
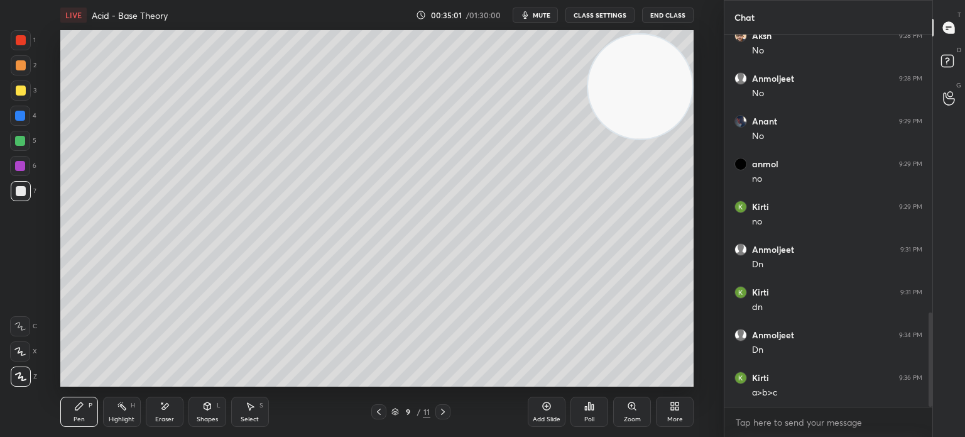
click at [445, 410] on icon at bounding box center [443, 411] width 10 height 10
click at [445, 409] on icon at bounding box center [443, 411] width 10 height 10
click at [587, 416] on div "Poll" at bounding box center [589, 419] width 10 height 6
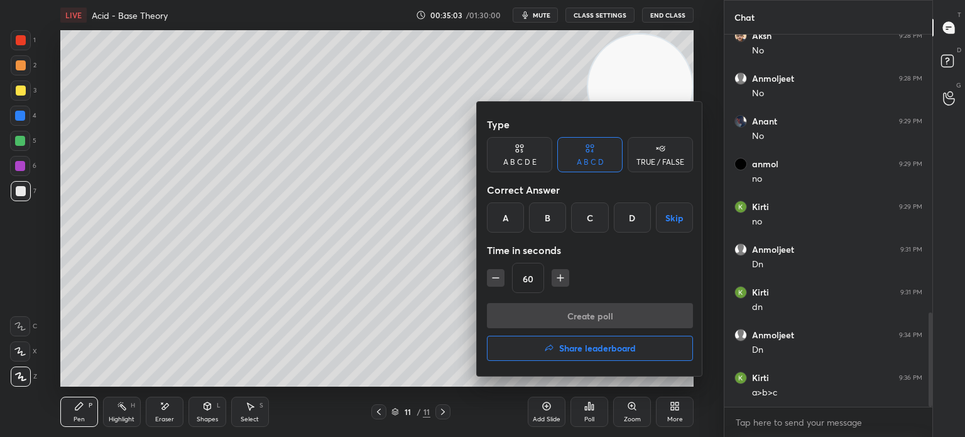
click at [511, 217] on div "A" at bounding box center [505, 217] width 37 height 30
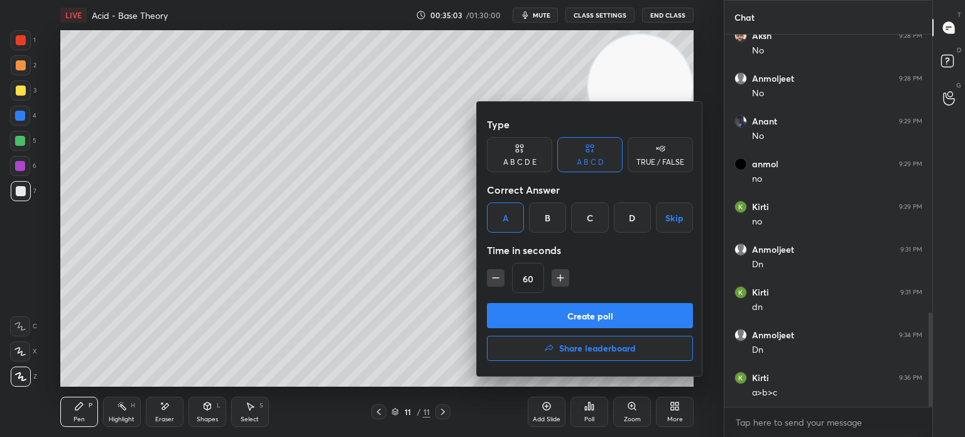
click at [535, 331] on div "Create poll Share leaderboard" at bounding box center [590, 334] width 206 height 63
click at [555, 320] on button "Create poll" at bounding box center [590, 315] width 206 height 25
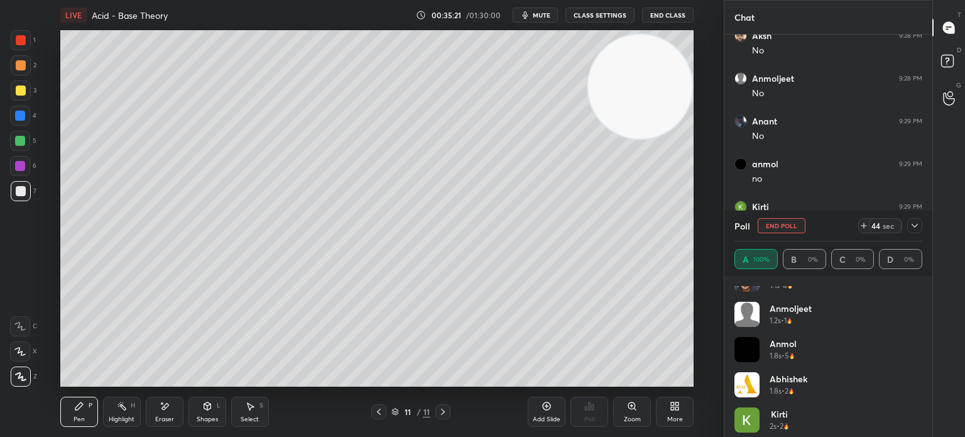
scroll to position [60, 0]
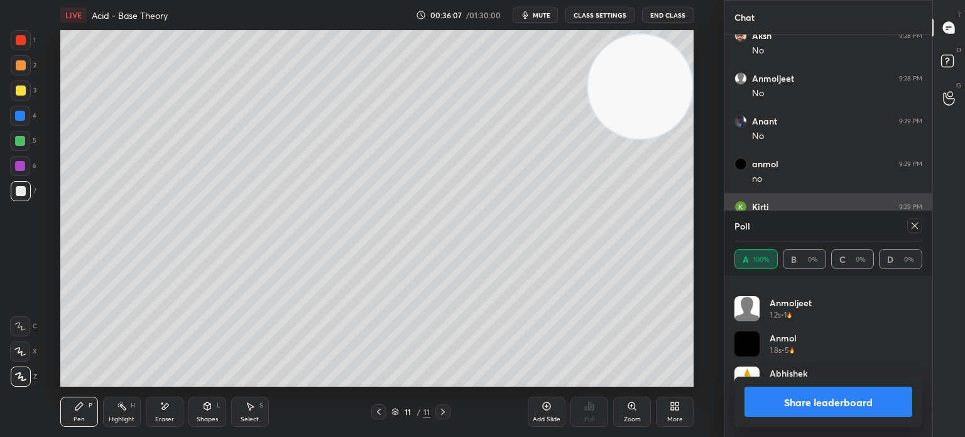
click at [917, 230] on icon at bounding box center [915, 226] width 10 height 10
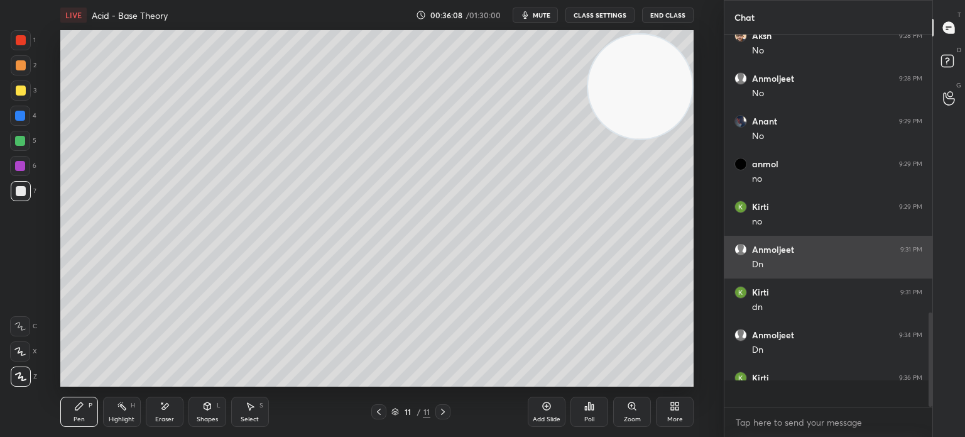
scroll to position [4, 4]
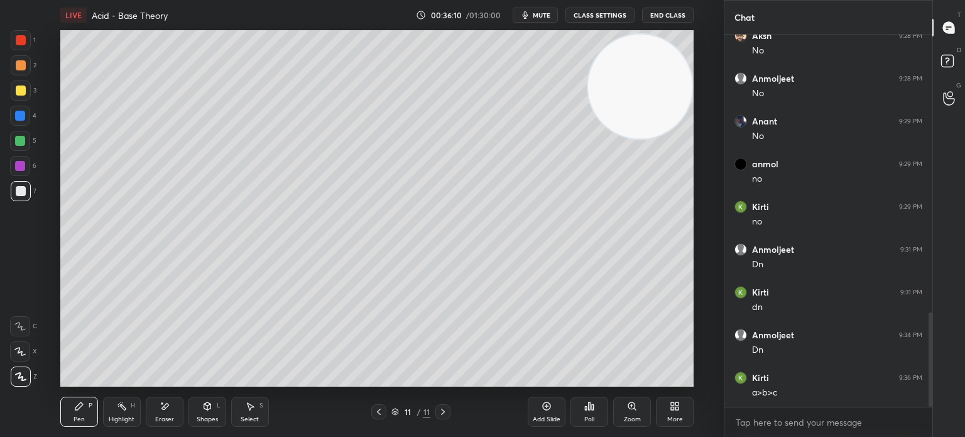
click at [28, 91] on div at bounding box center [21, 90] width 20 height 20
click at [550, 413] on div "Add Slide" at bounding box center [547, 411] width 38 height 30
click at [161, 414] on div "Eraser" at bounding box center [165, 411] width 38 height 30
click at [13, 379] on span "Erase all" at bounding box center [20, 376] width 19 height 9
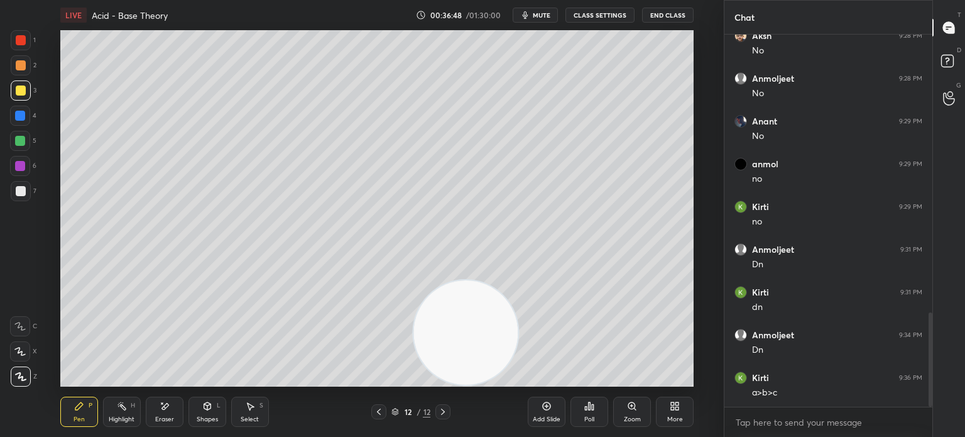
click at [577, 406] on div "Poll" at bounding box center [589, 411] width 38 height 30
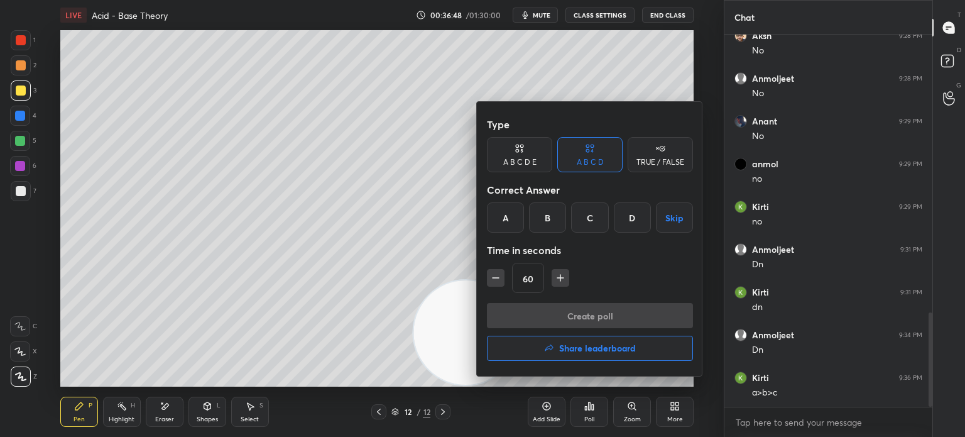
click at [502, 215] on div "A" at bounding box center [505, 217] width 37 height 30
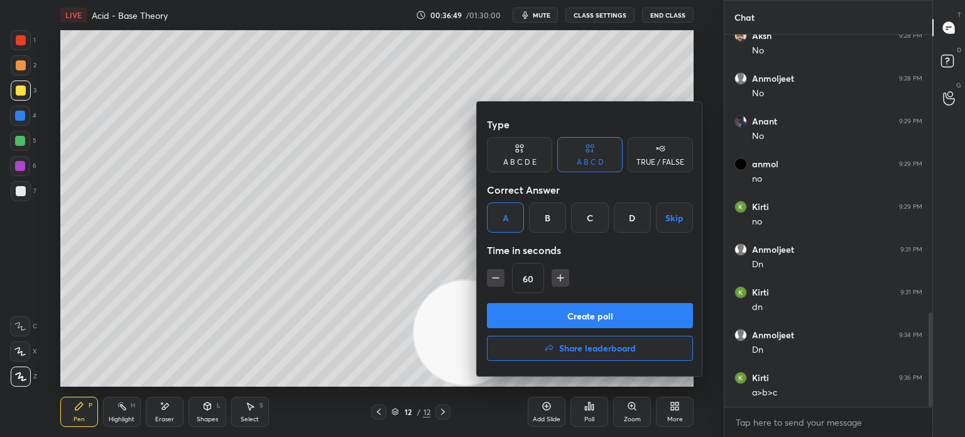
click at [550, 331] on div "Create poll Share leaderboard" at bounding box center [590, 334] width 206 height 63
click at [565, 317] on button "Create poll" at bounding box center [590, 315] width 206 height 25
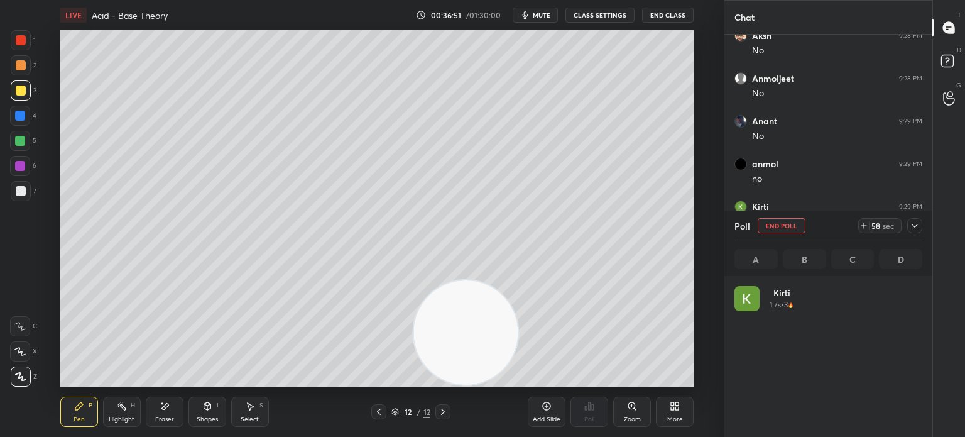
scroll to position [4, 4]
click at [26, 198] on div at bounding box center [21, 191] width 20 height 20
click at [23, 193] on div at bounding box center [21, 191] width 10 height 10
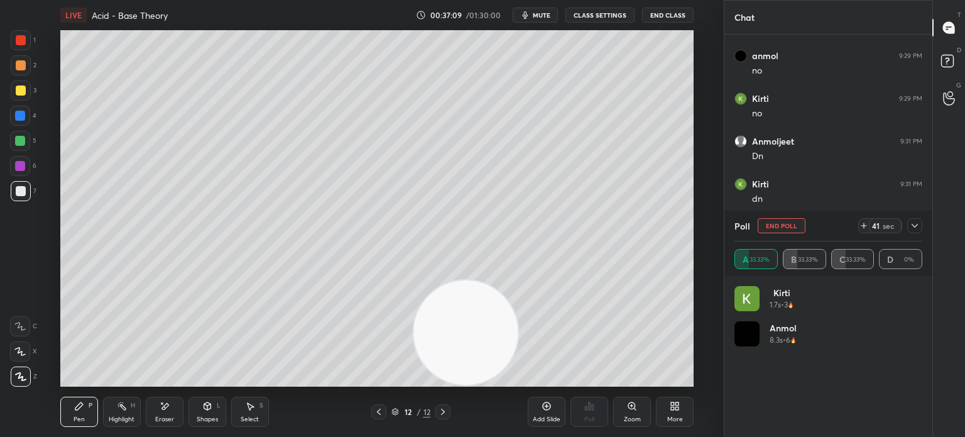
scroll to position [1251, 0]
click at [913, 232] on div at bounding box center [914, 225] width 15 height 15
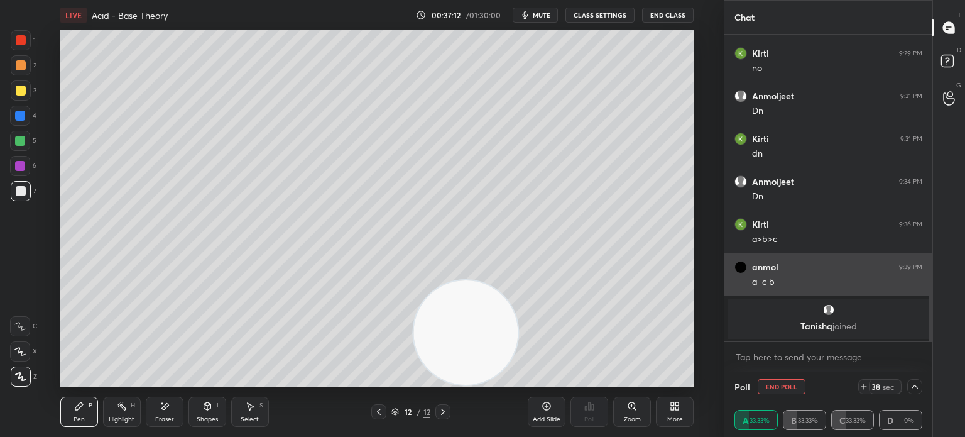
scroll to position [0, 4]
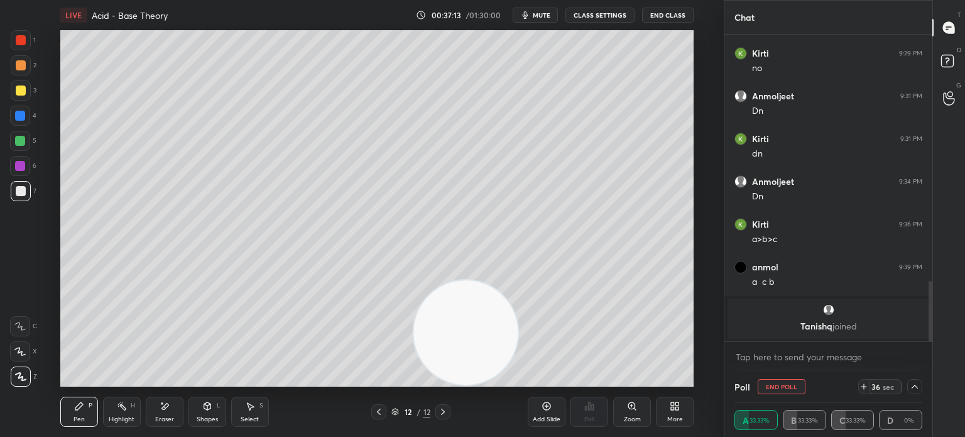
click at [842, 319] on div "[PERSON_NAME] joined" at bounding box center [828, 318] width 202 height 40
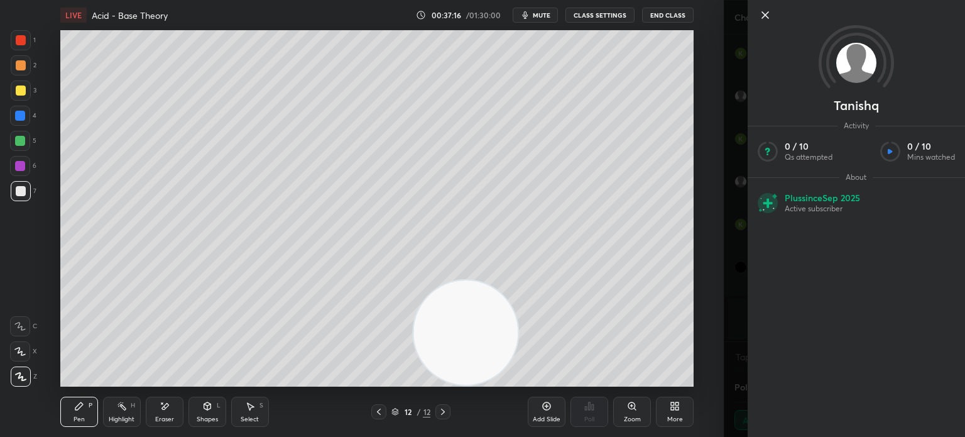
click at [763, 21] on icon at bounding box center [765, 15] width 15 height 15
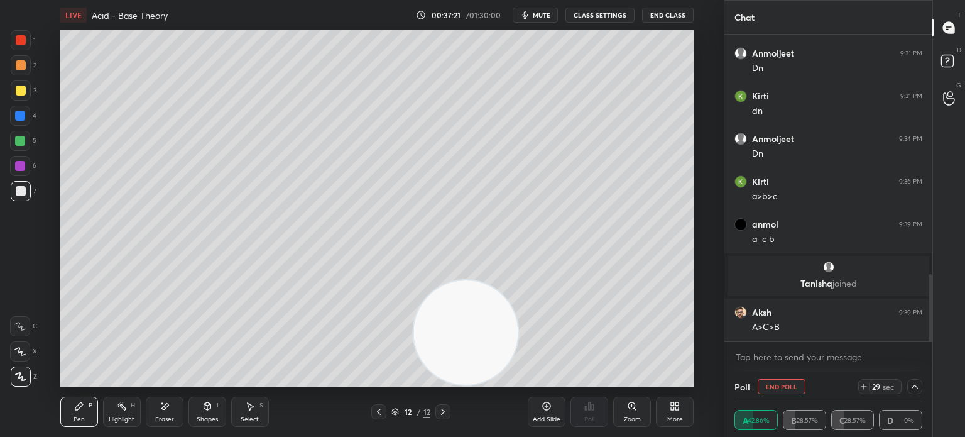
scroll to position [1084, 0]
click at [114, 419] on div "Highlight" at bounding box center [122, 419] width 26 height 6
click at [368, 415] on div "12 / 12" at bounding box center [411, 411] width 234 height 15
click at [379, 411] on icon at bounding box center [379, 411] width 4 height 6
click at [447, 401] on div "Pen P Highlight H Eraser Shapes L Select S 11 / 12 Add Slide Poll Zoom More" at bounding box center [376, 411] width 633 height 50
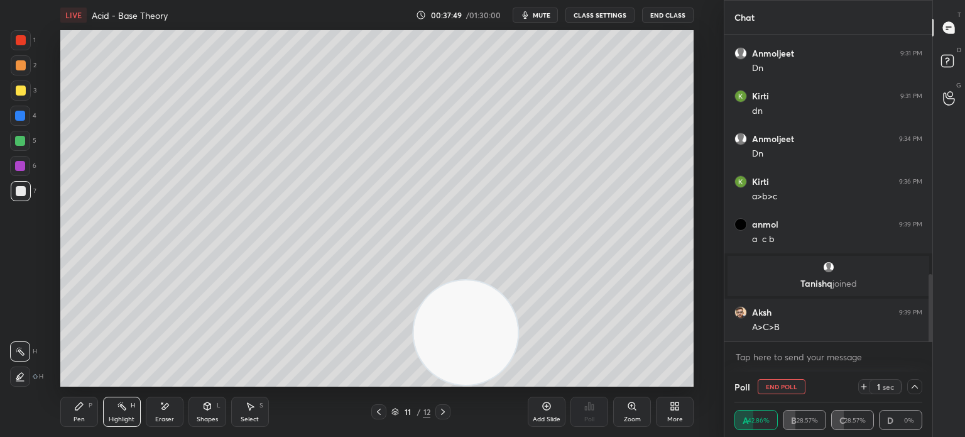
click at [445, 406] on div at bounding box center [442, 411] width 15 height 15
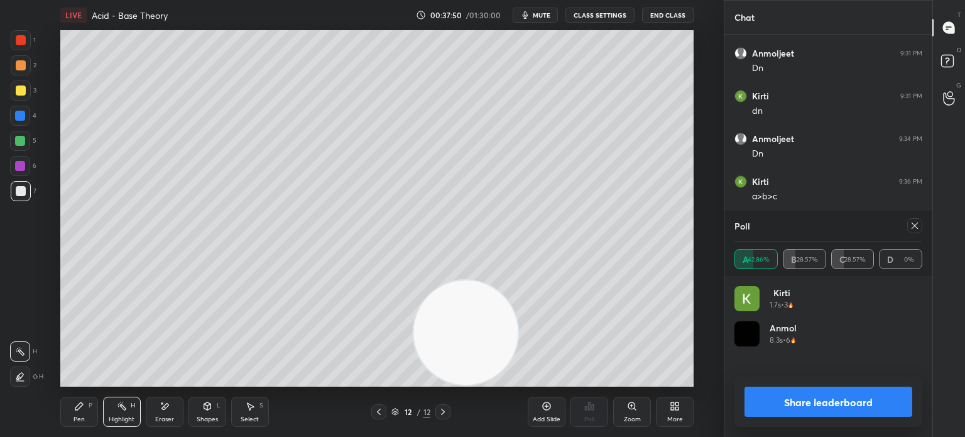
scroll to position [147, 184]
click at [912, 230] on icon at bounding box center [915, 226] width 10 height 10
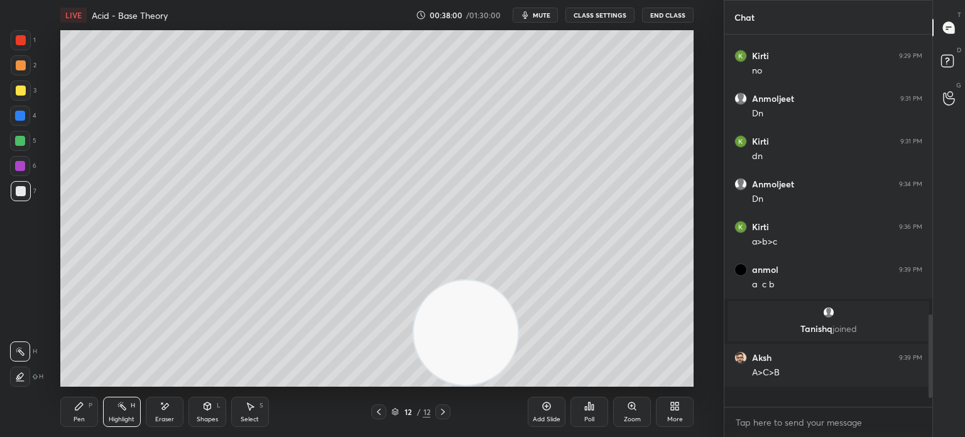
scroll to position [257, 204]
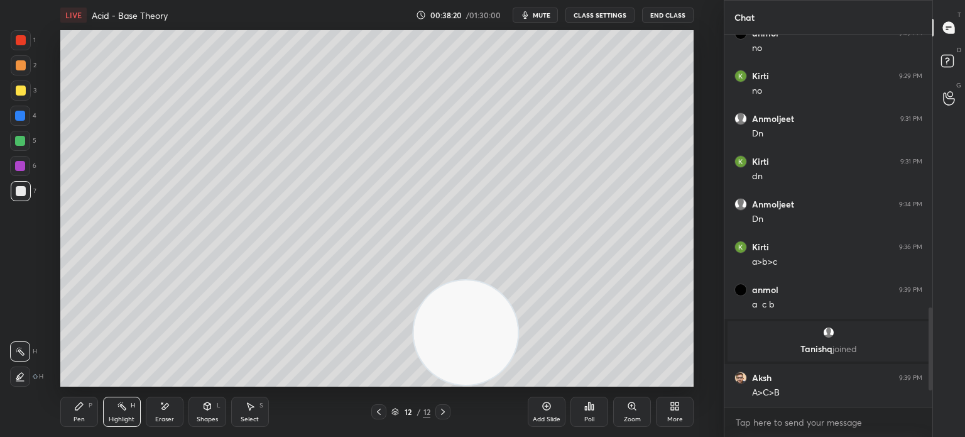
click at [685, 418] on div "More" at bounding box center [675, 411] width 38 height 30
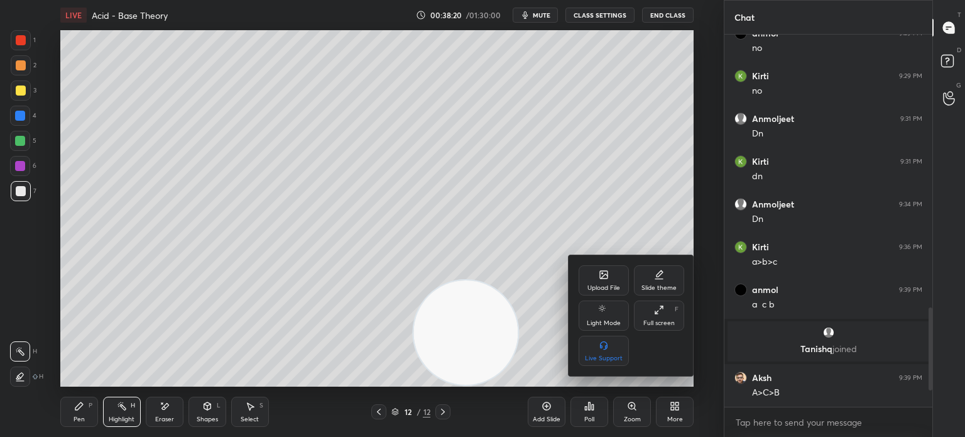
click at [613, 278] on div "Upload File" at bounding box center [604, 280] width 50 height 30
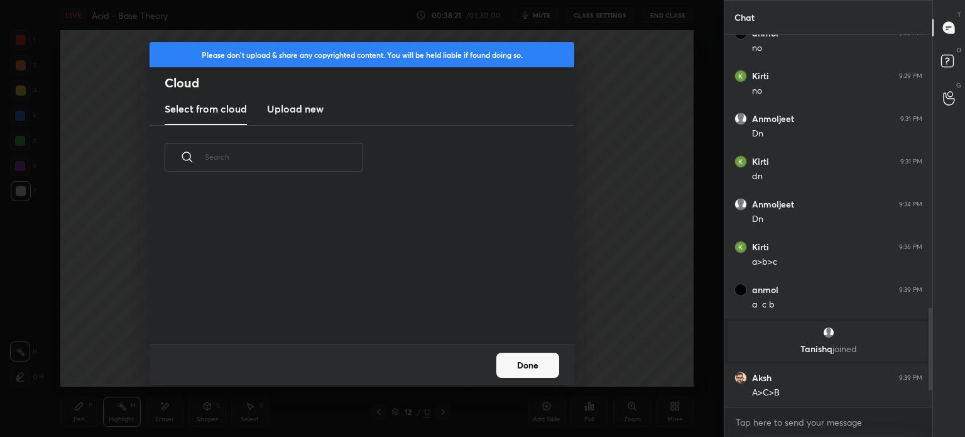
scroll to position [155, 403]
click at [296, 103] on h3 "Upload new" at bounding box center [295, 108] width 57 height 15
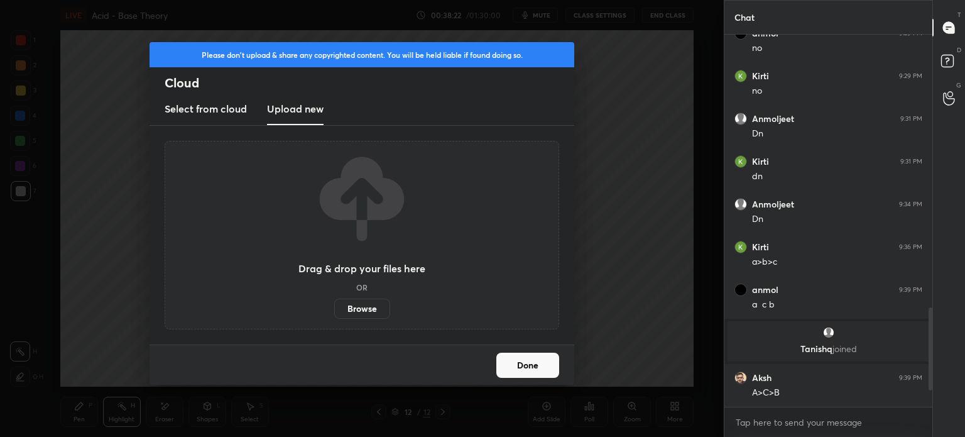
click at [356, 308] on label "Browse" at bounding box center [362, 308] width 56 height 20
click at [334, 308] on input "Browse" at bounding box center [334, 308] width 0 height 20
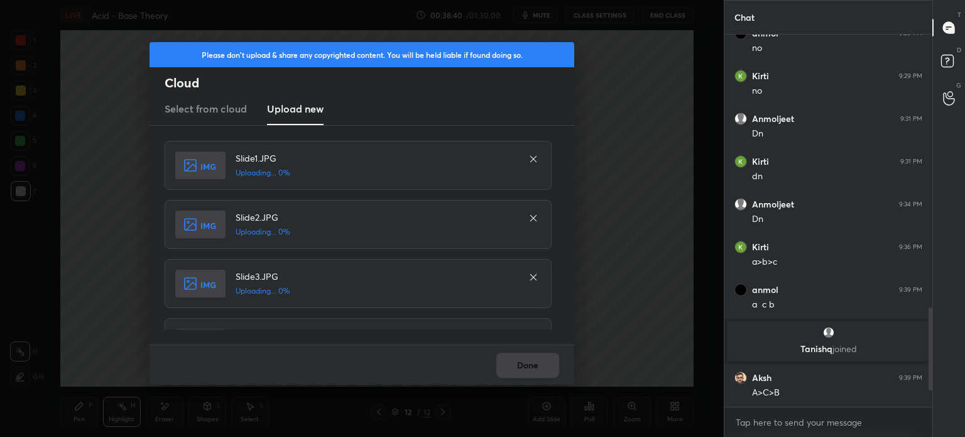
click at [527, 369] on div "Done" at bounding box center [362, 364] width 425 height 40
click at [528, 369] on div "Done" at bounding box center [362, 364] width 425 height 40
click at [530, 367] on div "Done" at bounding box center [362, 364] width 425 height 40
click at [530, 368] on div "Done" at bounding box center [362, 364] width 425 height 40
click at [530, 365] on div "Done" at bounding box center [362, 364] width 425 height 40
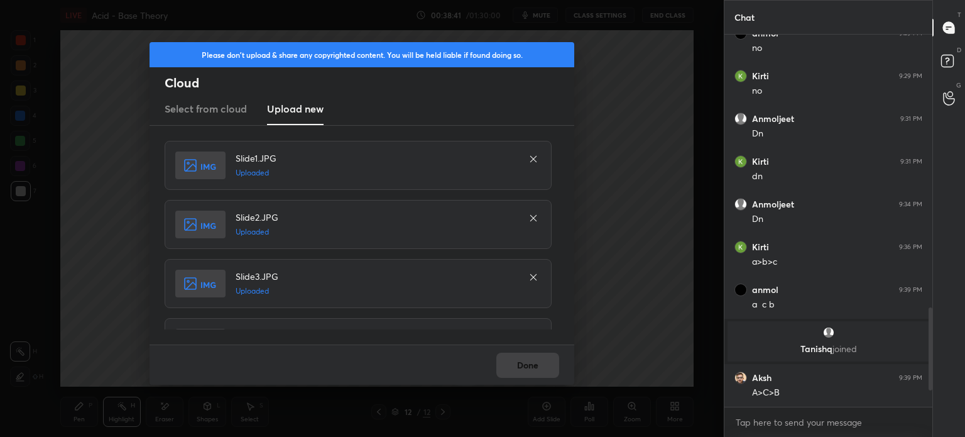
click at [528, 366] on div "Done" at bounding box center [362, 364] width 425 height 40
click at [528, 364] on div "Done" at bounding box center [362, 364] width 425 height 40
click at [530, 366] on div "Done" at bounding box center [362, 364] width 425 height 40
click at [528, 364] on div "Done" at bounding box center [362, 364] width 425 height 40
click at [525, 364] on div "Done" at bounding box center [362, 364] width 425 height 40
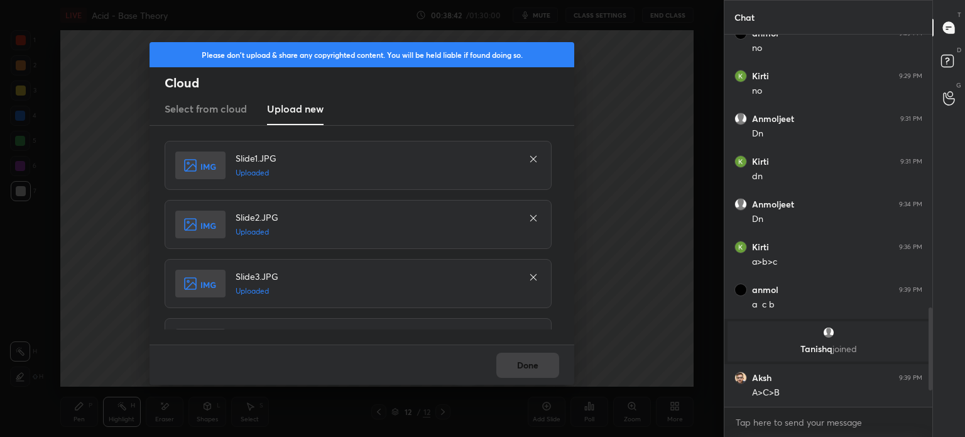
click at [523, 366] on div "Done" at bounding box center [362, 364] width 425 height 40
click at [523, 364] on div "Done" at bounding box center [362, 364] width 425 height 40
click at [524, 367] on button "Done" at bounding box center [527, 364] width 63 height 25
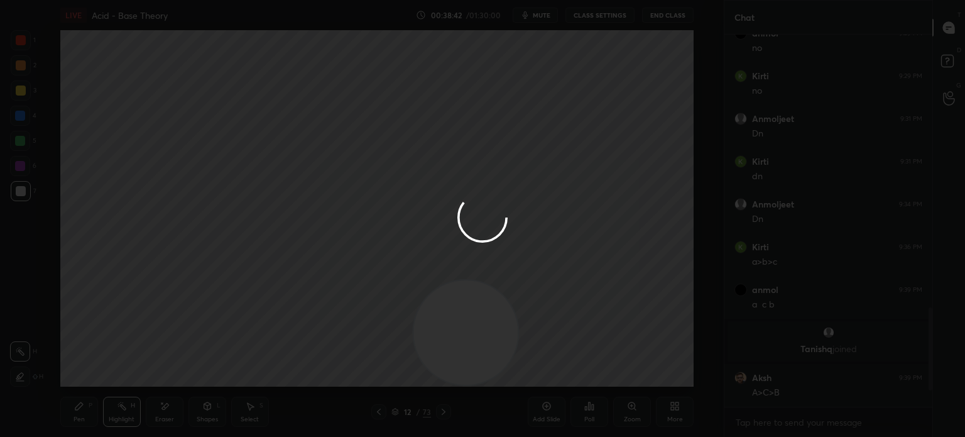
click at [529, 368] on button "Done" at bounding box center [527, 364] width 63 height 25
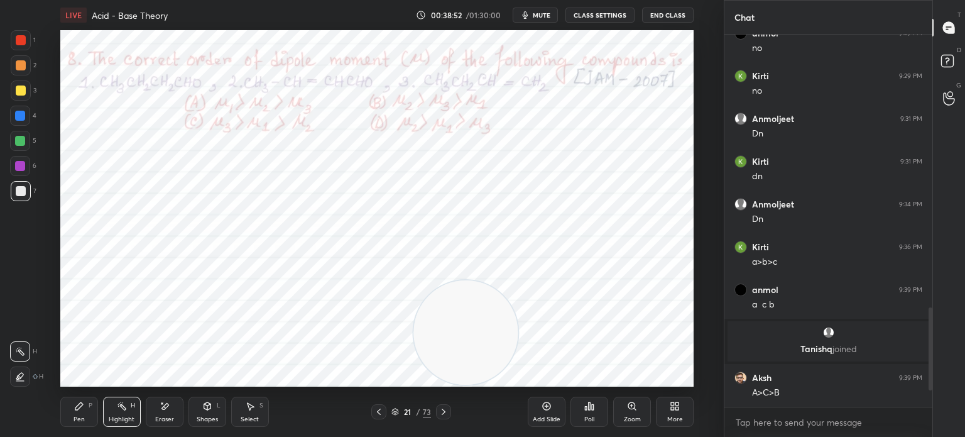
click at [401, 416] on div "21 / 73" at bounding box center [411, 411] width 40 height 11
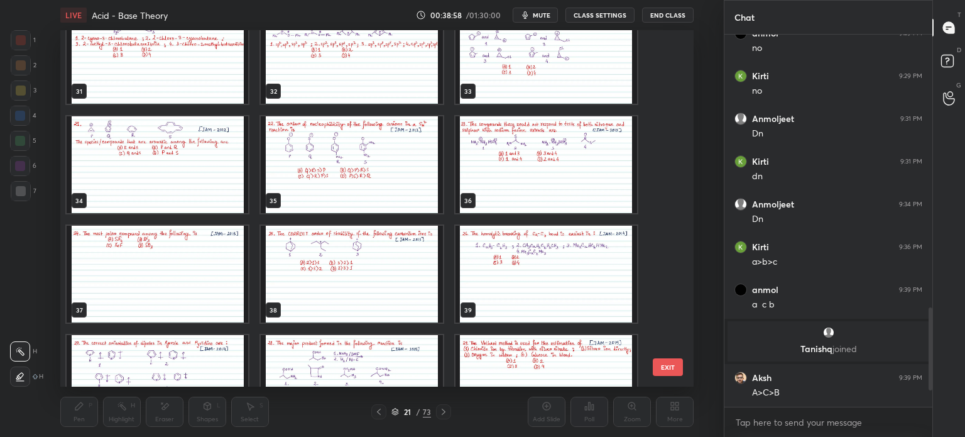
scroll to position [1194, 0]
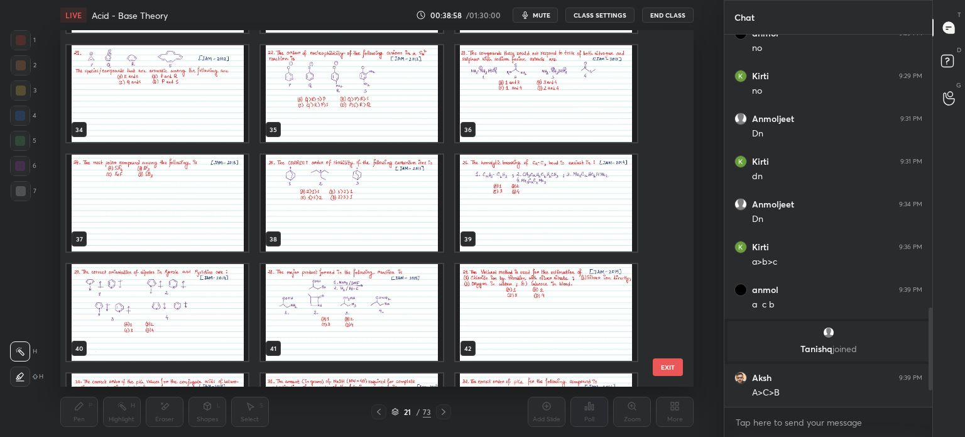
click at [400, 200] on img "grid" at bounding box center [352, 203] width 182 height 97
click at [398, 204] on img "grid" at bounding box center [352, 203] width 182 height 97
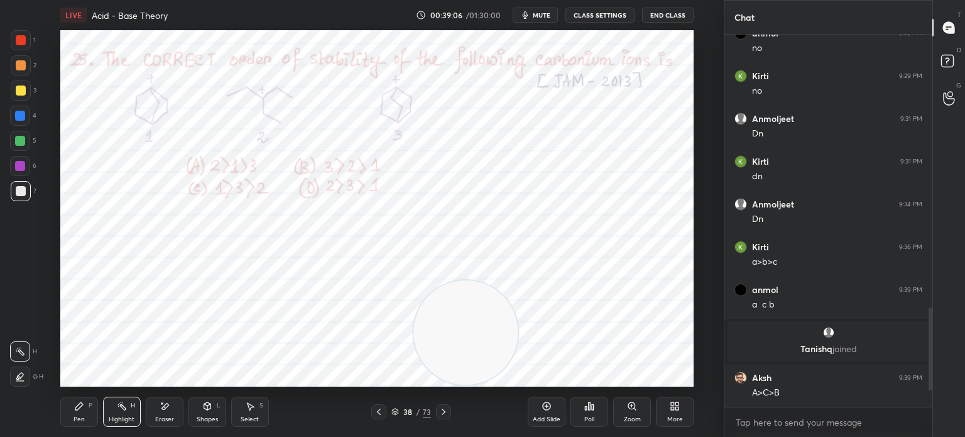
click at [585, 411] on div "Poll" at bounding box center [589, 411] width 38 height 30
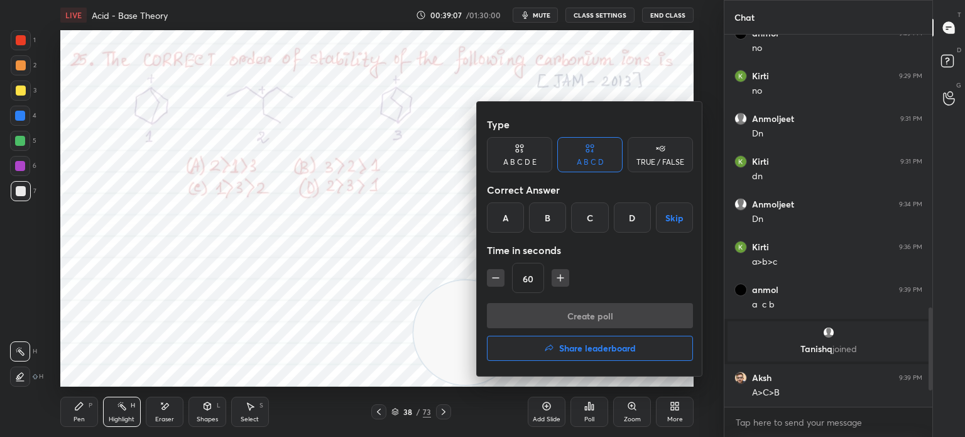
click at [623, 210] on div "D" at bounding box center [632, 217] width 37 height 30
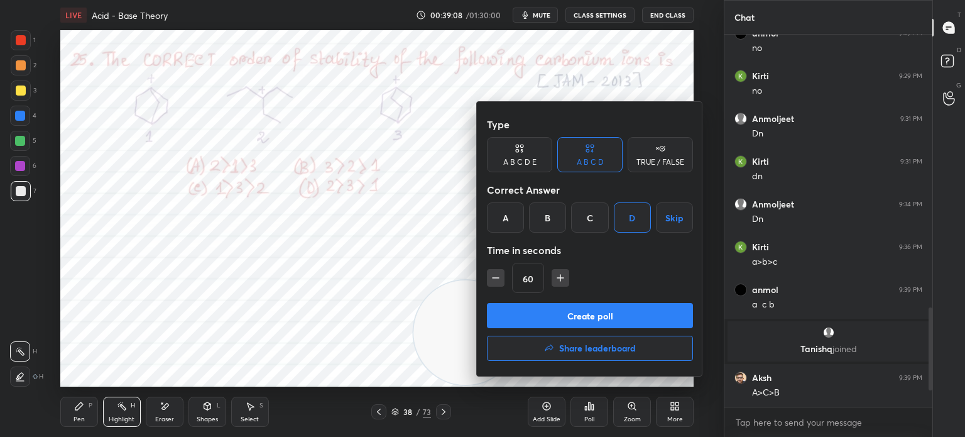
click at [560, 315] on button "Create poll" at bounding box center [590, 315] width 206 height 25
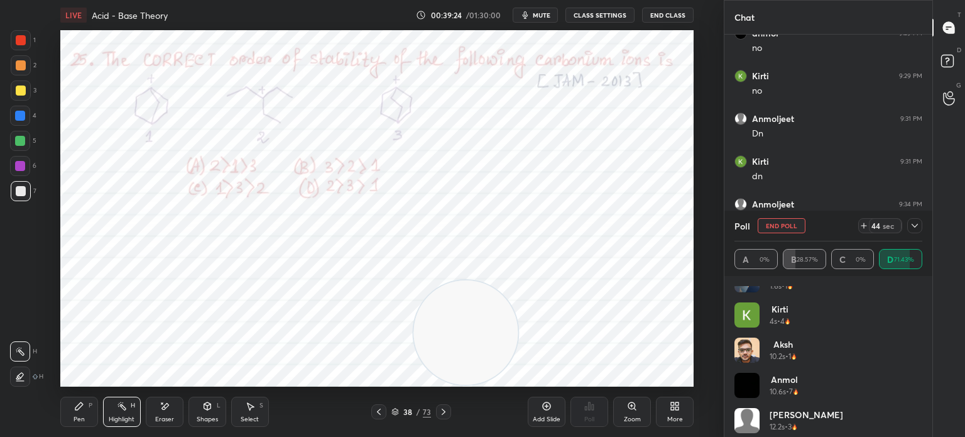
scroll to position [25, 0]
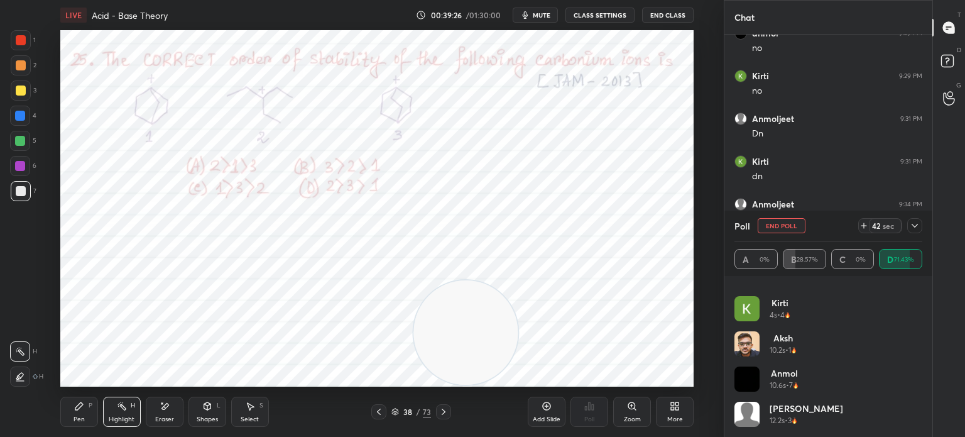
click at [786, 366] on div "Aksh 10.2s • 1" at bounding box center [783, 348] width 27 height 35
click at [16, 38] on div at bounding box center [21, 40] width 10 height 10
click at [19, 35] on div at bounding box center [21, 40] width 10 height 10
click at [70, 417] on div "Pen P" at bounding box center [79, 411] width 38 height 30
click at [23, 136] on div at bounding box center [20, 141] width 10 height 10
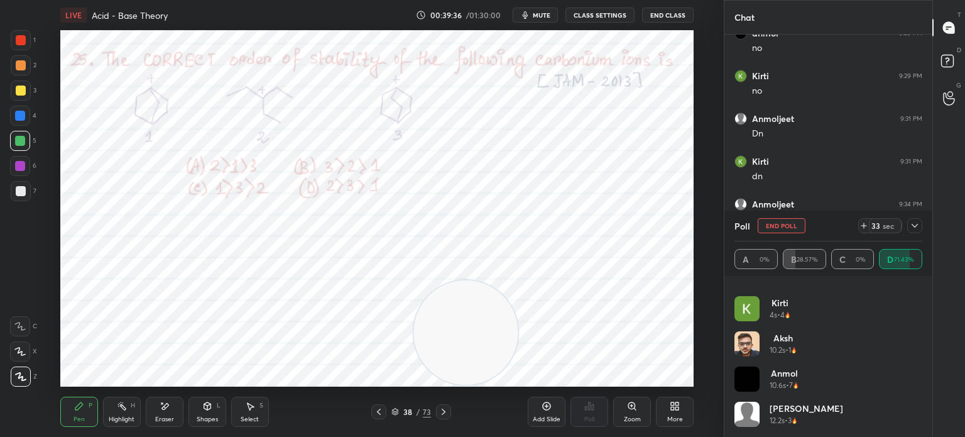
click at [27, 139] on div at bounding box center [20, 141] width 20 height 20
click at [123, 413] on div "Highlight H" at bounding box center [122, 411] width 38 height 30
click at [118, 405] on circle at bounding box center [117, 404] width 1 height 1
click at [101, 429] on div "Pen P Highlight H Eraser Shapes L Select S 38 / 73 Add Slide Poll Zoom More" at bounding box center [376, 411] width 633 height 50
click at [85, 419] on div "Pen P" at bounding box center [79, 411] width 38 height 30
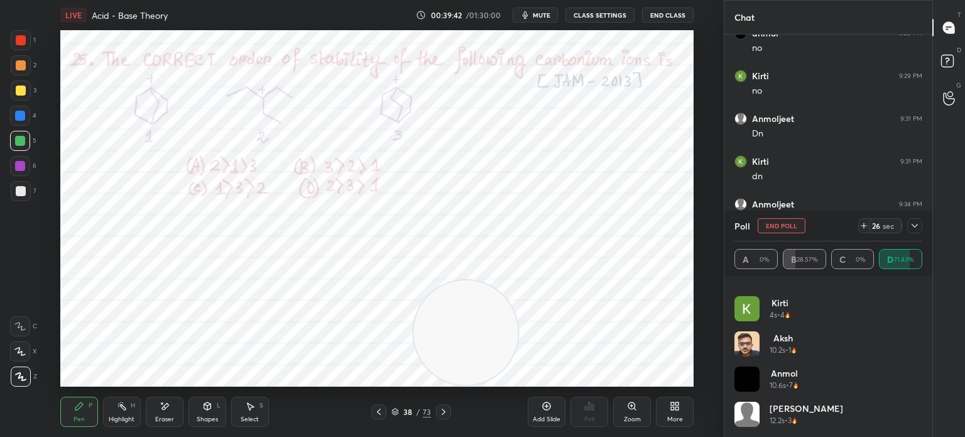
click at [84, 418] on div "Pen" at bounding box center [79, 419] width 11 height 6
click at [119, 406] on icon at bounding box center [122, 406] width 10 height 10
click at [131, 407] on div "H" at bounding box center [133, 405] width 4 height 6
click at [75, 403] on icon at bounding box center [79, 406] width 10 height 10
click at [69, 406] on div "Pen P" at bounding box center [79, 411] width 38 height 30
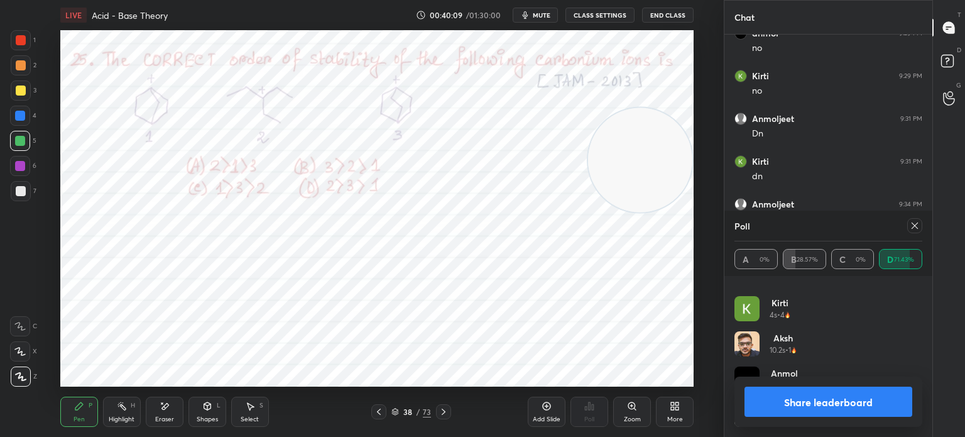
click at [917, 215] on div "Poll" at bounding box center [828, 225] width 188 height 30
click at [844, 408] on button "Share leaderboard" at bounding box center [828, 401] width 168 height 30
type textarea "x"
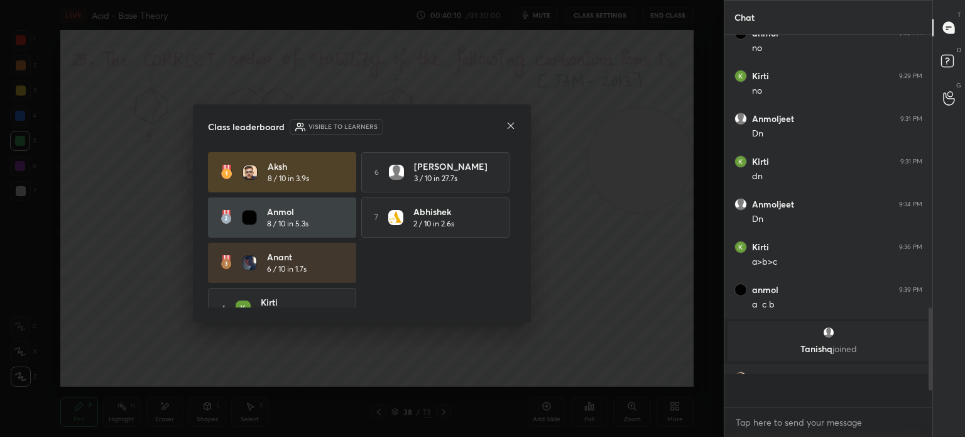
scroll to position [264, 204]
click at [511, 123] on icon at bounding box center [511, 126] width 10 height 10
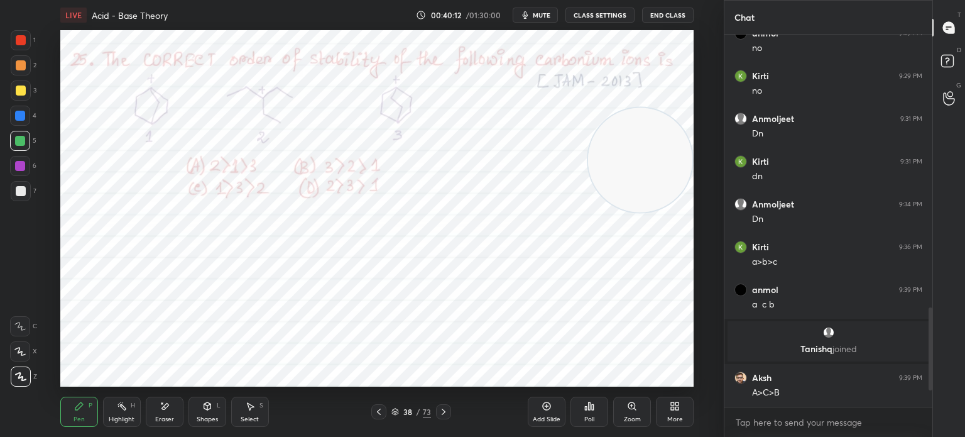
click at [123, 413] on div "Highlight H" at bounding box center [122, 411] width 38 height 30
click at [129, 408] on div "Highlight H" at bounding box center [122, 411] width 38 height 30
click at [151, 414] on div "Eraser" at bounding box center [165, 411] width 38 height 30
click at [167, 404] on icon at bounding box center [164, 406] width 7 height 6
click at [129, 416] on div "Highlight" at bounding box center [122, 419] width 26 height 6
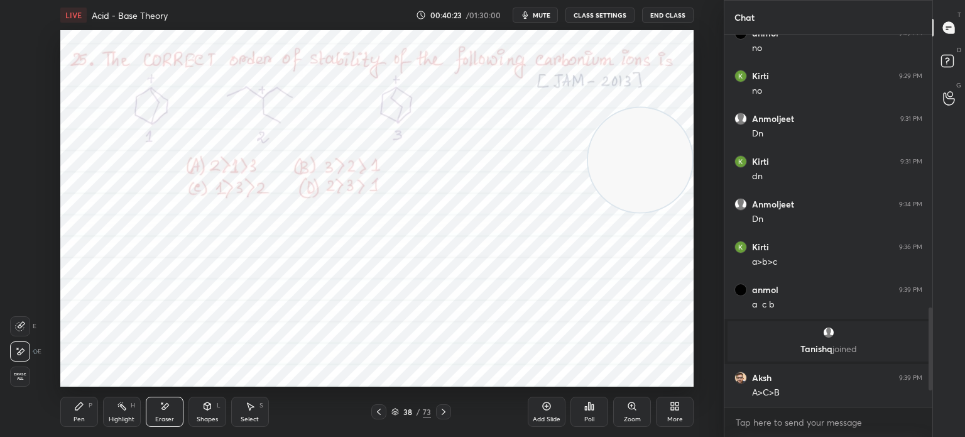
click at [125, 408] on rect at bounding box center [123, 407] width 6 height 6
click at [393, 417] on div "38 / 73" at bounding box center [411, 411] width 40 height 11
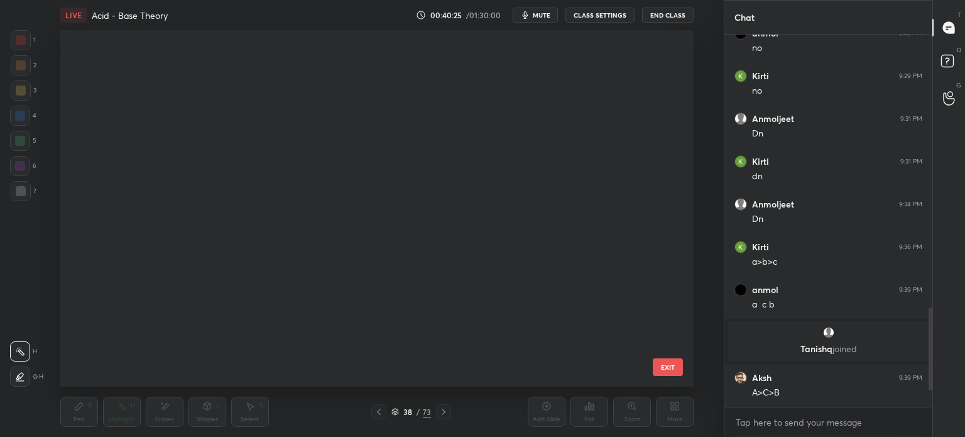
scroll to position [352, 628]
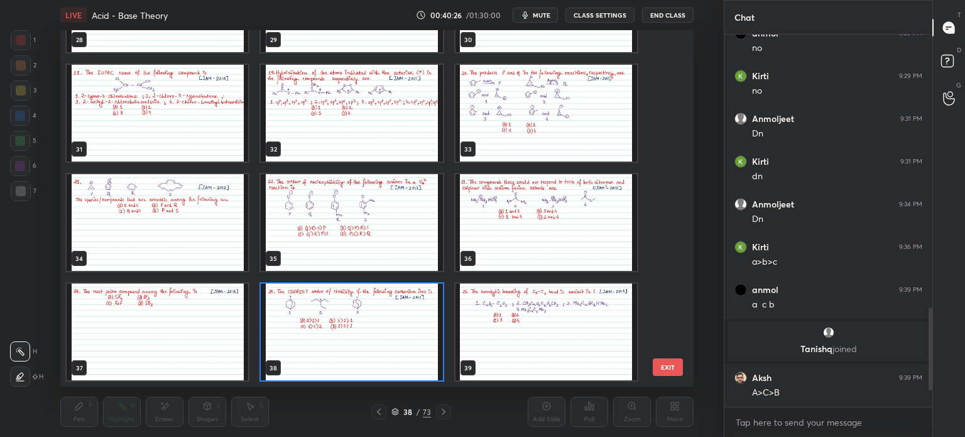
click at [678, 376] on div "28 29 30 31 32 33 34 35 36 37 38 39 40 41 42 43 44 45 EXIT" at bounding box center [376, 208] width 633 height 356
click at [669, 367] on button "EXIT" at bounding box center [668, 367] width 30 height 18
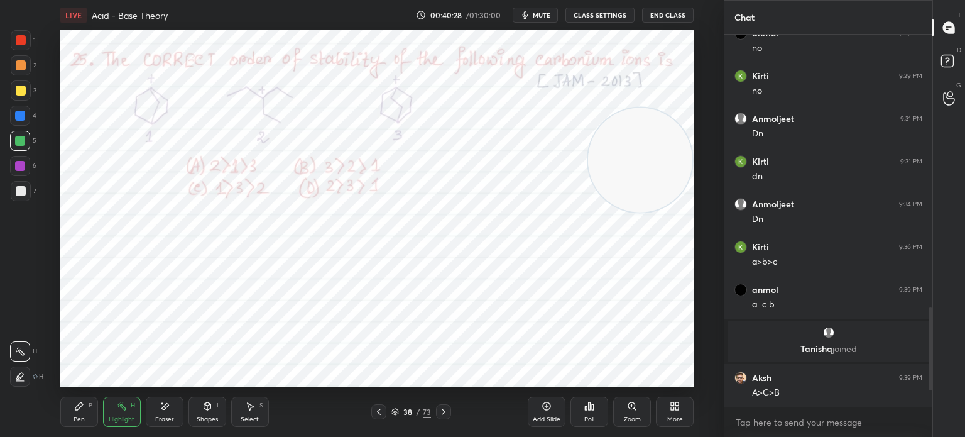
click at [395, 411] on icon at bounding box center [395, 409] width 6 height 3
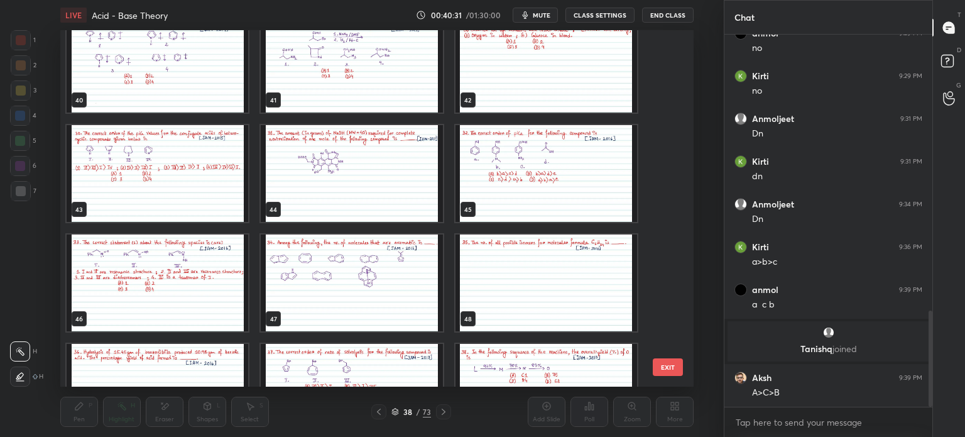
scroll to position [1062, 0]
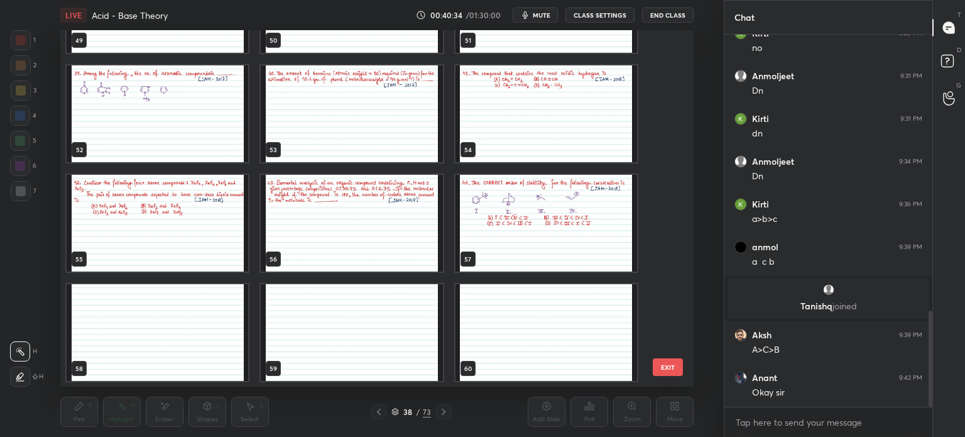
click at [457, 220] on div "46 47 48 49 50 51 52 53 54 55 56 57 58 59 60" at bounding box center [365, 208] width 611 height 356
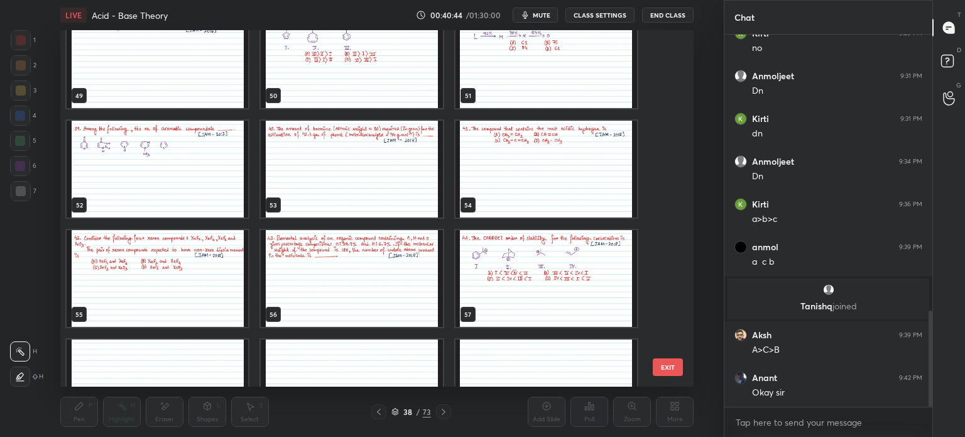
scroll to position [1685, 0]
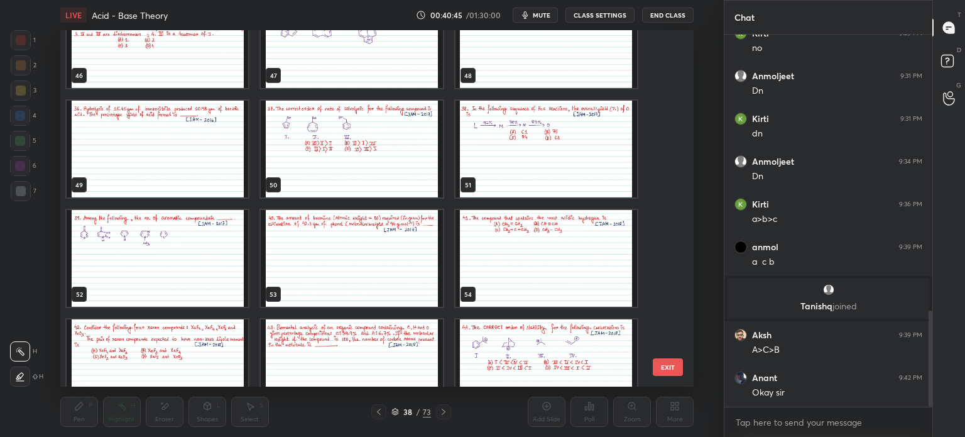
click at [668, 363] on button "EXIT" at bounding box center [668, 367] width 30 height 18
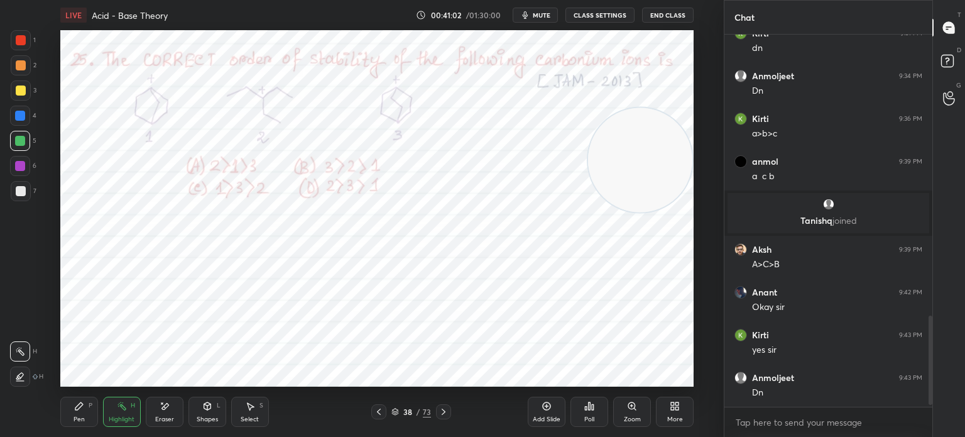
scroll to position [1190, 0]
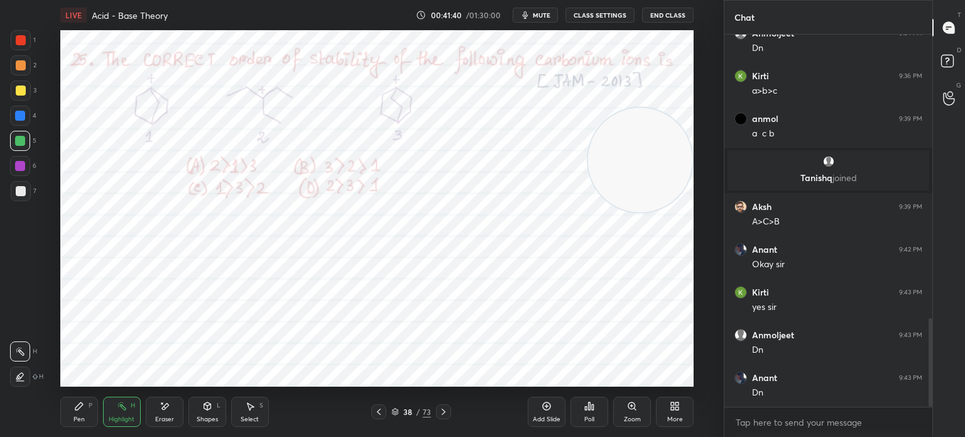
click at [594, 411] on div "Poll" at bounding box center [589, 411] width 38 height 30
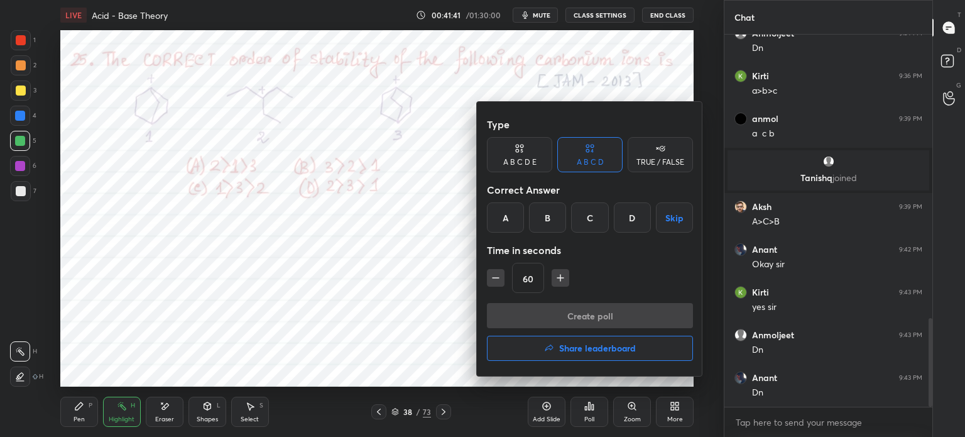
click at [437, 317] on div at bounding box center [482, 218] width 965 height 437
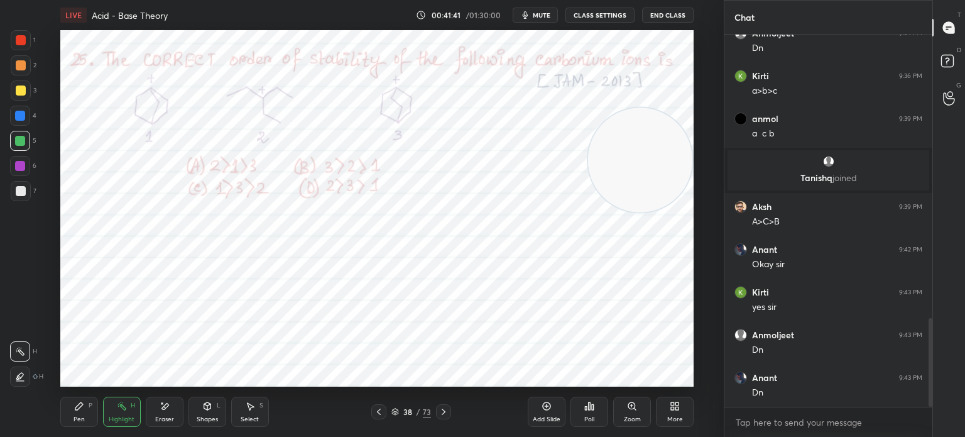
click at [399, 412] on div "38 / 73" at bounding box center [411, 411] width 40 height 11
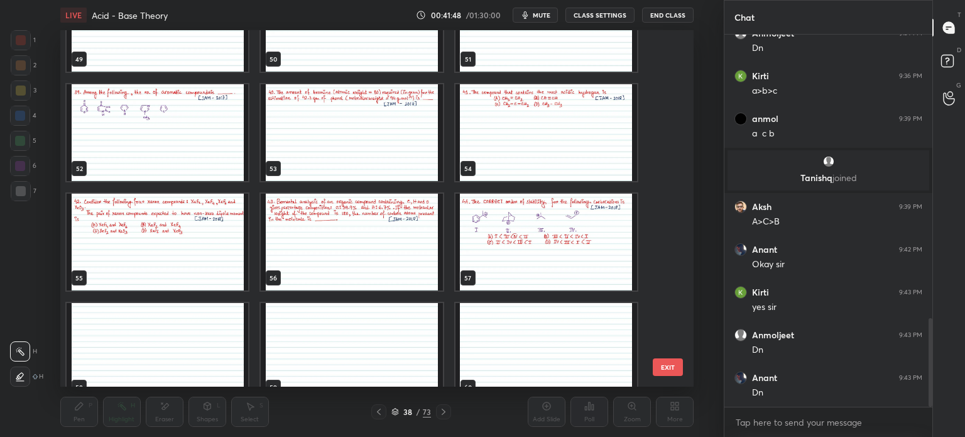
scroll to position [1810, 0]
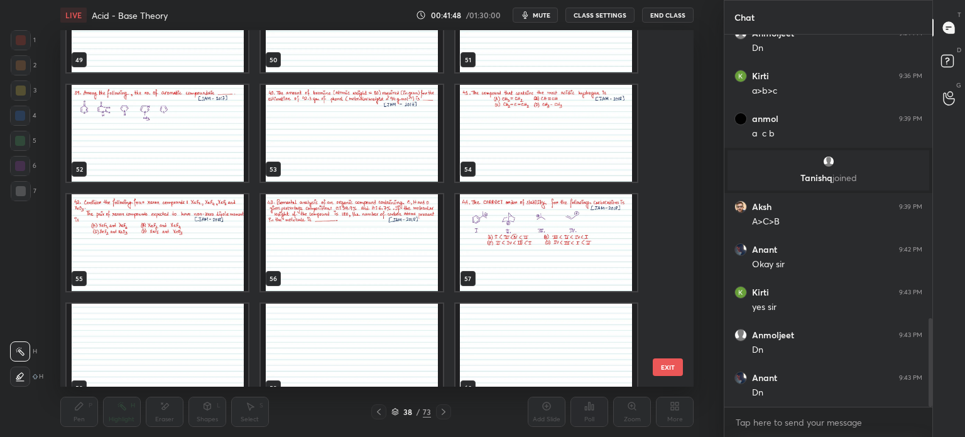
click at [530, 244] on img "grid" at bounding box center [546, 242] width 182 height 97
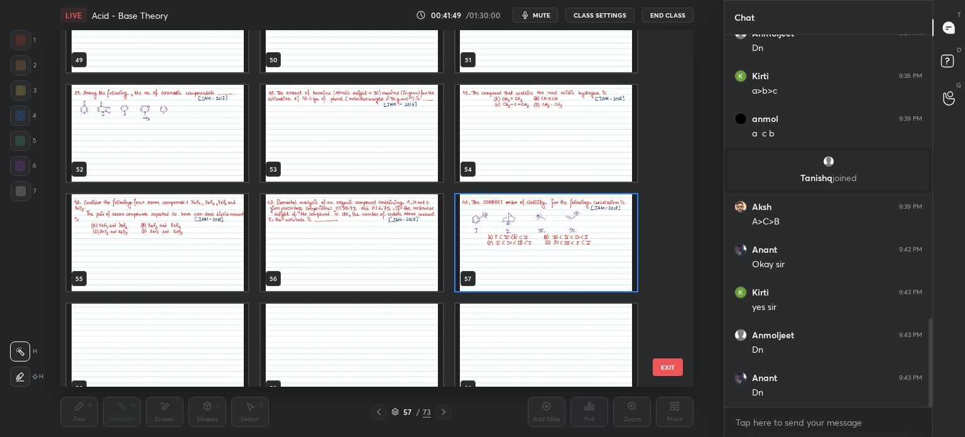
click at [530, 246] on img "grid" at bounding box center [546, 242] width 182 height 97
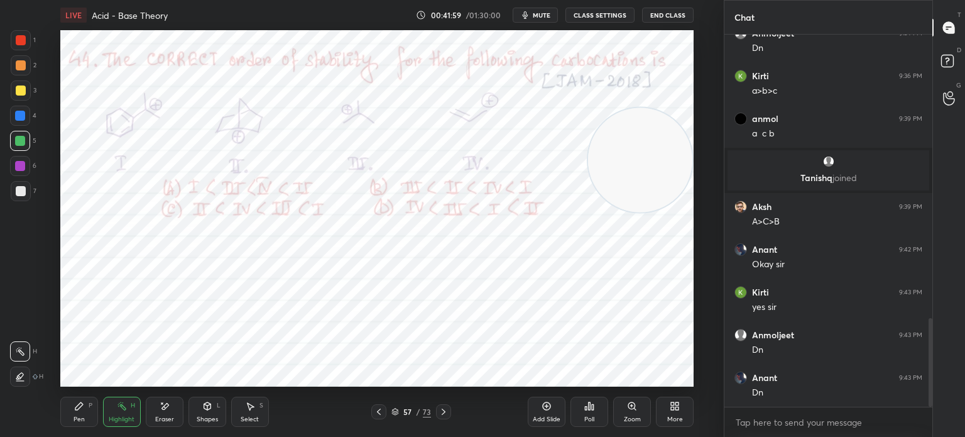
click at [585, 410] on icon at bounding box center [586, 407] width 2 height 3
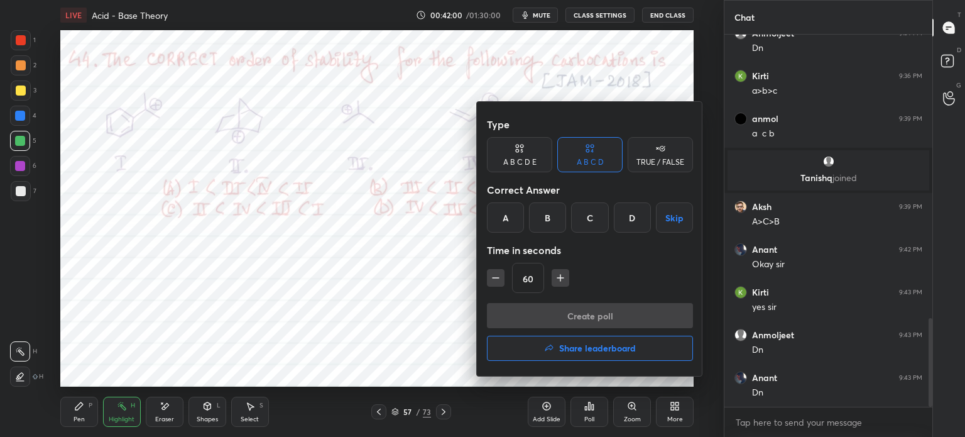
click at [558, 218] on div "B" at bounding box center [547, 217] width 37 height 30
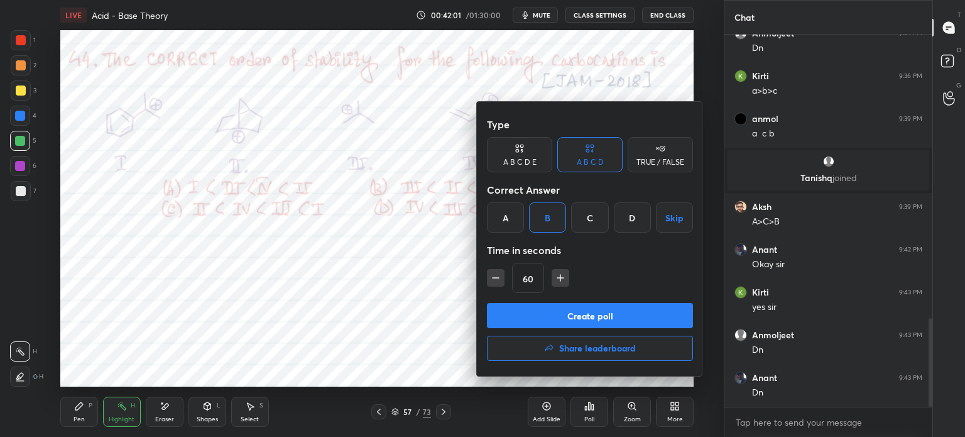
click at [582, 215] on div "C" at bounding box center [589, 217] width 37 height 30
click at [558, 290] on div "60" at bounding box center [590, 278] width 206 height 30
click at [555, 283] on icon "button" at bounding box center [560, 277] width 13 height 13
click at [563, 275] on icon "button" at bounding box center [560, 277] width 13 height 13
type input "90"
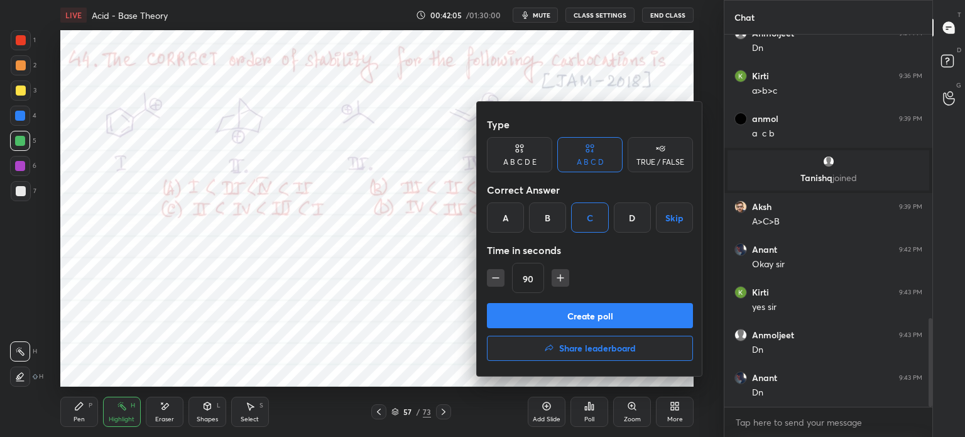
click at [433, 313] on div at bounding box center [482, 218] width 965 height 437
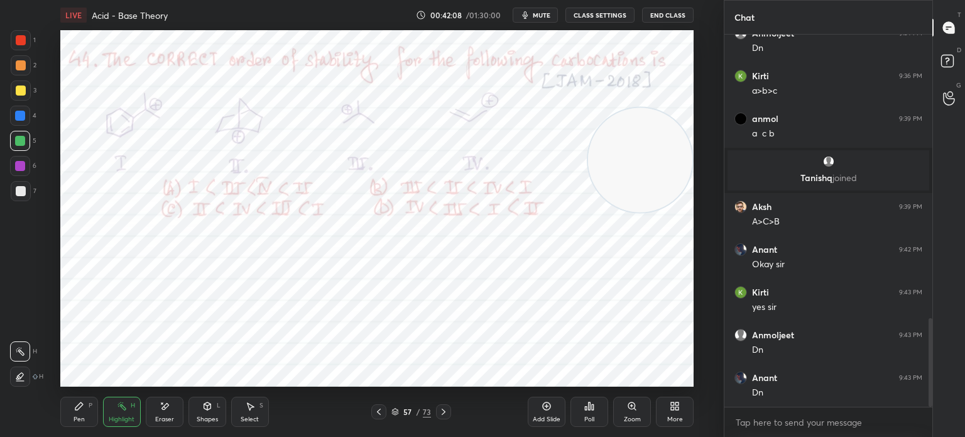
click at [585, 412] on div "Poll" at bounding box center [589, 411] width 38 height 30
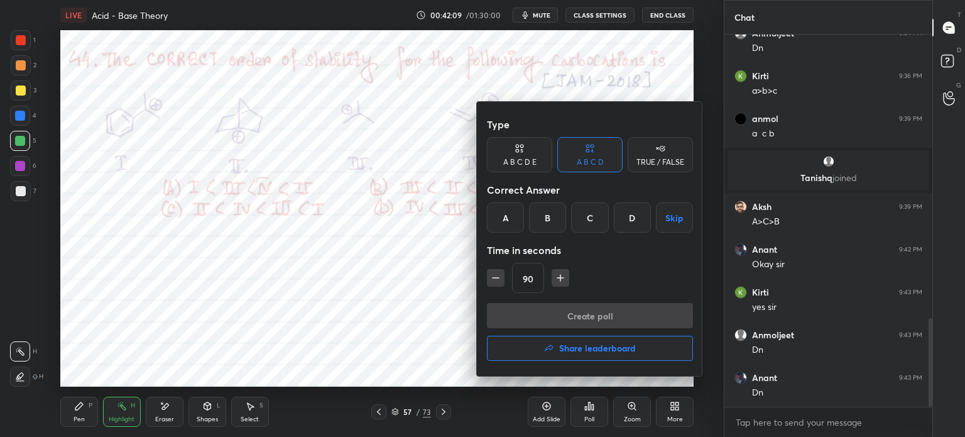
click at [582, 226] on div "C" at bounding box center [589, 217] width 37 height 30
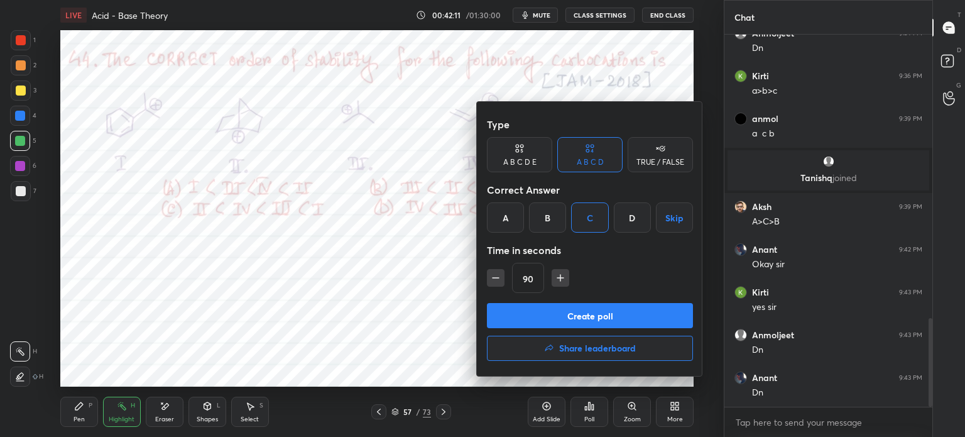
click at [580, 321] on button "Create poll" at bounding box center [590, 315] width 206 height 25
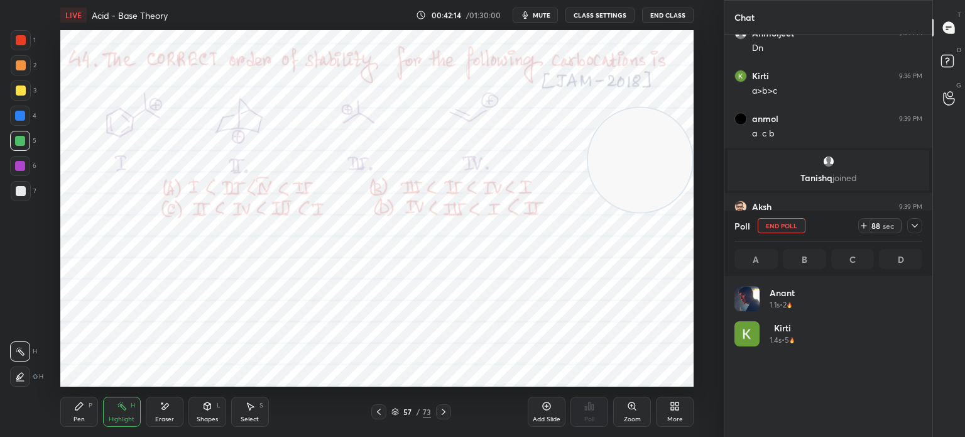
scroll to position [147, 184]
click at [25, 148] on div at bounding box center [20, 141] width 20 height 20
click at [23, 143] on div at bounding box center [20, 141] width 10 height 10
click at [85, 405] on div "Pen P" at bounding box center [79, 411] width 38 height 30
click at [89, 398] on div "Pen P" at bounding box center [79, 411] width 38 height 30
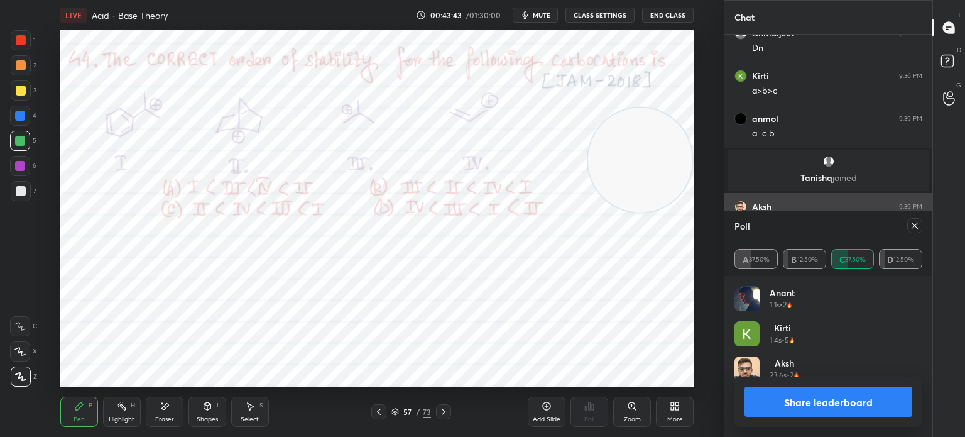
click at [915, 230] on icon at bounding box center [915, 226] width 10 height 10
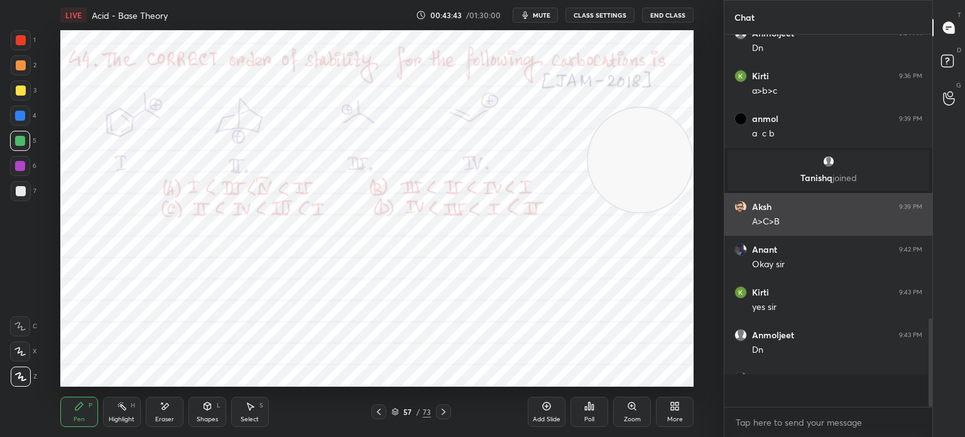
scroll to position [368, 204]
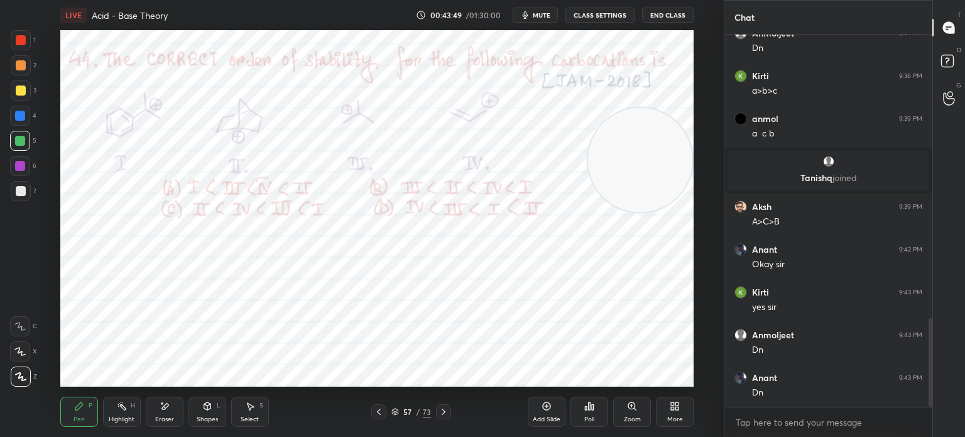
click at [26, 40] on div at bounding box center [21, 40] width 20 height 20
click at [25, 42] on div at bounding box center [21, 40] width 10 height 10
click at [119, 412] on div "Highlight H" at bounding box center [122, 411] width 38 height 30
click at [80, 417] on div "Pen" at bounding box center [79, 419] width 11 height 6
click at [121, 408] on icon at bounding box center [122, 406] width 10 height 10
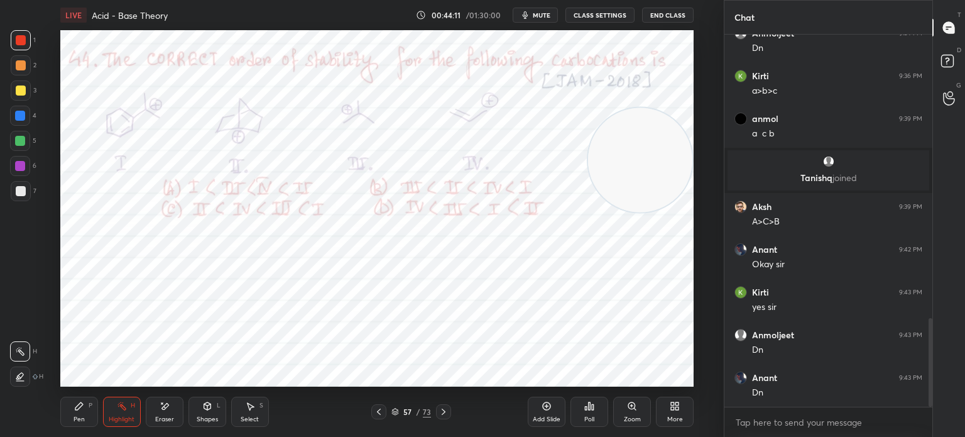
click at [21, 114] on div at bounding box center [20, 116] width 10 height 10
click at [28, 112] on div at bounding box center [20, 116] width 20 height 20
click at [31, 90] on div "3" at bounding box center [24, 90] width 26 height 20
click at [33, 100] on div "3" at bounding box center [24, 90] width 26 height 20
click at [33, 101] on div "3" at bounding box center [24, 92] width 26 height 25
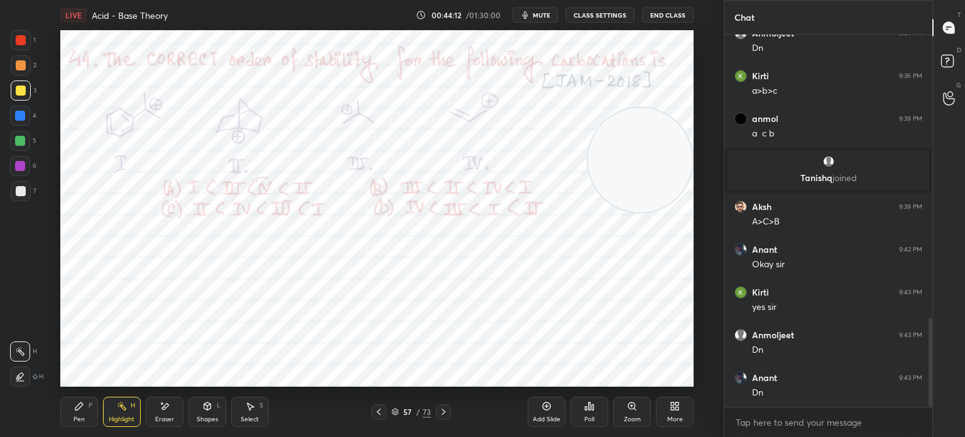
click at [24, 112] on div at bounding box center [20, 116] width 10 height 10
click at [26, 117] on div at bounding box center [20, 116] width 20 height 20
click at [68, 396] on div "Pen P Highlight H Eraser Shapes L Select S 57 / 73 Add Slide Poll Zoom More" at bounding box center [376, 411] width 633 height 50
click at [85, 405] on div "Pen P" at bounding box center [79, 411] width 38 height 30
click at [79, 391] on div "Pen P Highlight H Eraser Shapes L Select S 57 / 73 Add Slide Poll Zoom More" at bounding box center [376, 411] width 633 height 50
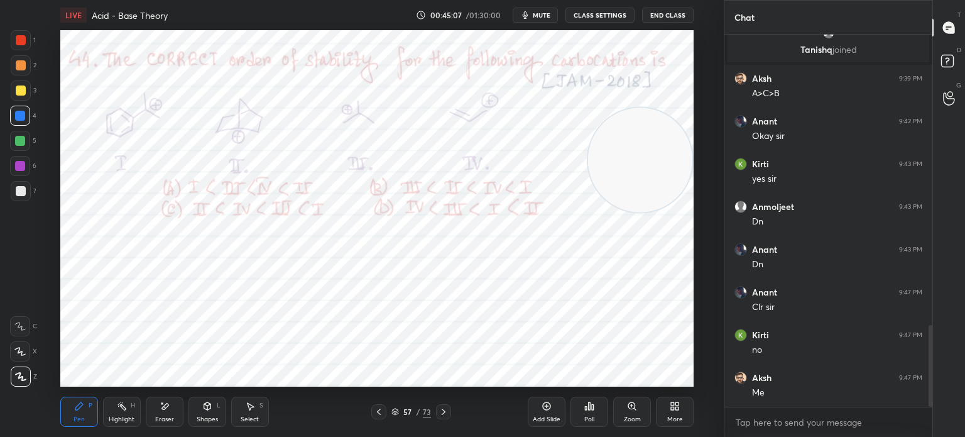
scroll to position [1361, 0]
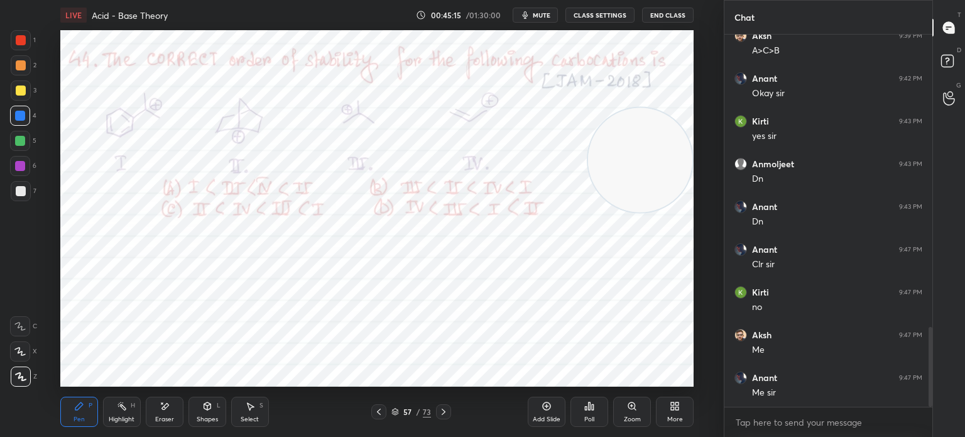
click at [129, 426] on div "Highlight H" at bounding box center [122, 411] width 38 height 30
click at [127, 408] on div "Highlight H" at bounding box center [122, 411] width 38 height 30
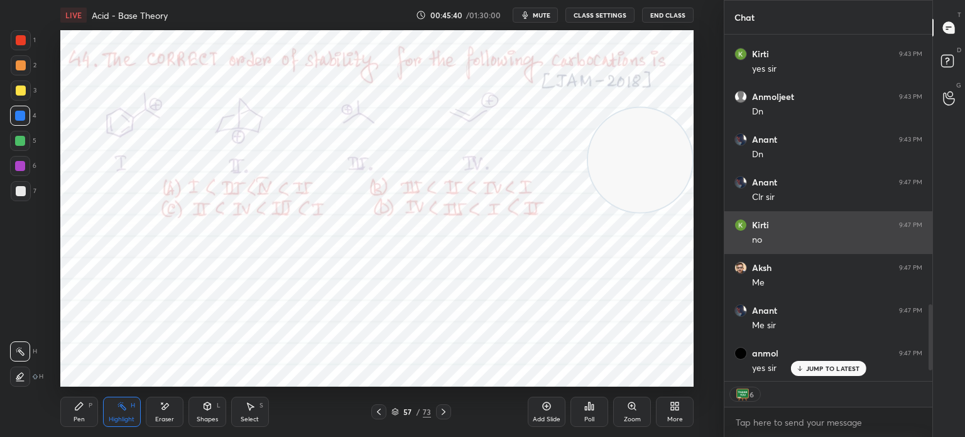
scroll to position [1472, 0]
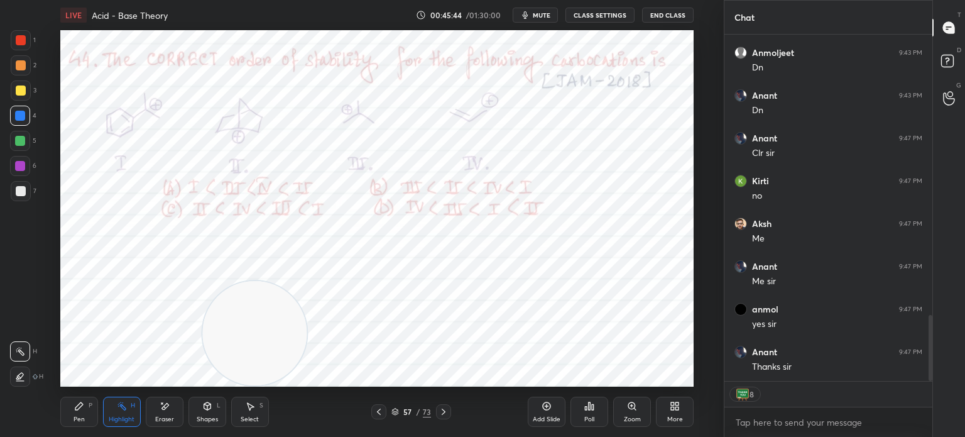
type textarea "x"
